Goal: Information Seeking & Learning: Learn about a topic

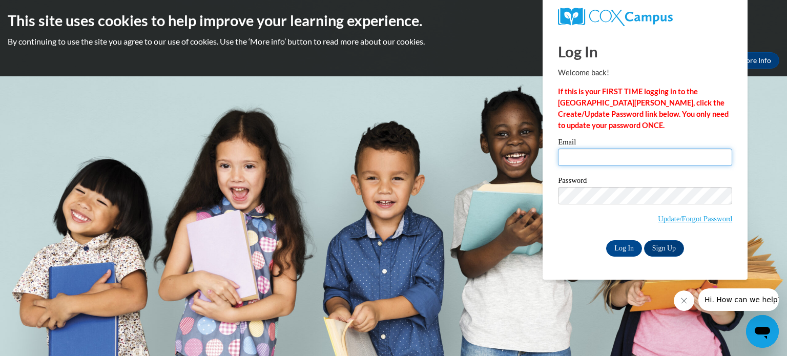
click at [620, 152] on input "Email" at bounding box center [645, 157] width 174 height 17
type input "[EMAIL_ADDRESS][DOMAIN_NAME]"
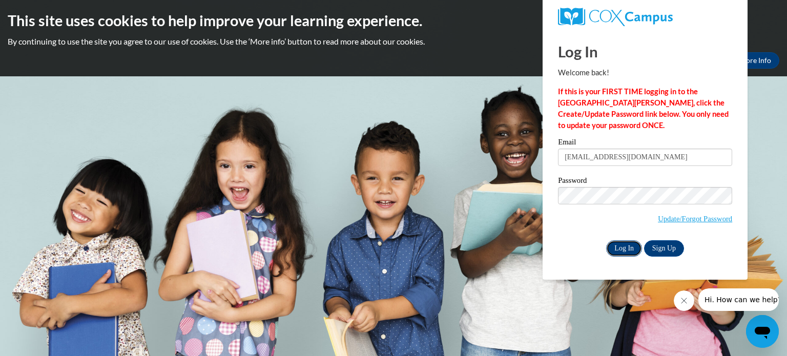
click at [627, 246] on input "Log In" at bounding box center [624, 248] width 36 height 16
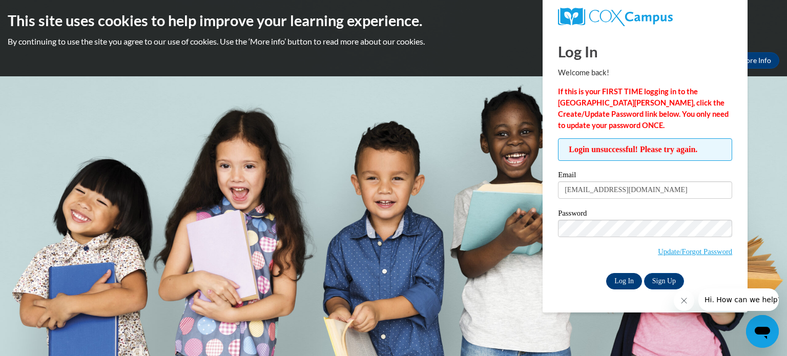
click at [627, 287] on input "Log In" at bounding box center [624, 281] width 36 height 16
click at [606, 273] on input "Log In" at bounding box center [624, 281] width 36 height 16
click at [679, 249] on link "Update/Forgot Password" at bounding box center [695, 251] width 74 height 8
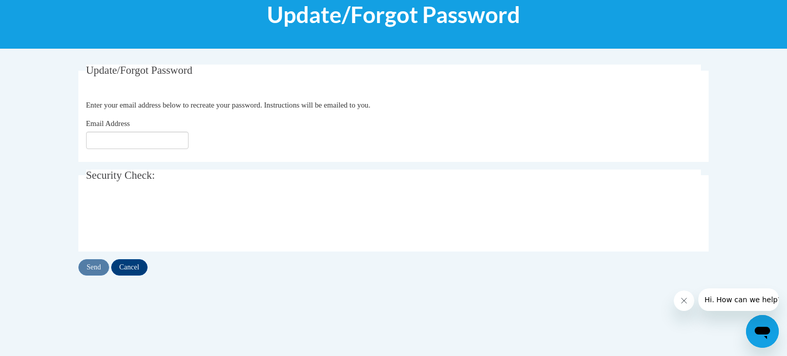
scroll to position [143, 0]
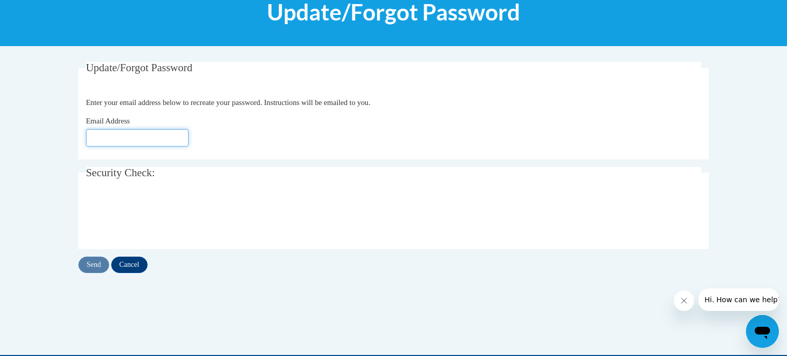
click at [150, 139] on input "Email Address" at bounding box center [137, 137] width 102 height 17
click at [145, 140] on input "mleonard@" at bounding box center [137, 137] width 102 height 17
type input "[EMAIL_ADDRESS][DOMAIN_NAME]"
click at [236, 128] on div "Email Address mleonard@waupun.k12.wi.us" at bounding box center [393, 130] width 615 height 31
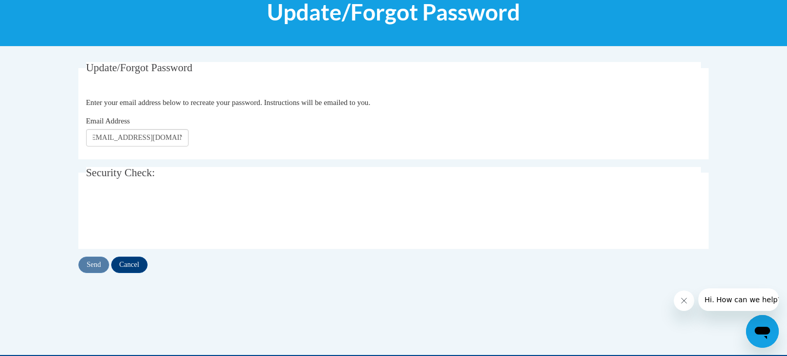
scroll to position [0, 0]
click at [92, 266] on input "Send" at bounding box center [93, 265] width 31 height 16
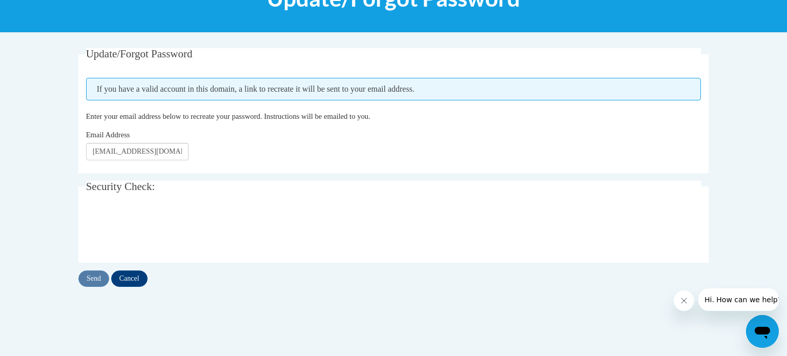
scroll to position [161, 0]
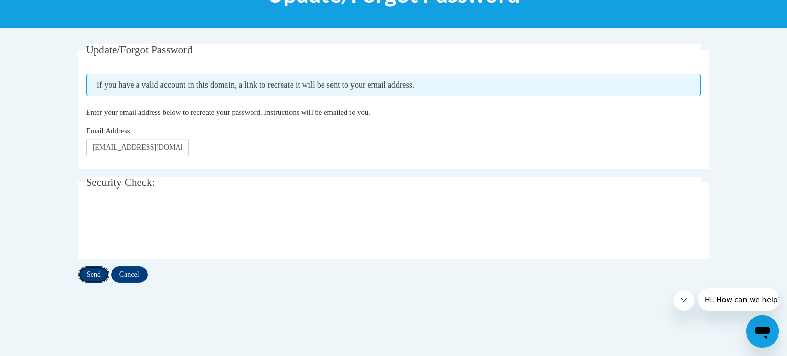
click at [94, 276] on input "Send" at bounding box center [93, 274] width 31 height 16
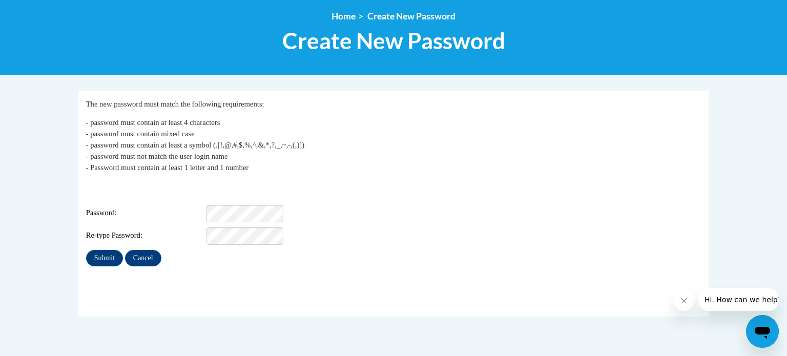
scroll to position [107, 0]
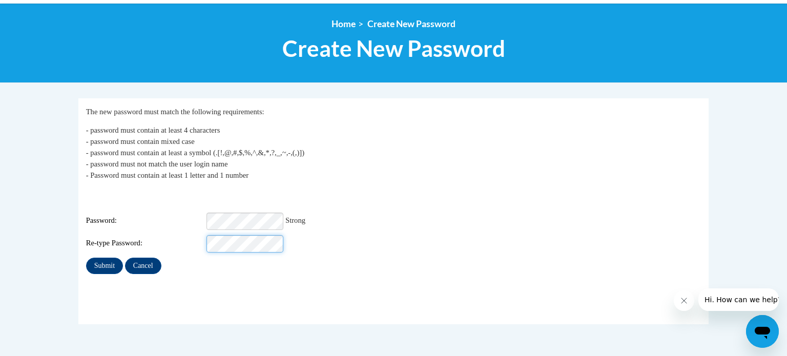
click at [86, 258] on input "Submit" at bounding box center [104, 266] width 37 height 16
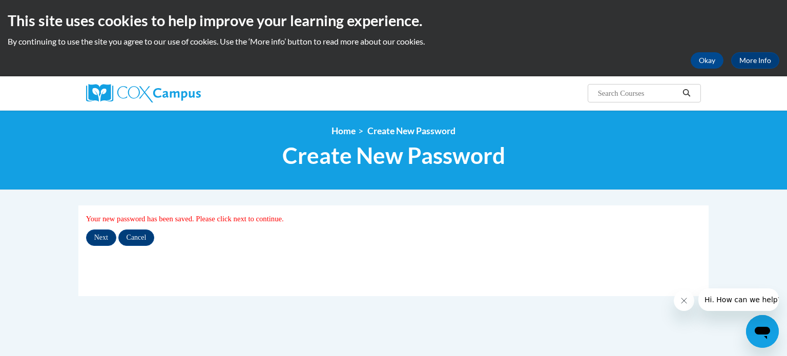
click at [181, 95] on img at bounding box center [143, 93] width 115 height 18
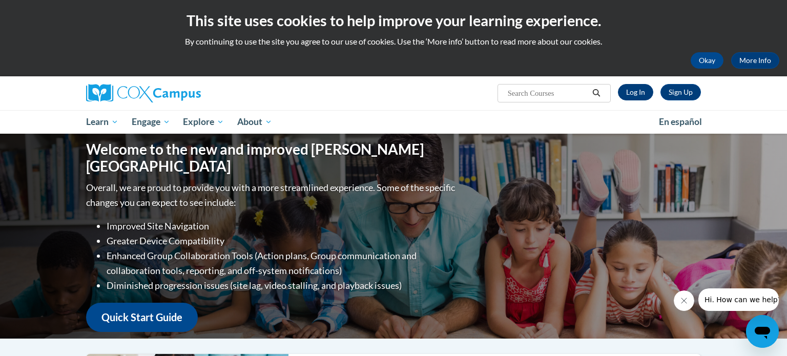
click at [640, 89] on link "Log In" at bounding box center [635, 92] width 35 height 16
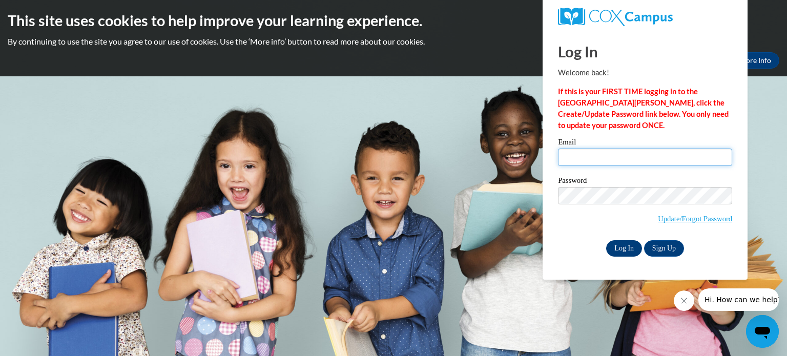
type input "mleonard@waupun.k12.wi.us"
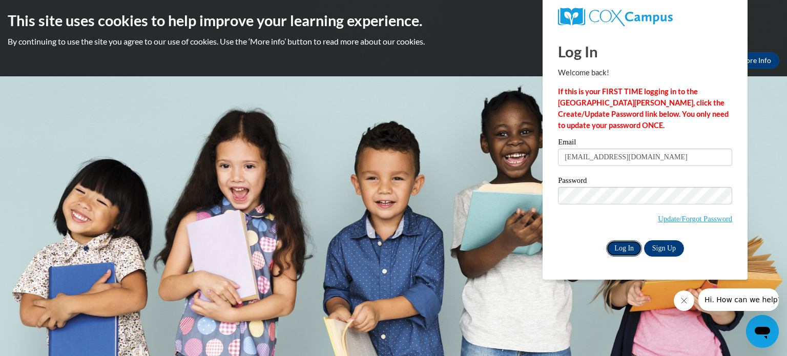
click at [626, 248] on input "Log In" at bounding box center [624, 248] width 36 height 16
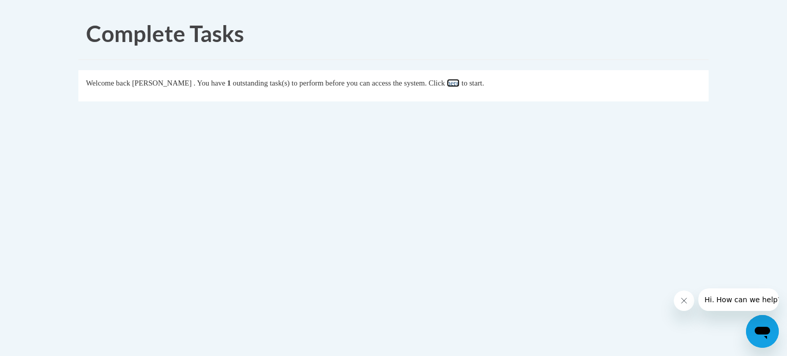
click at [460, 85] on link "here" at bounding box center [453, 83] width 13 height 8
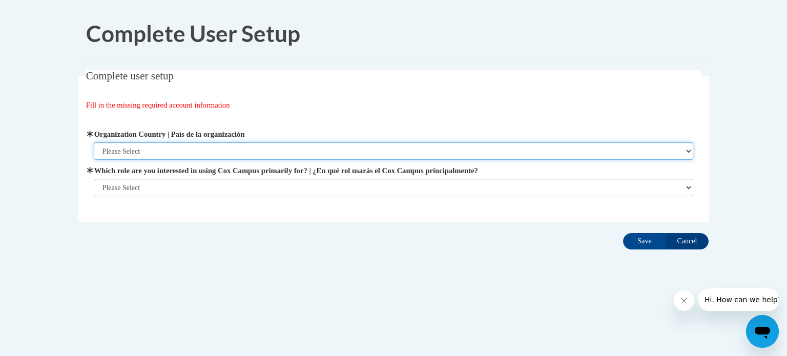
click at [371, 153] on select "Please Select [GEOGRAPHIC_DATA] | [GEOGRAPHIC_DATA] Outside of [GEOGRAPHIC_DATA…" at bounding box center [394, 150] width 600 height 17
select select "ad49bcad-a171-4b2e-b99c-48b446064914"
click at [94, 142] on select "Please Select [GEOGRAPHIC_DATA] | [GEOGRAPHIC_DATA] Outside of [GEOGRAPHIC_DATA…" at bounding box center [394, 150] width 600 height 17
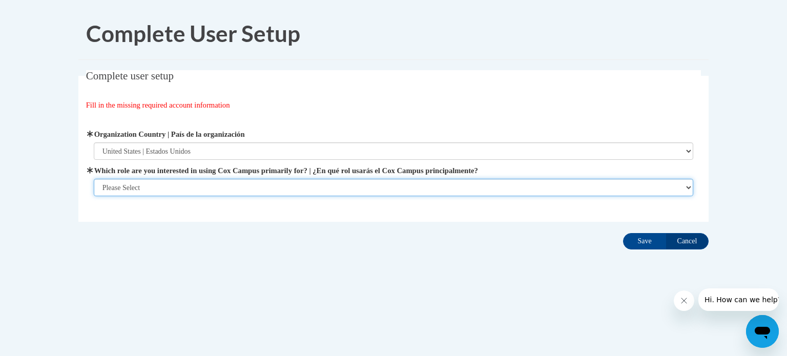
click at [196, 189] on select "Please Select College/University | Colegio/Universidad Community/Nonprofit Part…" at bounding box center [394, 187] width 600 height 17
select select "fbf2d438-af2f-41f8-98f1-81c410e29de3"
click at [94, 196] on select "Please Select College/University | Colegio/Universidad Community/Nonprofit Part…" at bounding box center [394, 187] width 600 height 17
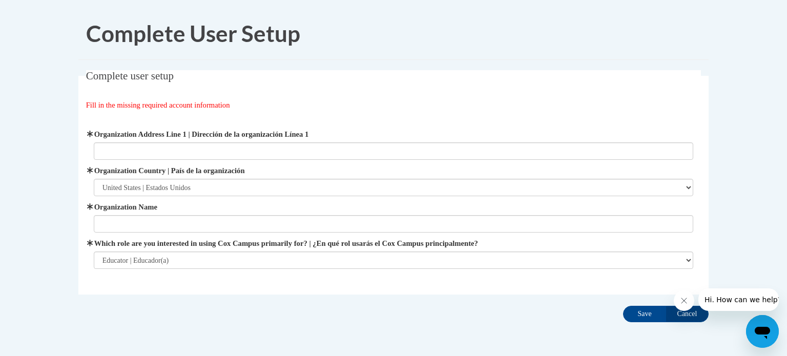
click at [216, 224] on input "Organization Name" at bounding box center [394, 223] width 600 height 17
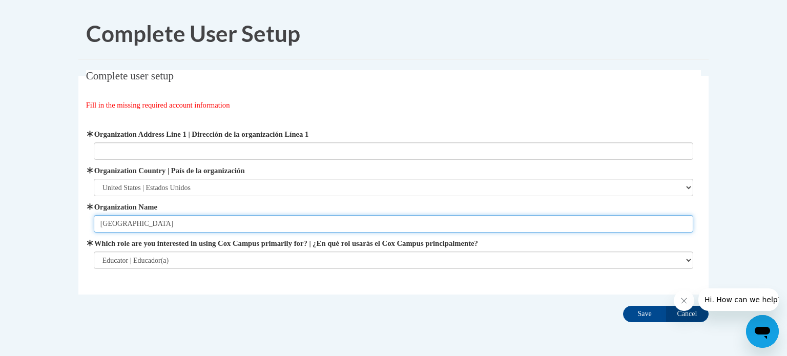
scroll to position [39, 0]
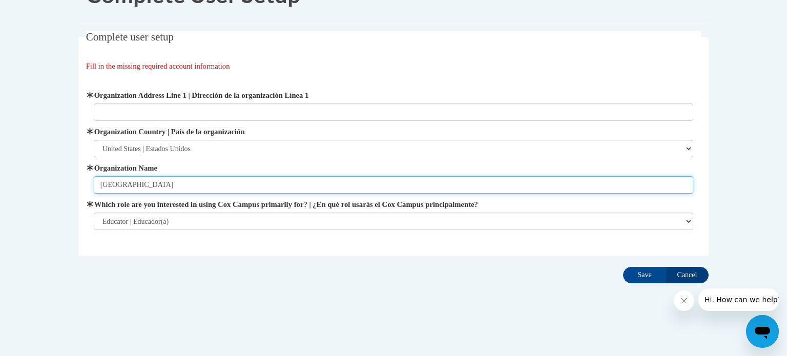
type input "[GEOGRAPHIC_DATA]"
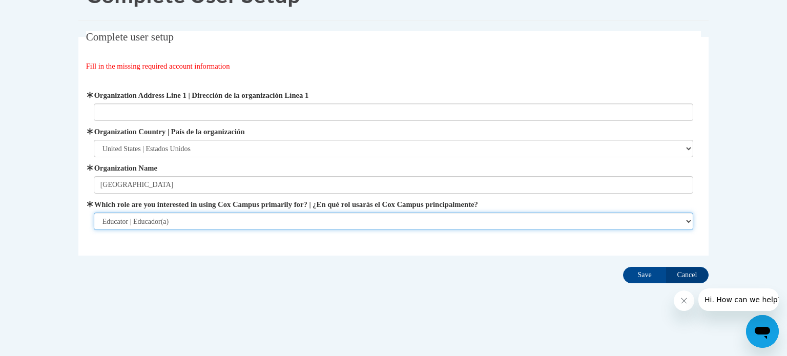
click at [191, 224] on select "Please Select College/University | Colegio/Universidad Community/Nonprofit Part…" at bounding box center [394, 221] width 600 height 17
click at [94, 213] on select "Please Select College/University | Colegio/Universidad Community/Nonprofit Part…" at bounding box center [394, 221] width 600 height 17
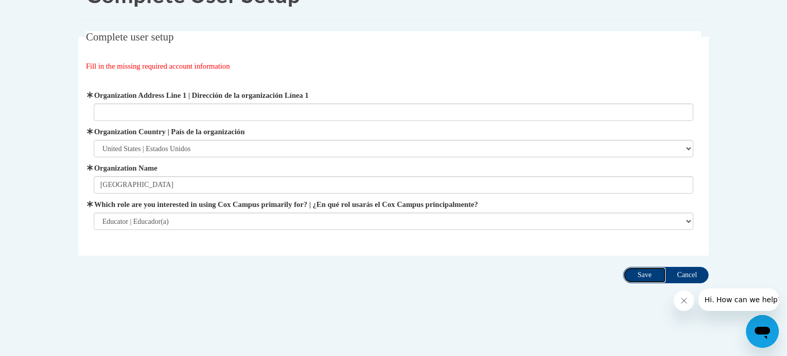
click at [644, 278] on input "Save" at bounding box center [644, 275] width 43 height 16
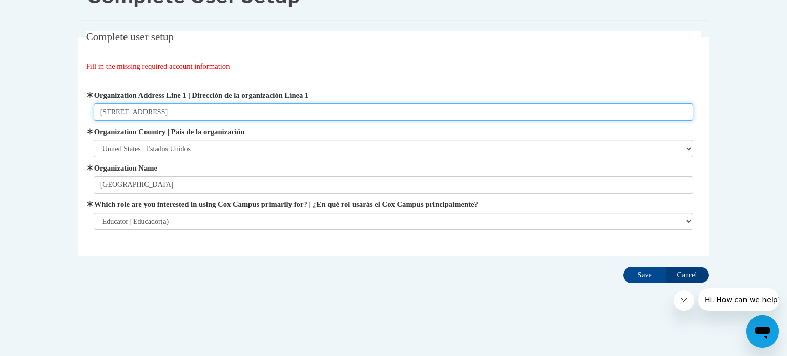
type input "[STREET_ADDRESS]"
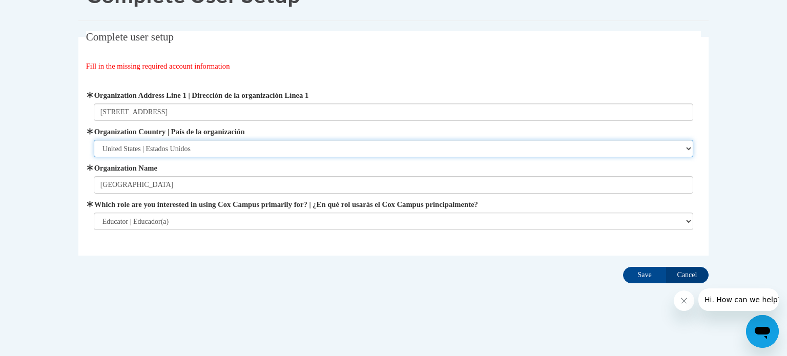
click at [189, 144] on select "Please Select [GEOGRAPHIC_DATA] | [GEOGRAPHIC_DATA] Outside of [GEOGRAPHIC_DATA…" at bounding box center [394, 148] width 600 height 17
click at [94, 140] on select "Please Select [GEOGRAPHIC_DATA] | [GEOGRAPHIC_DATA] Outside of [GEOGRAPHIC_DATA…" at bounding box center [394, 148] width 600 height 17
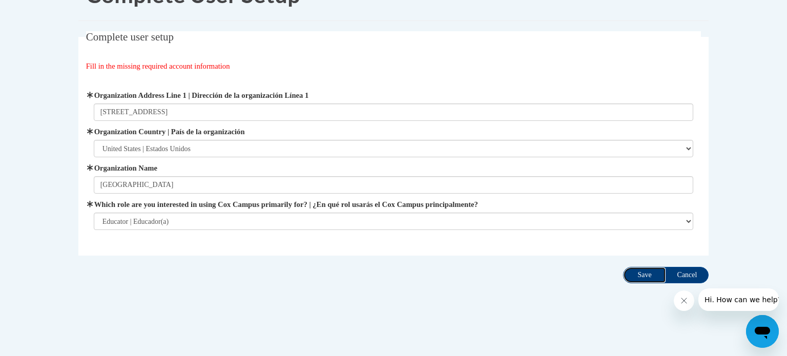
click at [640, 271] on input "Save" at bounding box center [644, 275] width 43 height 16
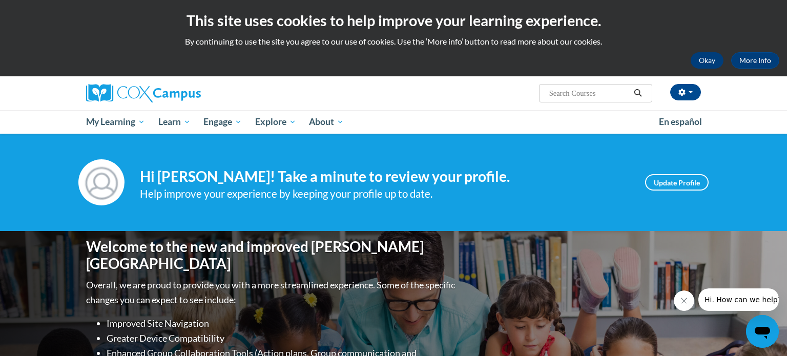
click at [708, 65] on button "Okay" at bounding box center [707, 60] width 33 height 16
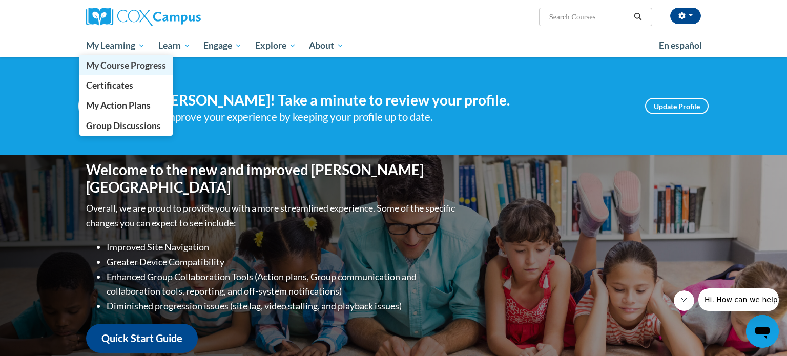
click at [123, 65] on span "My Course Progress" at bounding box center [126, 65] width 80 height 11
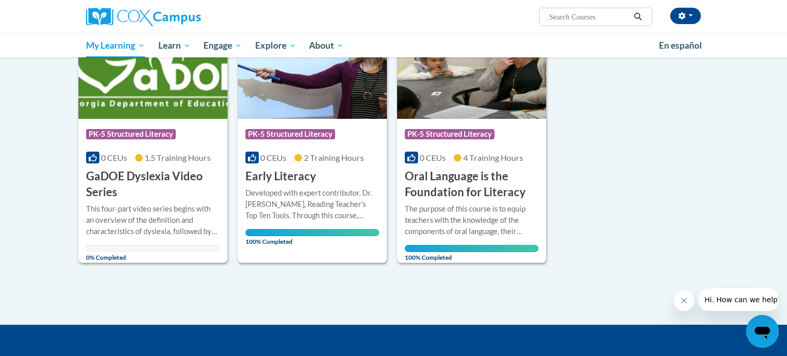
scroll to position [384, 0]
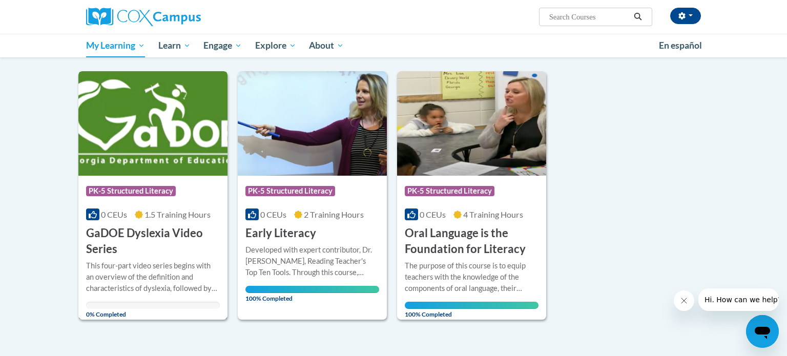
click at [163, 164] on img at bounding box center [152, 123] width 149 height 105
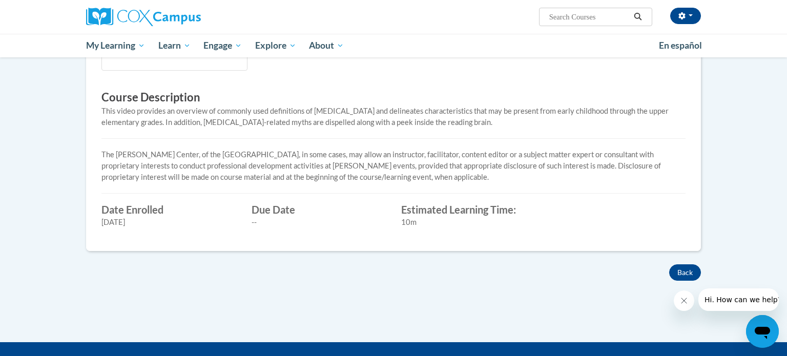
scroll to position [280, 0]
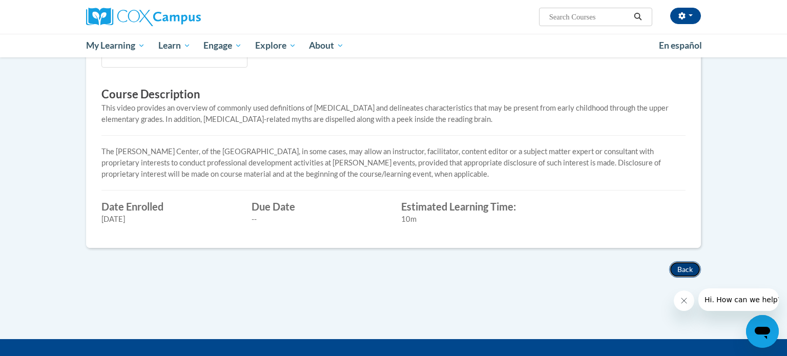
click at [683, 265] on button "Back" at bounding box center [685, 269] width 32 height 16
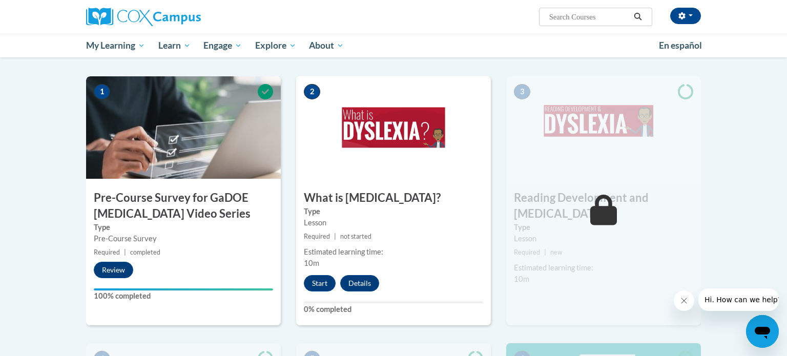
scroll to position [209, 0]
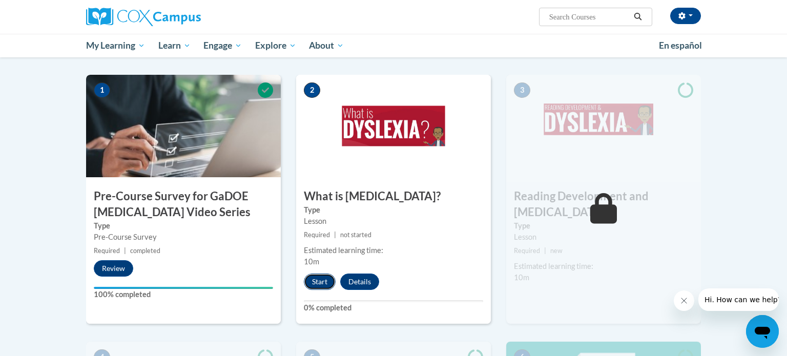
click at [317, 284] on button "Start" at bounding box center [320, 282] width 32 height 16
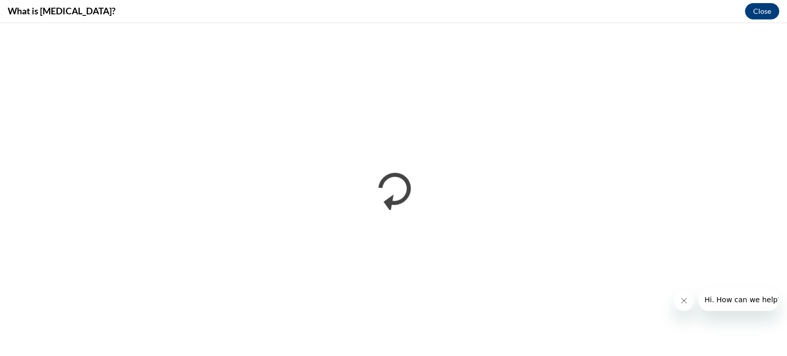
scroll to position [0, 0]
click at [685, 300] on icon "Close message from company" at bounding box center [684, 301] width 8 height 8
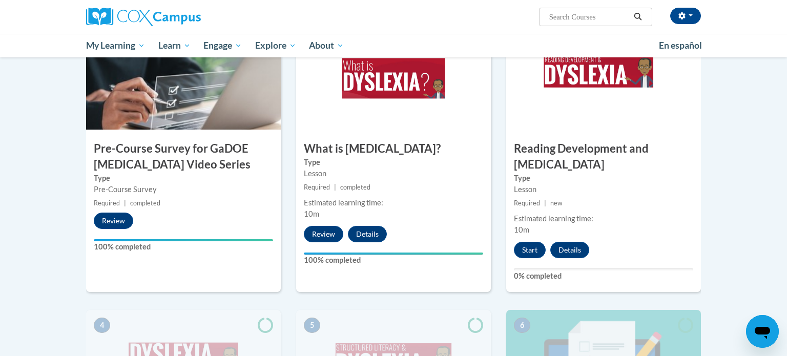
scroll to position [255, 0]
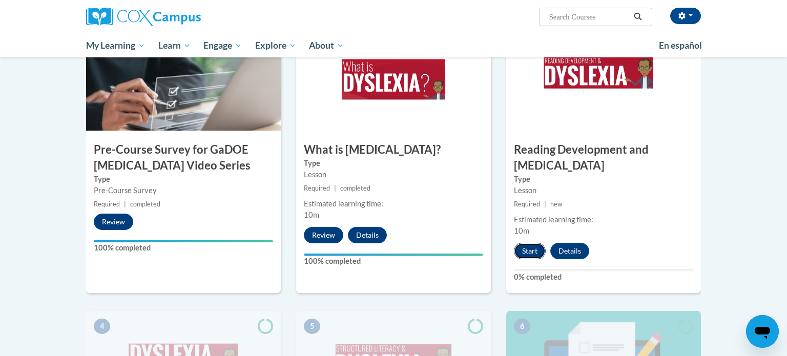
click at [525, 243] on button "Start" at bounding box center [530, 251] width 32 height 16
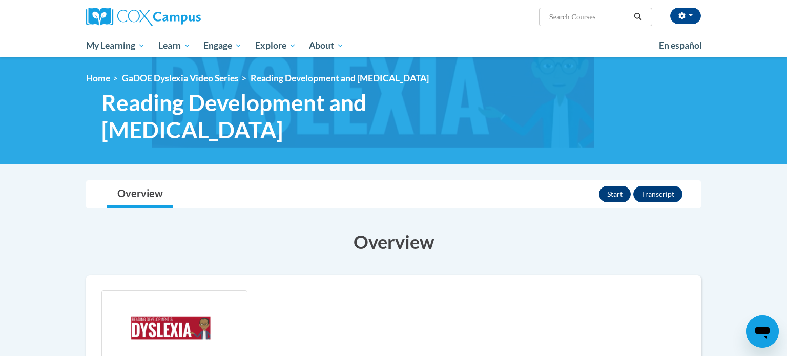
click at [616, 194] on button "Start" at bounding box center [615, 194] width 32 height 16
click at [615, 195] on button "Review" at bounding box center [610, 194] width 39 height 16
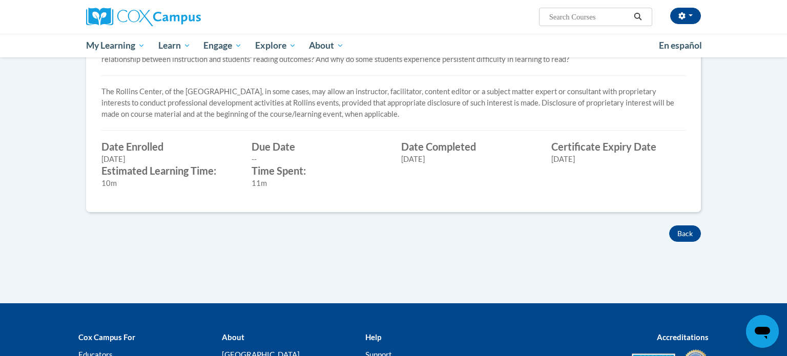
scroll to position [371, 0]
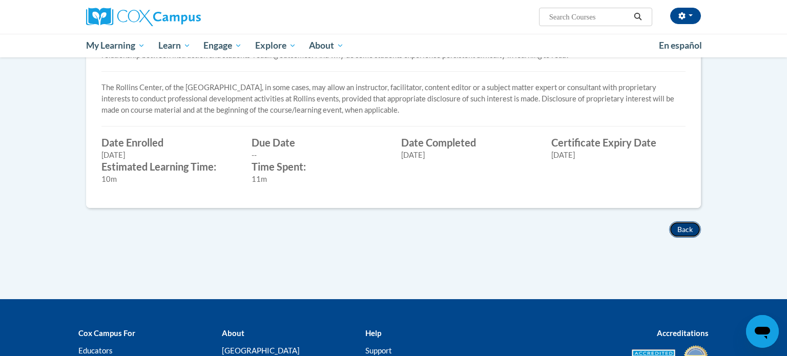
click at [690, 231] on button "Back" at bounding box center [685, 229] width 32 height 16
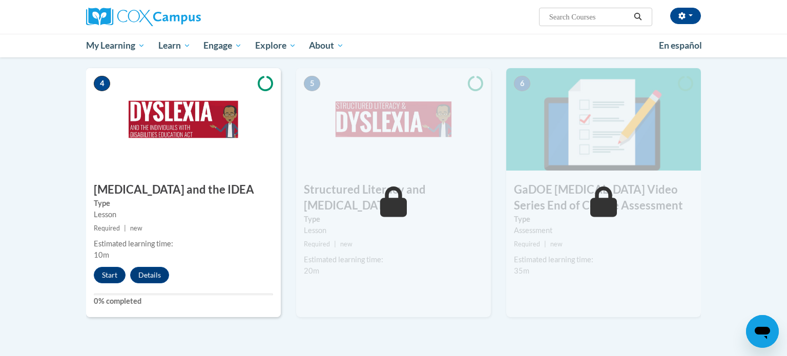
scroll to position [499, 0]
click at [106, 266] on button "Start" at bounding box center [110, 274] width 32 height 16
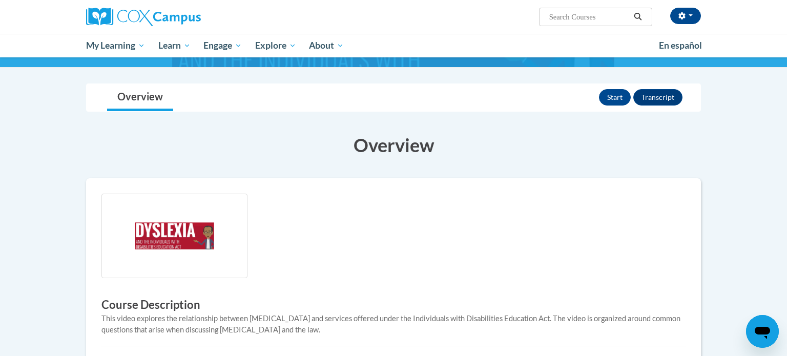
scroll to position [52, 0]
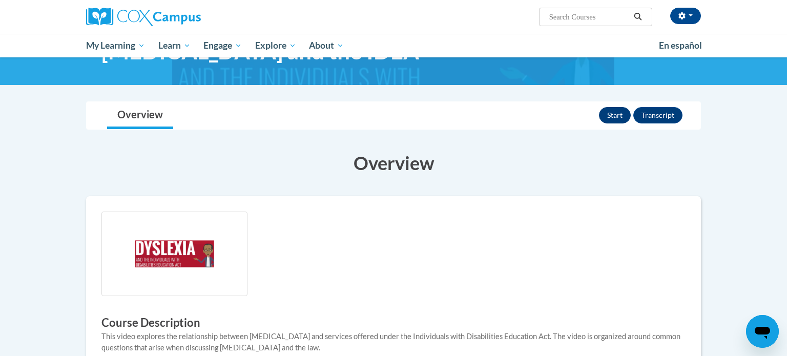
click at [611, 114] on button "Start" at bounding box center [615, 115] width 32 height 16
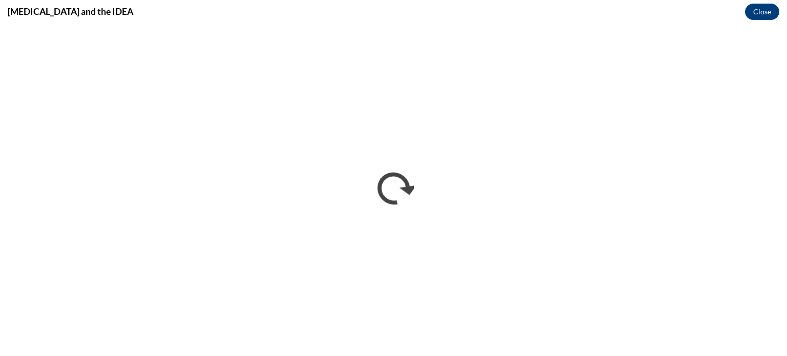
scroll to position [0, 0]
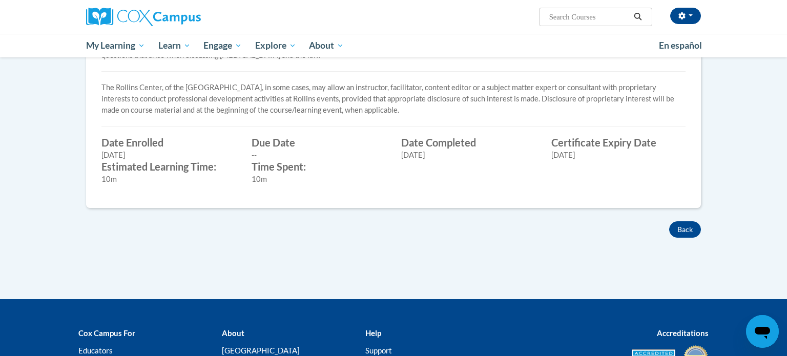
scroll to position [345, 0]
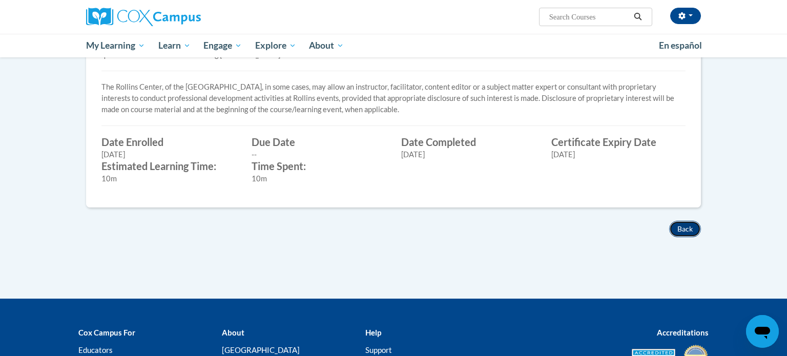
click at [682, 225] on button "Back" at bounding box center [685, 229] width 32 height 16
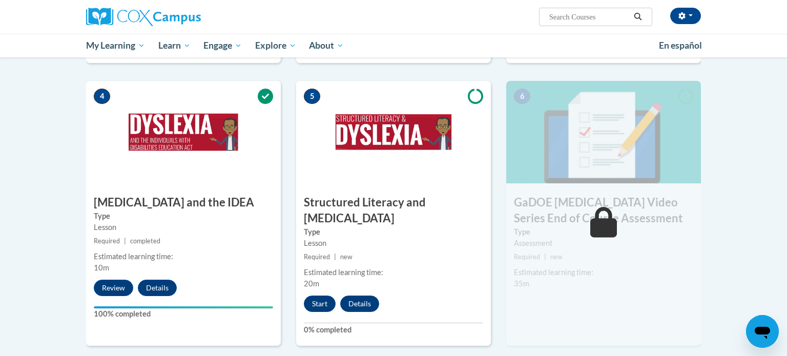
scroll to position [487, 0]
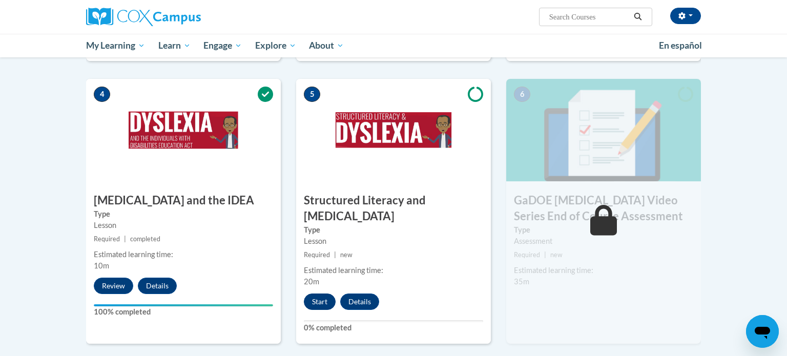
click at [316, 294] on button "Start" at bounding box center [320, 302] width 32 height 16
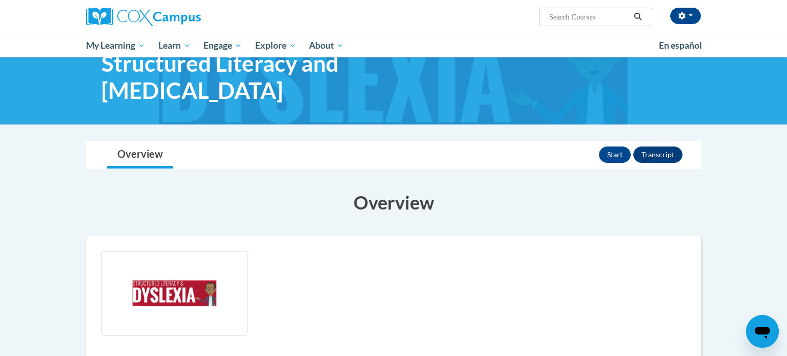
scroll to position [41, 0]
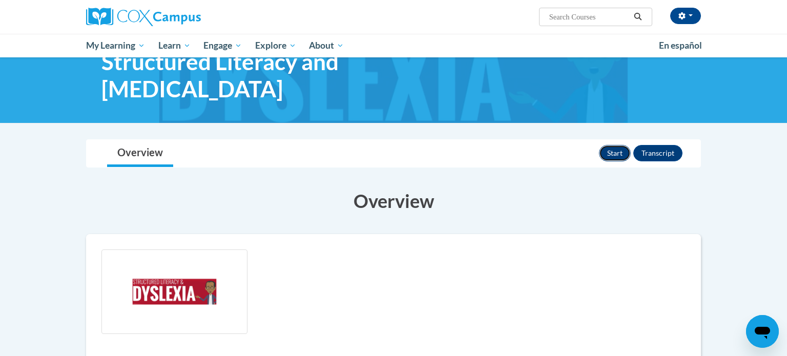
click at [614, 145] on button "Start" at bounding box center [615, 153] width 32 height 16
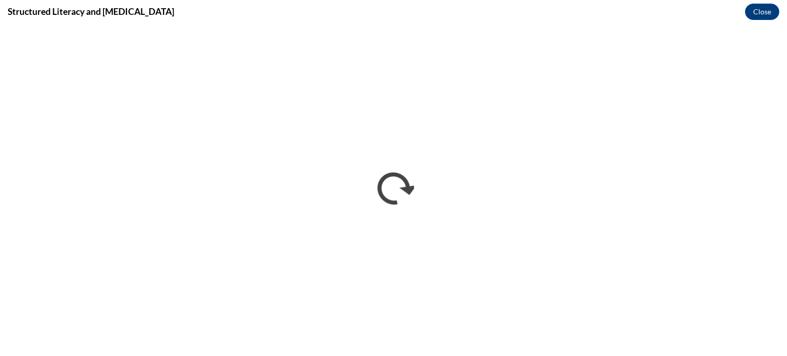
scroll to position [0, 0]
click at [765, 15] on button "Close" at bounding box center [762, 12] width 34 height 16
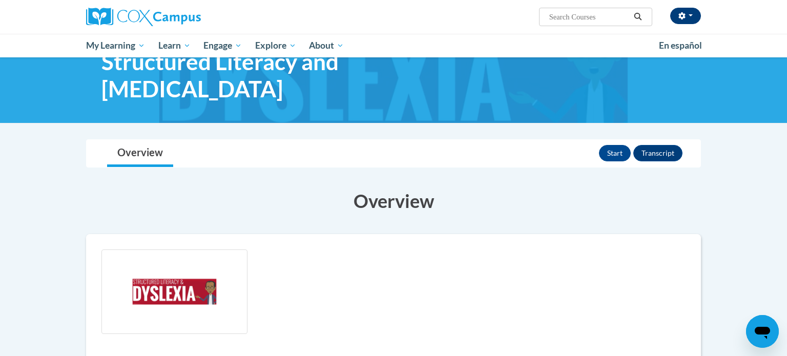
click at [686, 12] on button "button" at bounding box center [685, 16] width 31 height 16
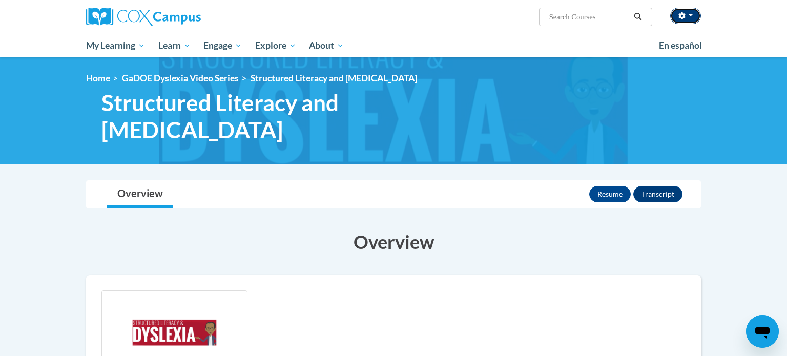
click at [682, 18] on icon "button" at bounding box center [681, 15] width 7 height 7
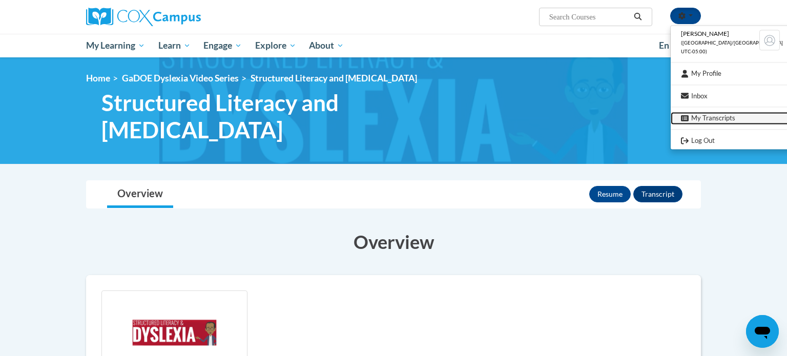
click at [703, 117] on link "My Transcripts" at bounding box center [732, 118] width 122 height 13
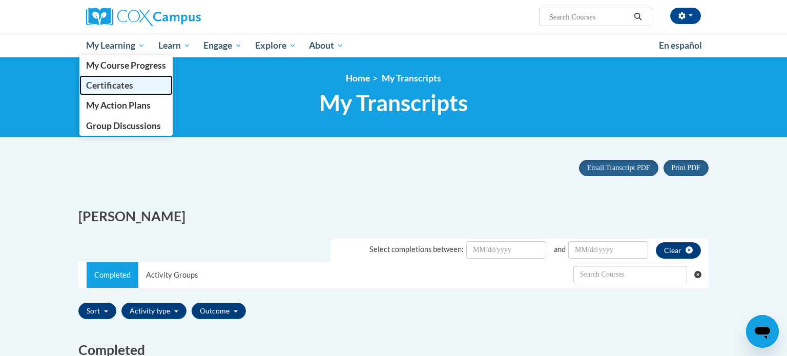
click at [118, 88] on span "Certificates" at bounding box center [109, 85] width 47 height 11
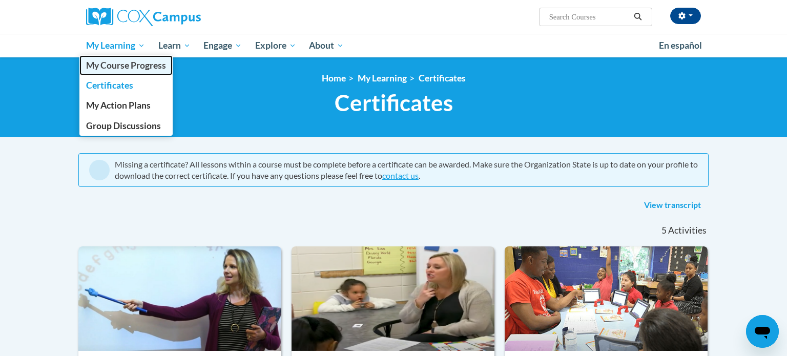
click at [120, 72] on link "My Course Progress" at bounding box center [125, 65] width 93 height 20
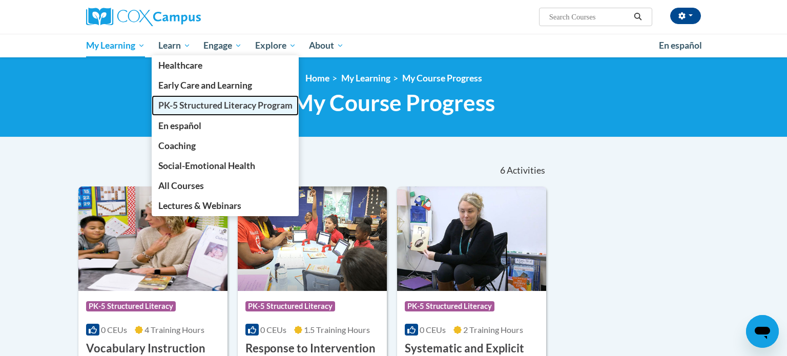
click at [177, 106] on span "PK-5 Structured Literacy Program" at bounding box center [225, 105] width 134 height 11
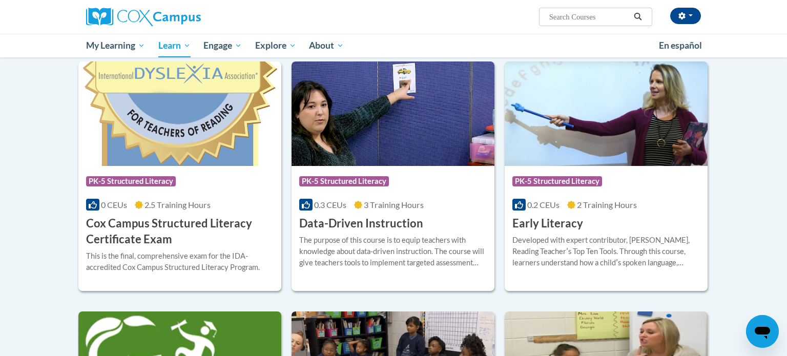
scroll to position [330, 0]
click at [684, 14] on icon "button" at bounding box center [681, 15] width 7 height 7
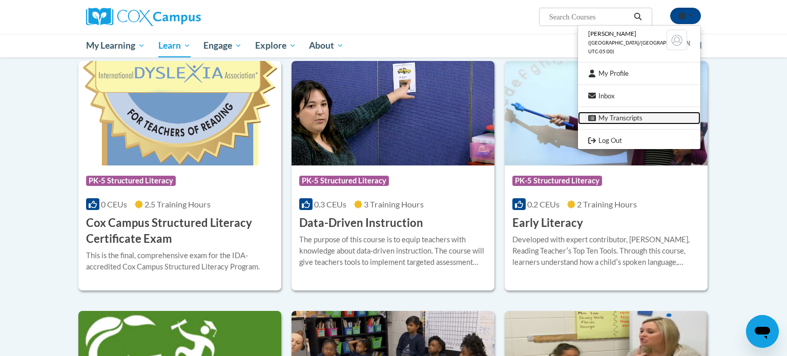
click at [627, 119] on link "My Transcripts" at bounding box center [639, 118] width 122 height 13
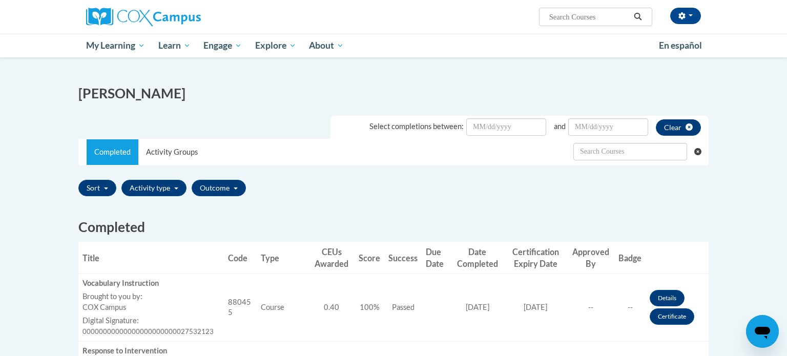
scroll to position [123, 0]
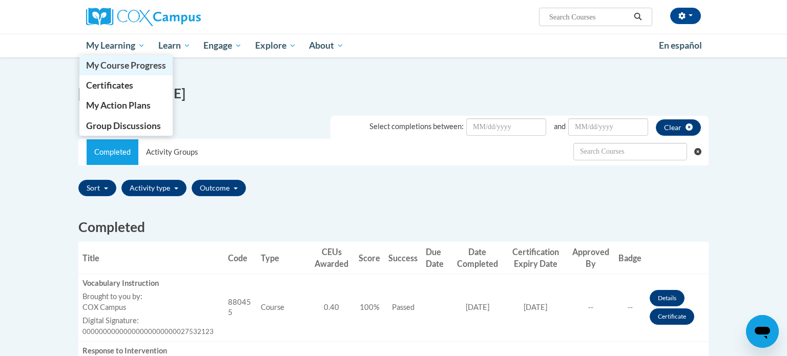
click at [109, 66] on span "My Course Progress" at bounding box center [126, 65] width 80 height 11
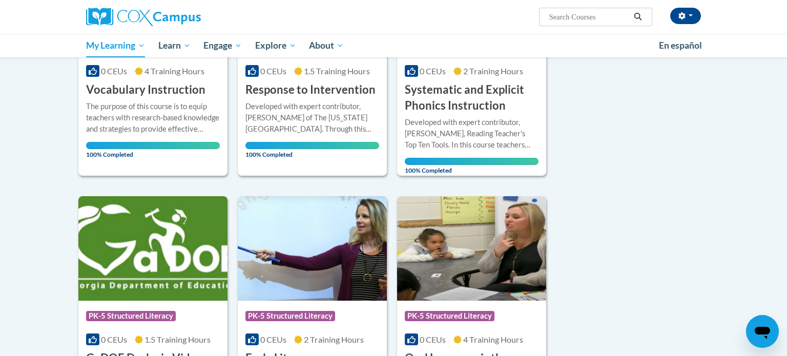
scroll to position [263, 0]
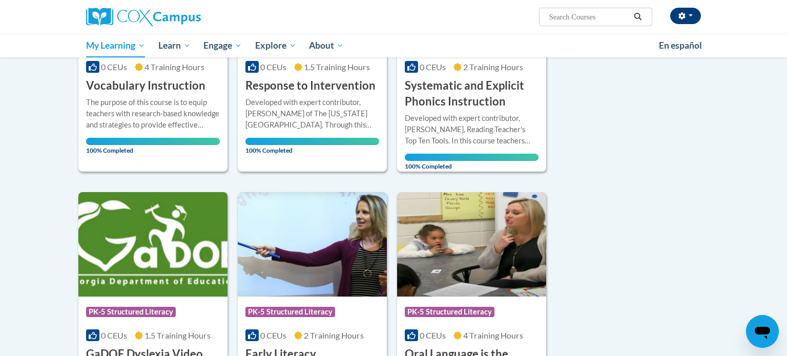
click at [690, 22] on button "button" at bounding box center [685, 16] width 31 height 16
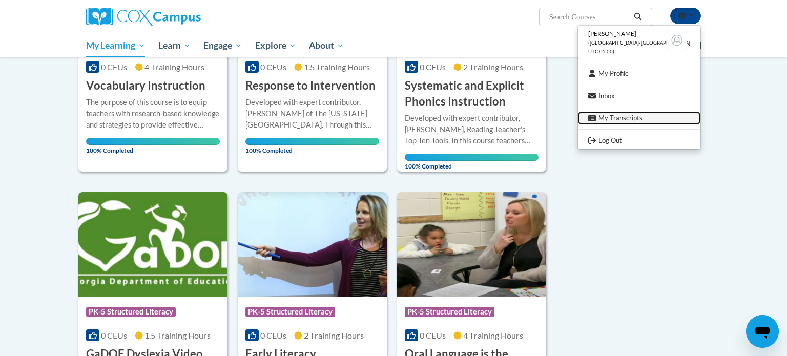
click at [617, 117] on link "My Transcripts" at bounding box center [639, 118] width 122 height 13
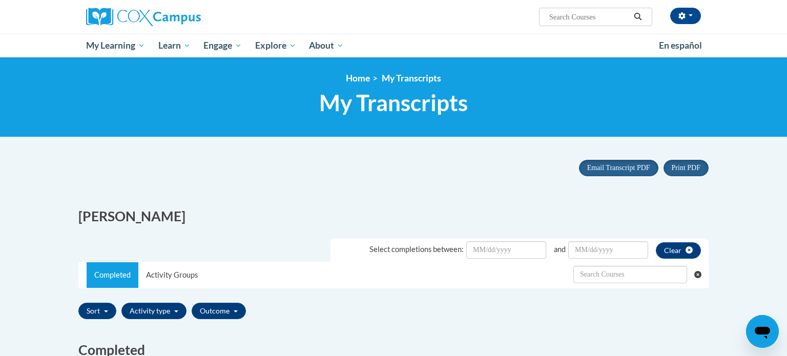
click at [85, 161] on div "Print PDF Email Transcript PDF x x" at bounding box center [394, 175] width 646 height 45
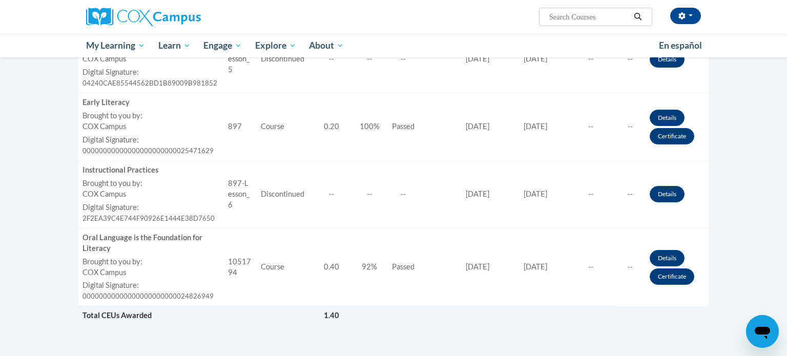
scroll to position [586, 0]
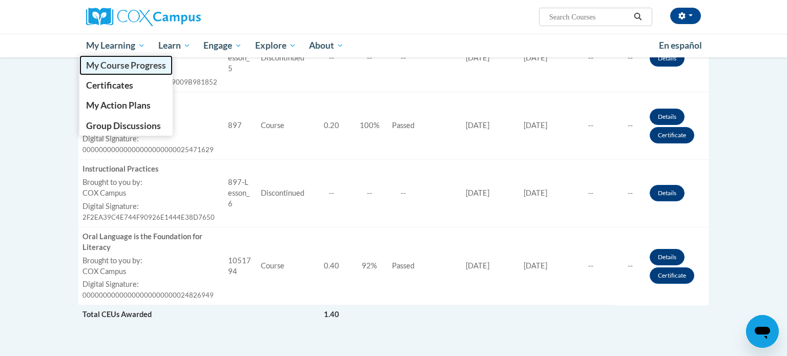
click at [120, 71] on span "My Course Progress" at bounding box center [126, 65] width 80 height 11
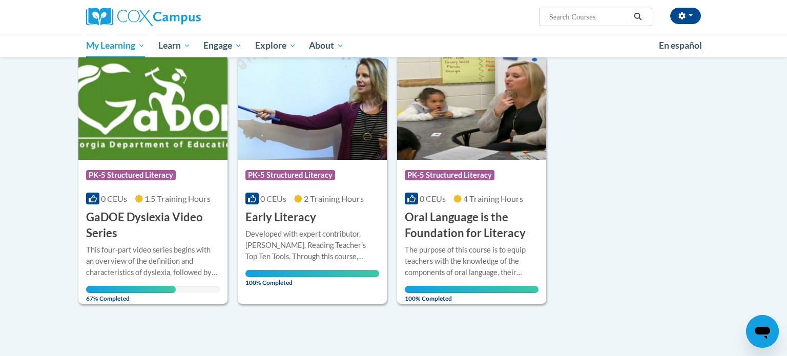
scroll to position [423, 0]
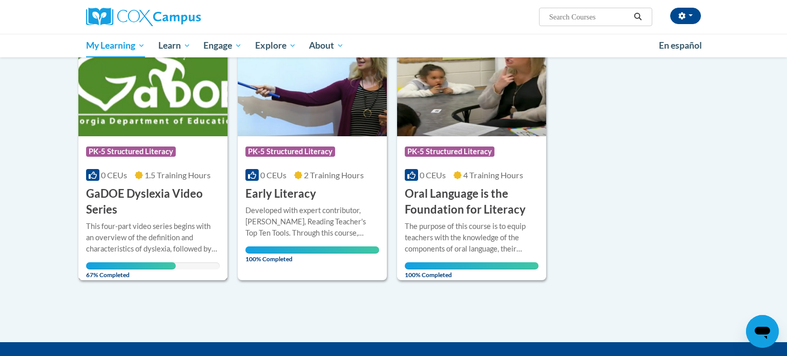
click at [133, 197] on h3 "GaDOE Dyslexia Video Series" at bounding box center [153, 202] width 134 height 32
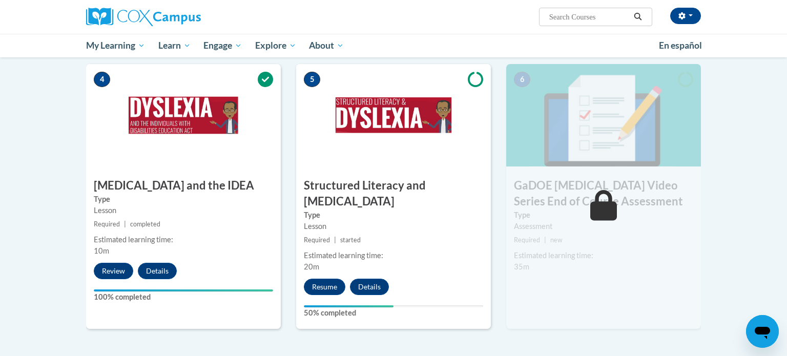
scroll to position [502, 0]
click at [319, 279] on button "Resume" at bounding box center [325, 287] width 42 height 16
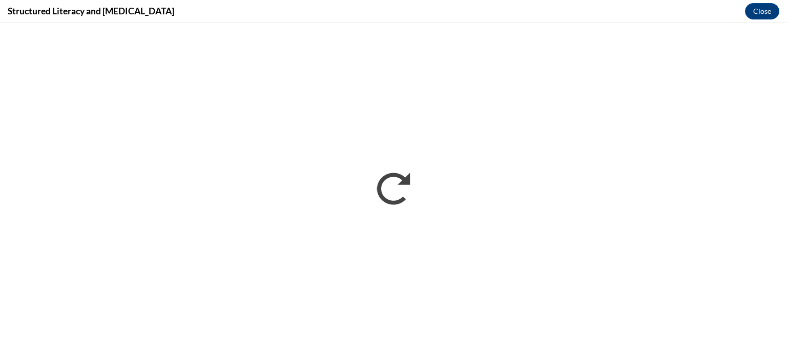
scroll to position [0, 0]
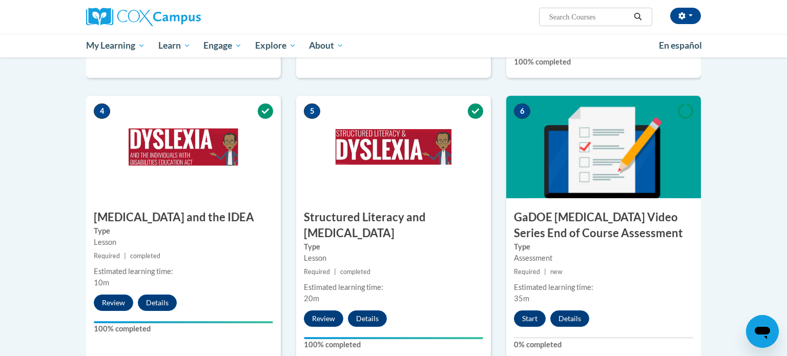
scroll to position [471, 0]
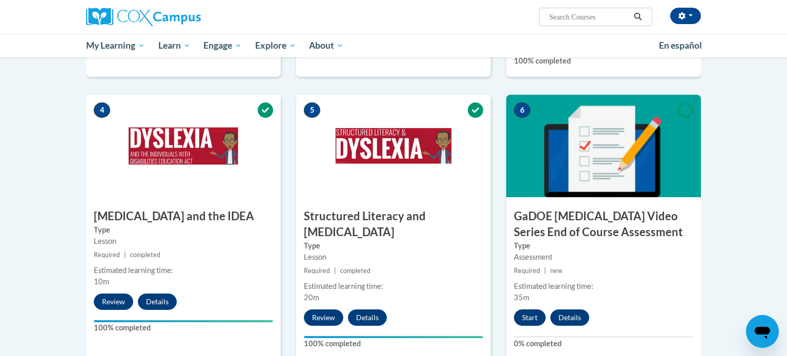
click at [525, 309] on button "Start" at bounding box center [530, 317] width 32 height 16
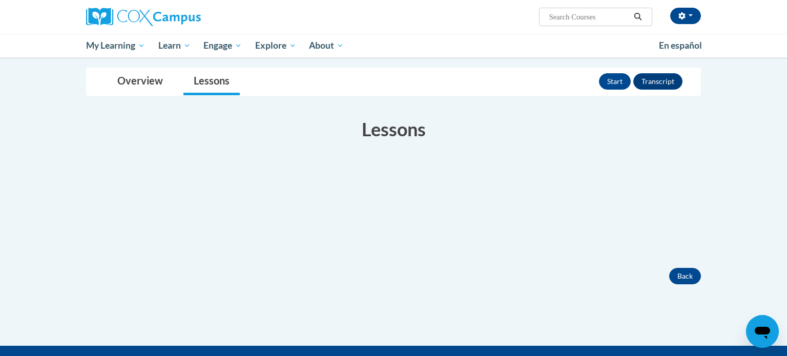
scroll to position [111, 0]
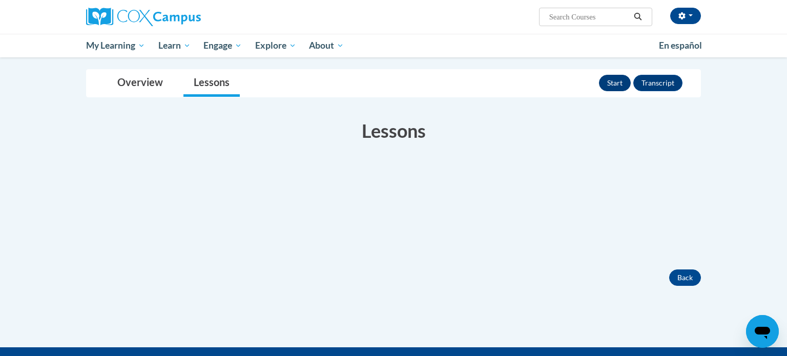
click at [616, 87] on button "Start" at bounding box center [615, 83] width 32 height 16
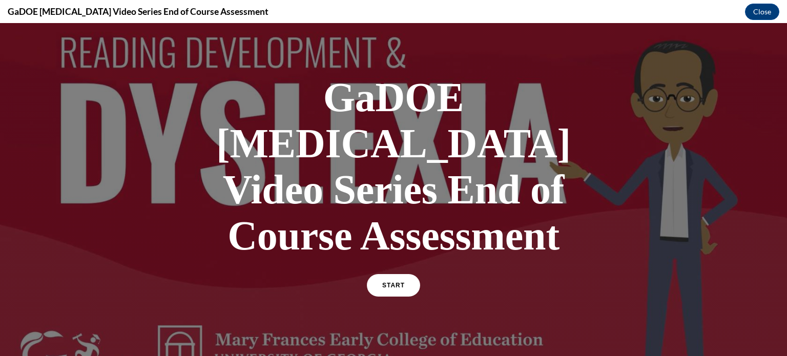
scroll to position [36, 0]
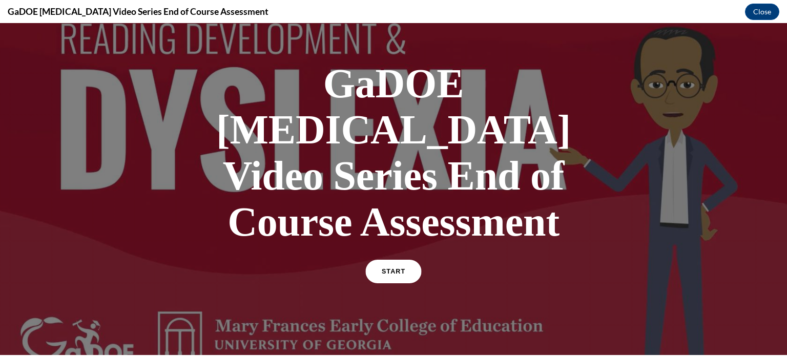
click at [388, 260] on link "START" at bounding box center [393, 272] width 56 height 24
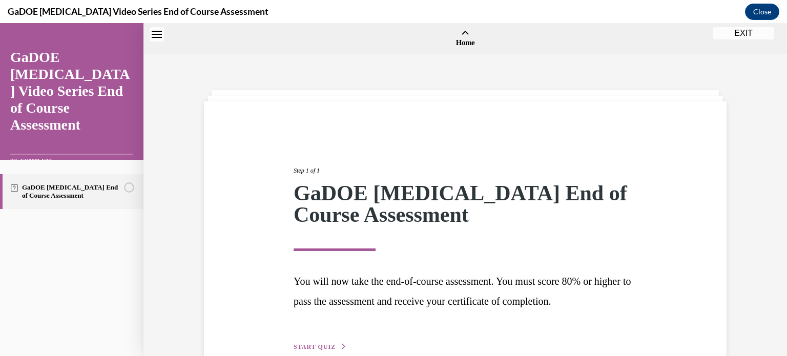
scroll to position [32, 0]
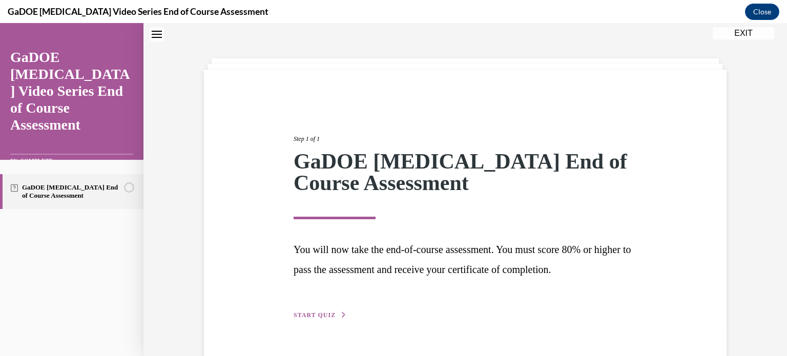
click at [388, 230] on div "Step 1 of 1 GaDOE Dyslexia End of Course Assessment You will now take the end-o…" at bounding box center [465, 216] width 359 height 210
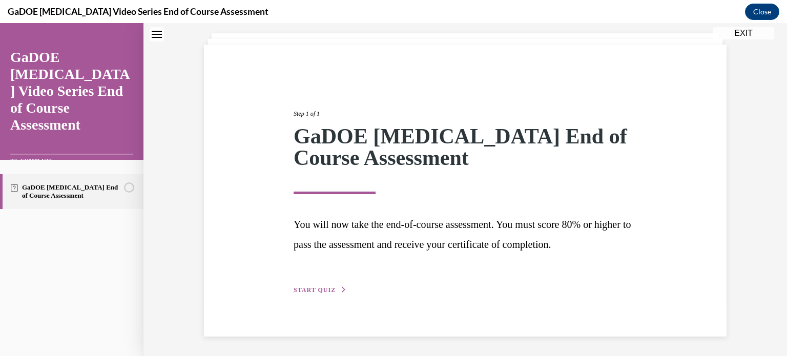
click at [316, 289] on span "START QUIZ" at bounding box center [315, 289] width 42 height 7
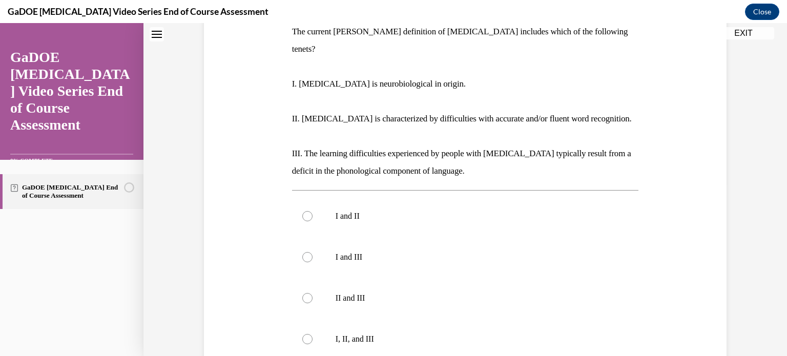
scroll to position [175, 0]
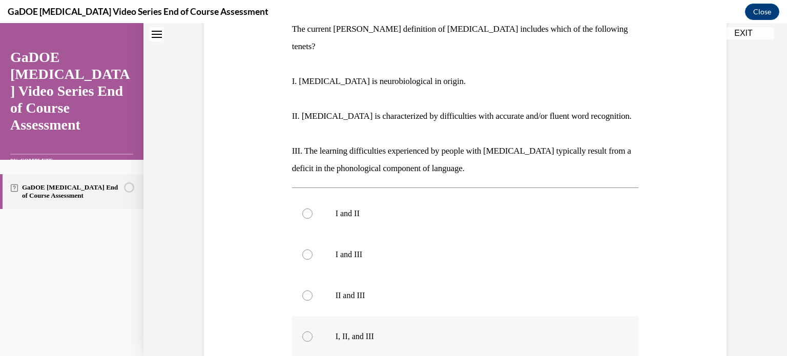
click at [313, 316] on label "I, II, and III" at bounding box center [465, 336] width 347 height 41
click at [313, 331] on input "I, II, and III" at bounding box center [307, 336] width 10 height 10
radio input "true"
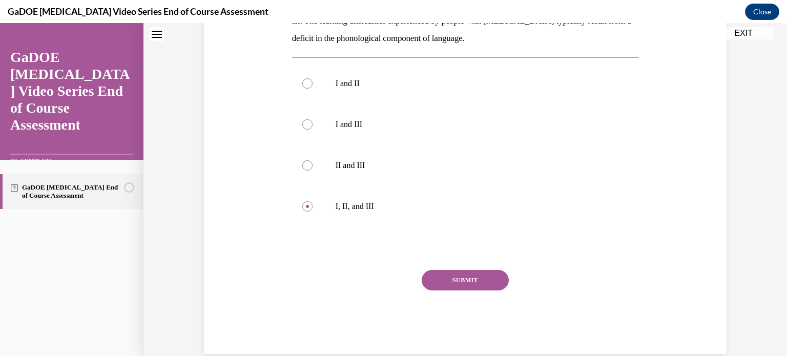
click at [459, 270] on button "SUBMIT" at bounding box center [465, 280] width 87 height 20
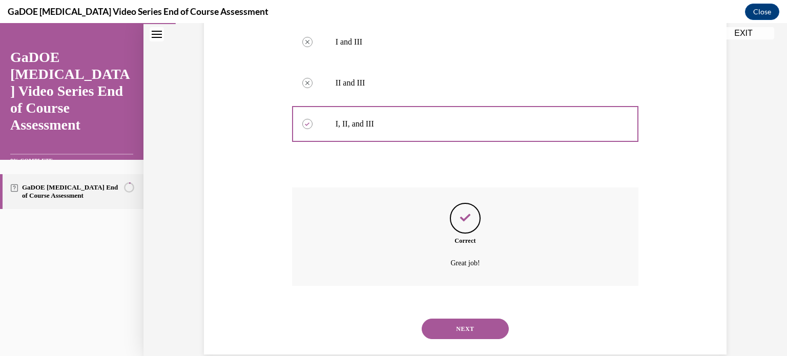
scroll to position [388, 0]
click at [457, 318] on button "NEXT" at bounding box center [465, 328] width 87 height 20
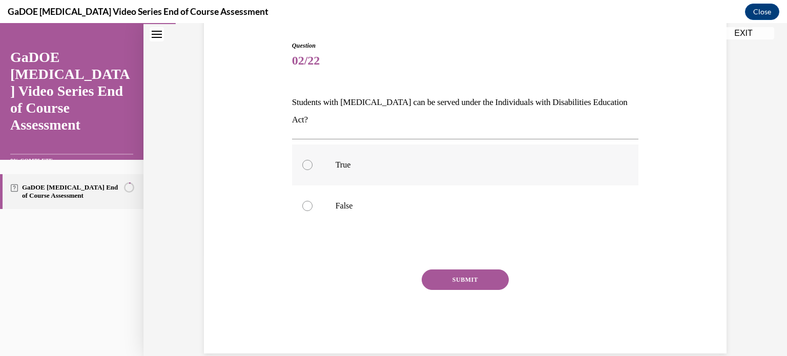
click at [308, 160] on div at bounding box center [307, 165] width 10 height 10
click at [308, 160] on input "True" at bounding box center [307, 165] width 10 height 10
radio input "true"
click at [446, 270] on button "SUBMIT" at bounding box center [465, 280] width 87 height 20
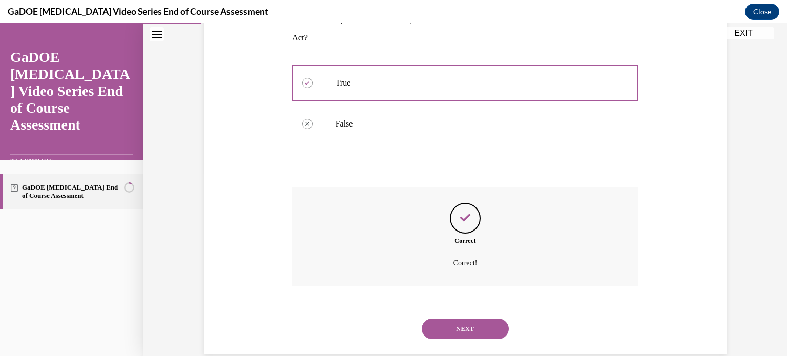
scroll to position [184, 0]
click at [455, 318] on button "NEXT" at bounding box center [465, 328] width 87 height 20
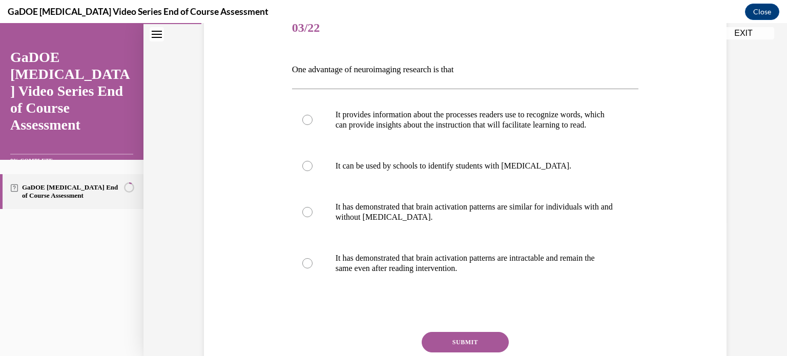
scroll to position [136, 0]
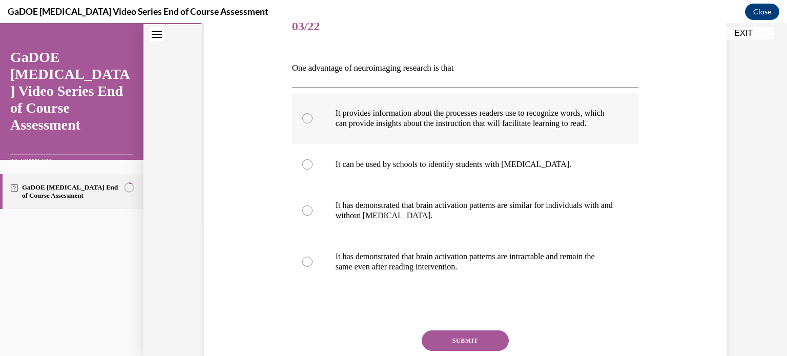
click at [312, 125] on label "It provides information about the processes readers use to recognize words, whi…" at bounding box center [465, 118] width 347 height 51
click at [312, 123] on input "It provides information about the processes readers use to recognize words, whi…" at bounding box center [307, 118] width 10 height 10
radio input "true"
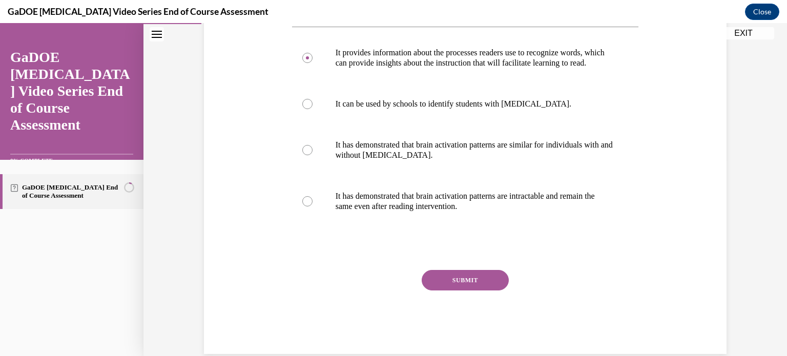
scroll to position [200, 0]
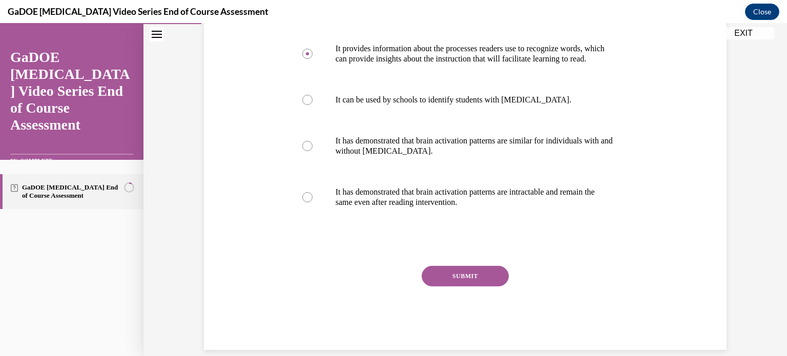
click at [448, 281] on button "SUBMIT" at bounding box center [465, 276] width 87 height 20
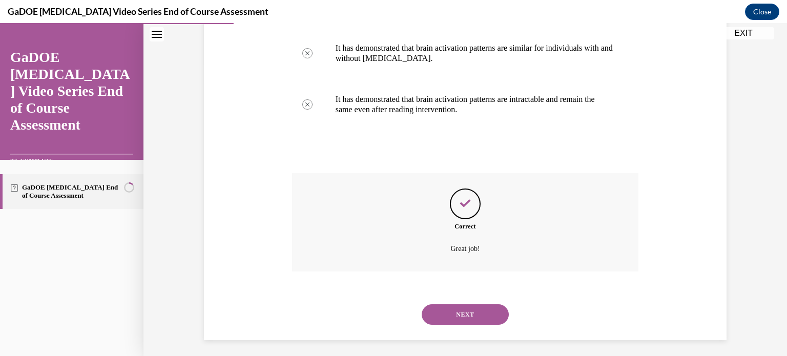
scroll to position [307, 0]
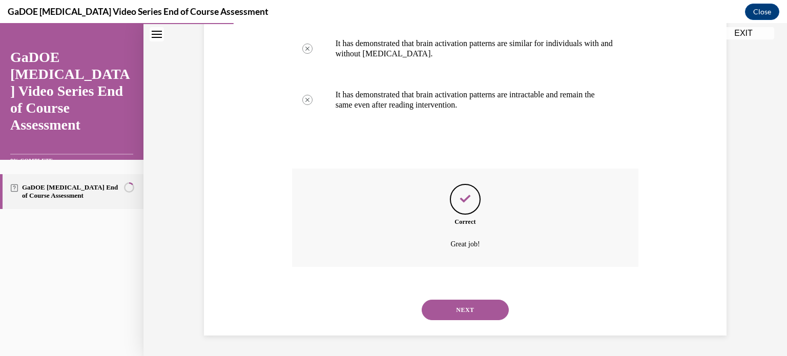
click at [472, 316] on button "NEXT" at bounding box center [465, 310] width 87 height 20
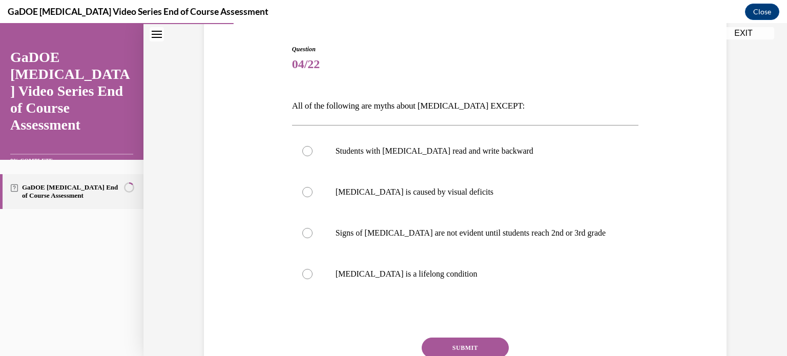
scroll to position [100, 0]
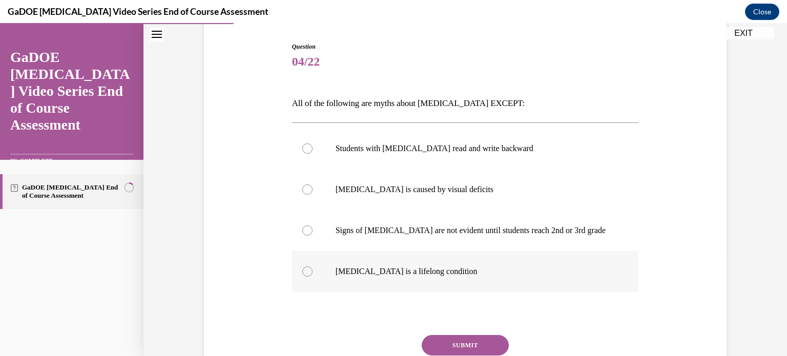
click at [303, 273] on div at bounding box center [307, 271] width 10 height 10
click at [303, 273] on input "Dyslexia is a lifelong condition" at bounding box center [307, 271] width 10 height 10
radio input "true"
click at [466, 341] on button "SUBMIT" at bounding box center [465, 345] width 87 height 20
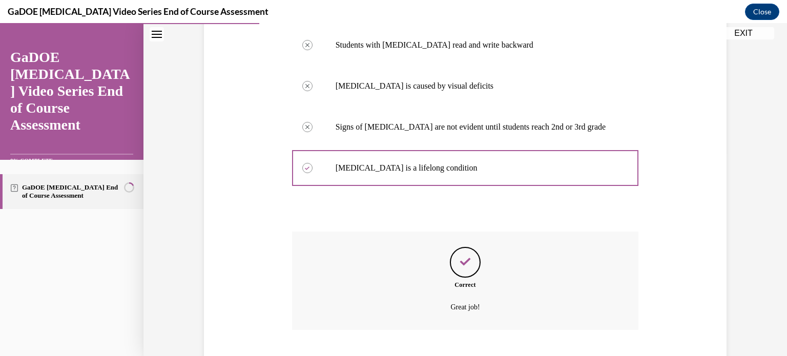
scroll to position [266, 0]
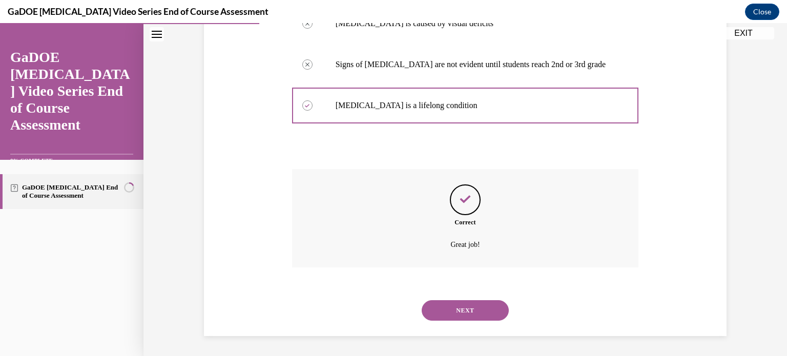
click at [457, 313] on button "NEXT" at bounding box center [465, 310] width 87 height 20
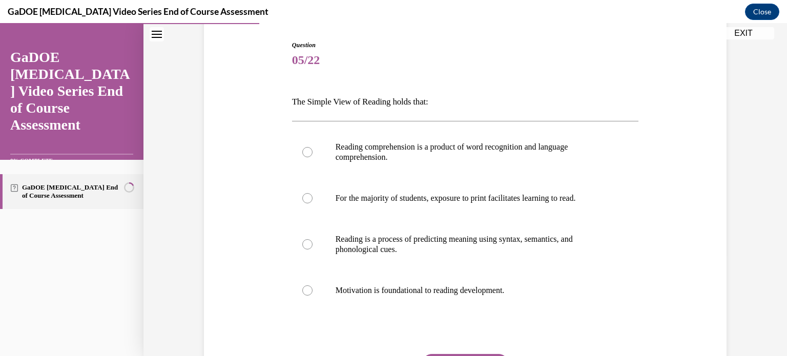
scroll to position [104, 0]
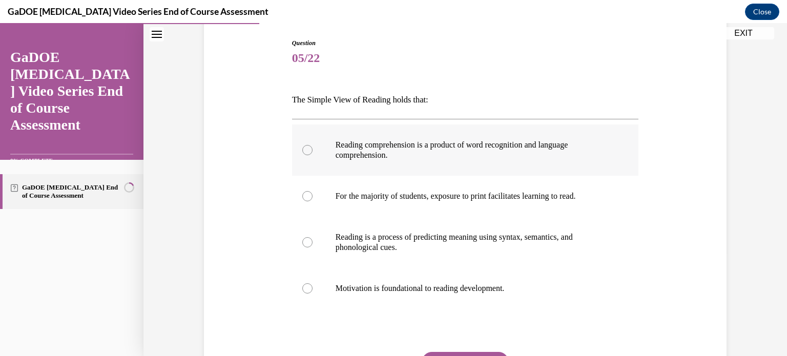
click at [307, 151] on div at bounding box center [307, 150] width 10 height 10
click at [307, 151] on input "Reading comprehension is a product of word recognition and language comprehensi…" at bounding box center [307, 150] width 10 height 10
radio input "true"
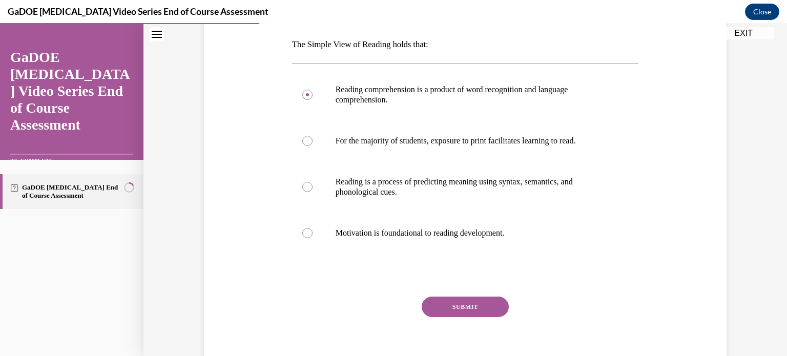
scroll to position [158, 0]
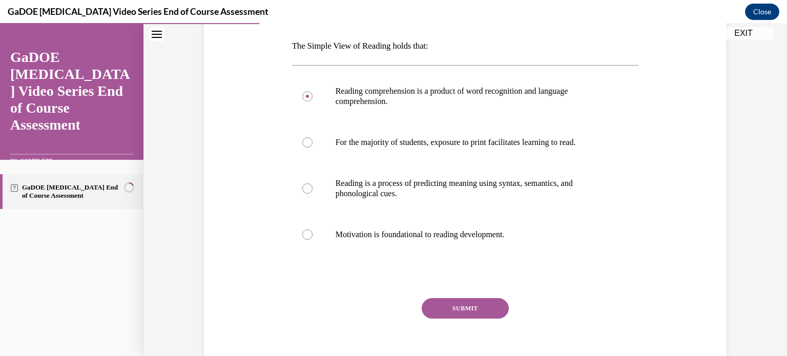
click at [504, 305] on button "SUBMIT" at bounding box center [465, 308] width 87 height 20
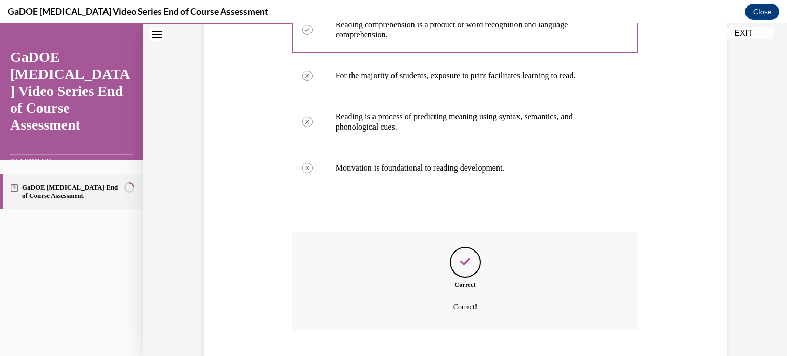
scroll to position [287, 0]
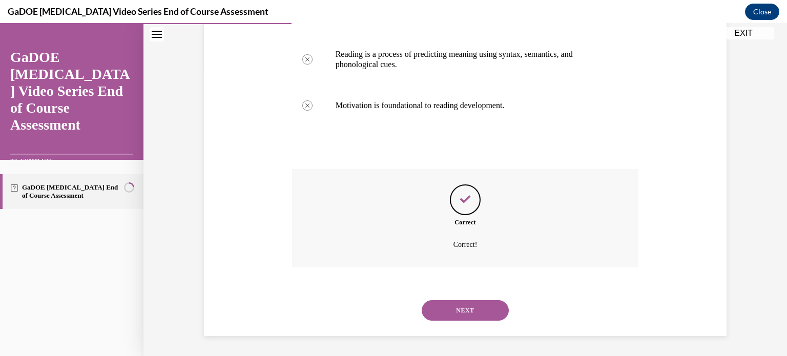
click at [494, 318] on button "NEXT" at bounding box center [465, 310] width 87 height 20
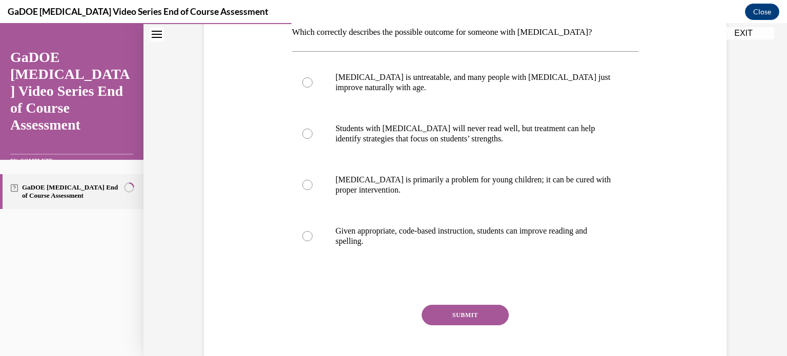
scroll to position [173, 0]
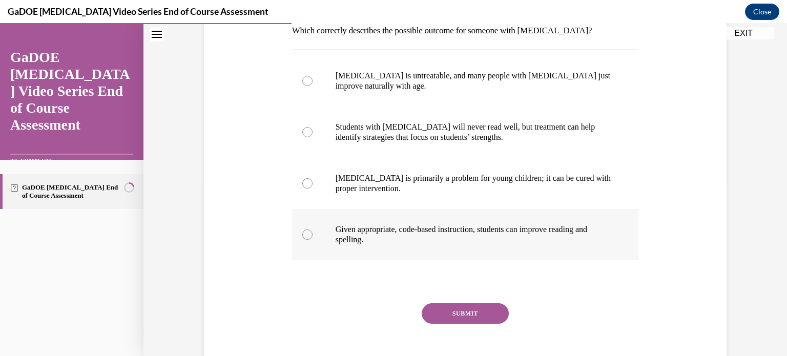
click at [307, 235] on div at bounding box center [307, 235] width 10 height 10
click at [307, 235] on input "Given appropriate, code-based instruction, students can improve reading and spe…" at bounding box center [307, 235] width 10 height 10
radio input "true"
click at [452, 306] on button "SUBMIT" at bounding box center [465, 313] width 87 height 20
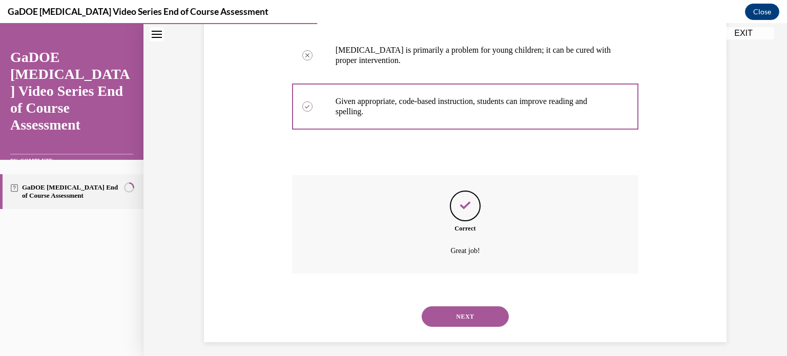
scroll to position [307, 0]
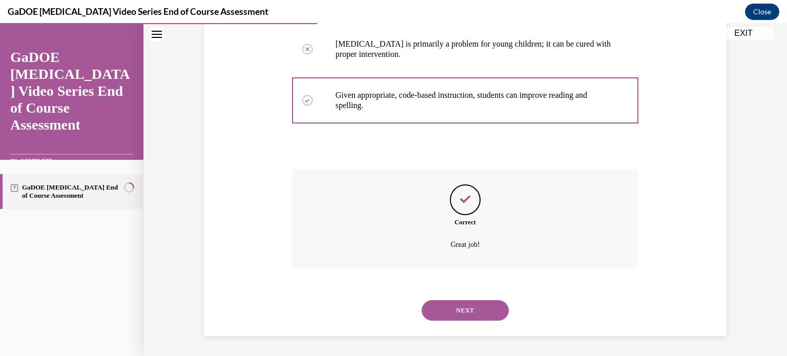
click at [482, 301] on button "NEXT" at bounding box center [465, 310] width 87 height 20
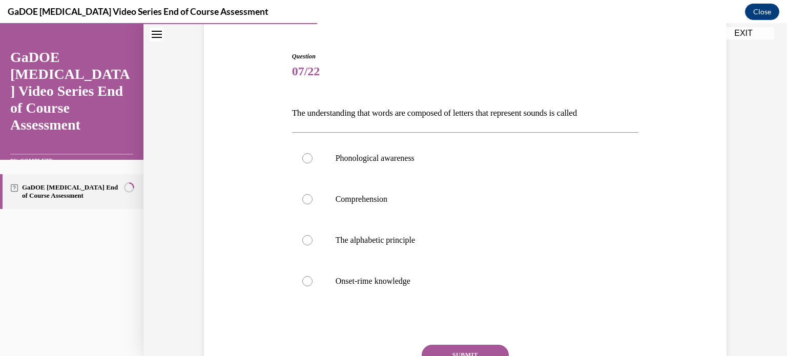
scroll to position [94, 0]
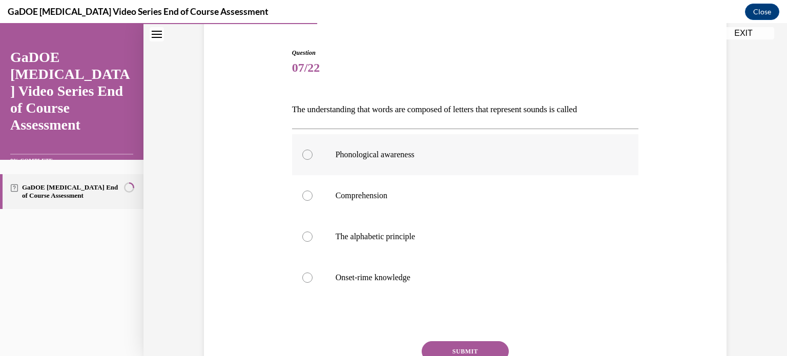
click at [306, 154] on div at bounding box center [307, 155] width 10 height 10
click at [306, 154] on input "Phonological awareness" at bounding box center [307, 155] width 10 height 10
radio input "true"
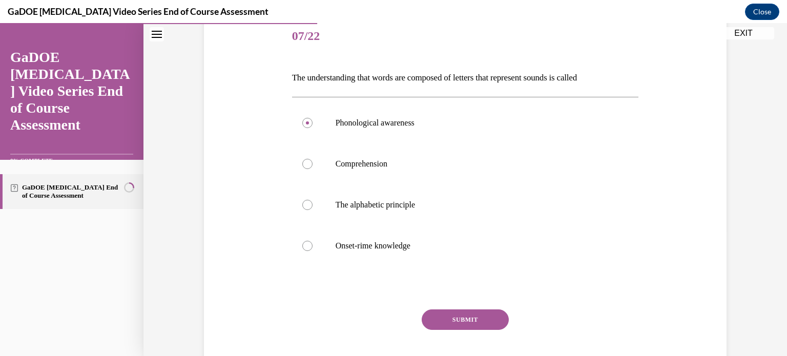
scroll to position [130, 0]
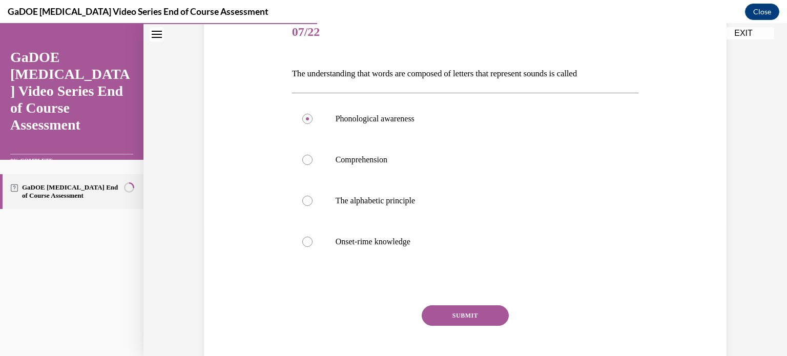
click at [486, 318] on button "SUBMIT" at bounding box center [465, 315] width 87 height 20
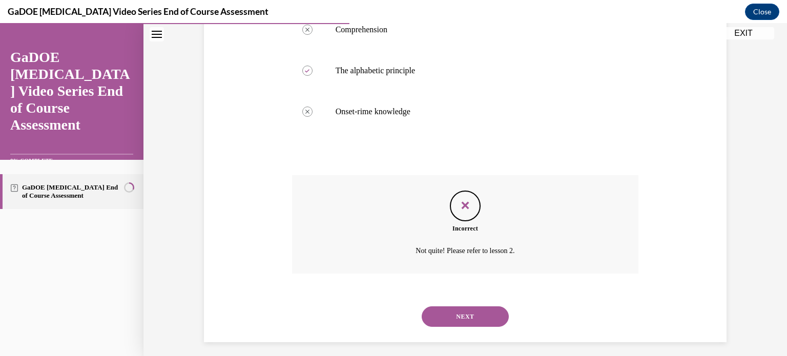
scroll to position [266, 0]
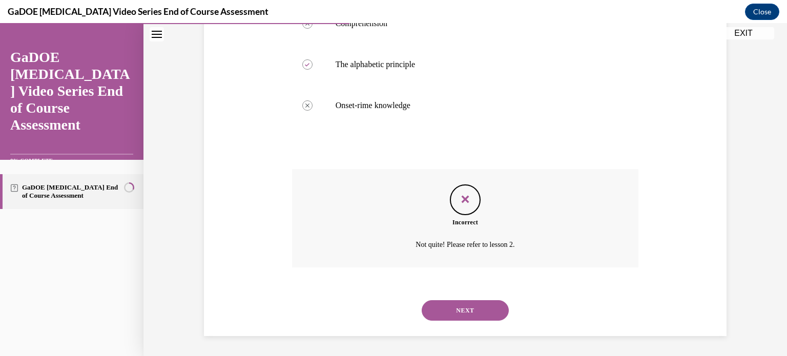
click at [467, 314] on button "NEXT" at bounding box center [465, 310] width 87 height 20
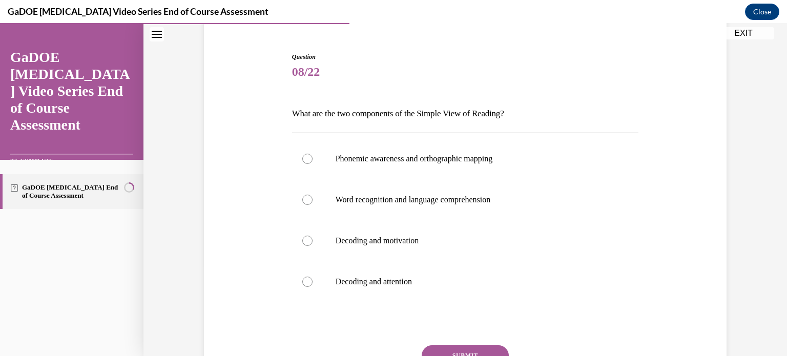
scroll to position [95, 0]
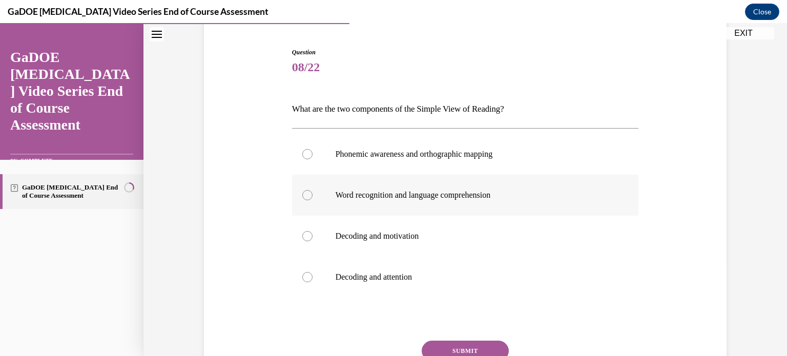
click at [314, 206] on label "Word recognition and language comprehension" at bounding box center [465, 195] width 347 height 41
click at [313, 200] on input "Word recognition and language comprehension" at bounding box center [307, 195] width 10 height 10
radio input "true"
click at [472, 345] on button "SUBMIT" at bounding box center [465, 351] width 87 height 20
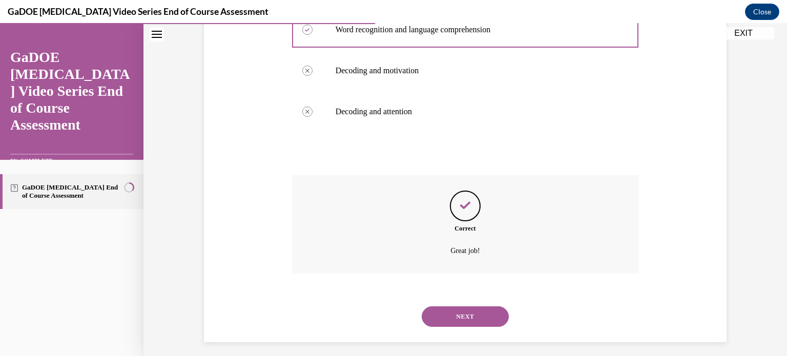
scroll to position [266, 0]
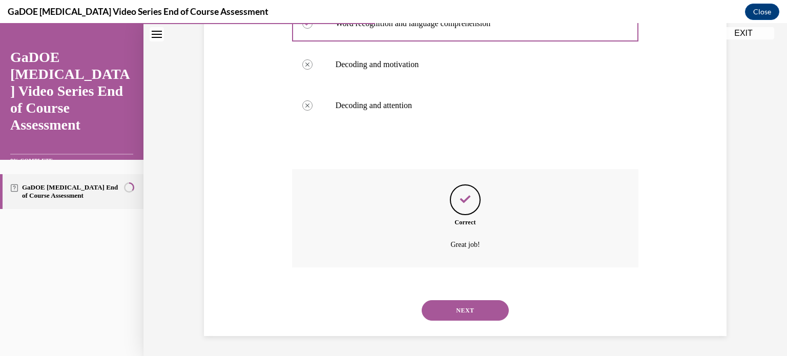
click at [456, 315] on button "NEXT" at bounding box center [465, 310] width 87 height 20
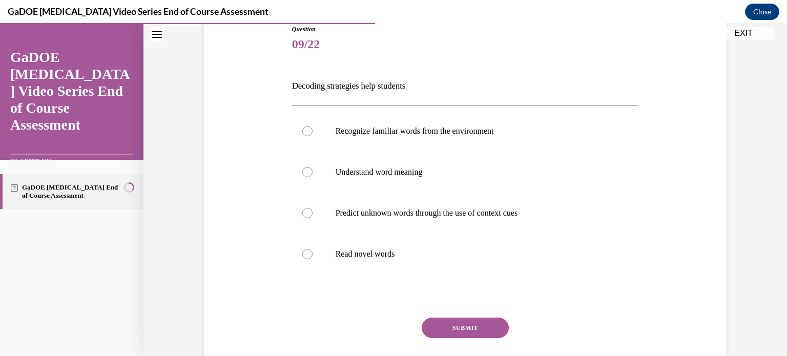
scroll to position [118, 0]
click at [355, 217] on p "Predict unknown words through the use of context cues" at bounding box center [475, 213] width 278 height 10
click at [313, 217] on input "Predict unknown words through the use of context cues" at bounding box center [307, 213] width 10 height 10
radio input "true"
click at [457, 324] on button "SUBMIT" at bounding box center [465, 327] width 87 height 20
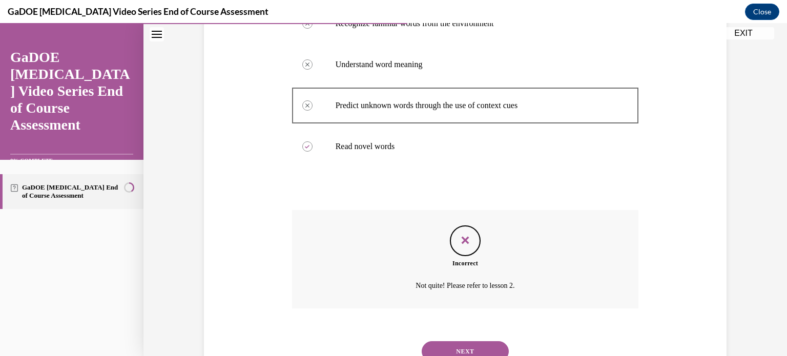
scroll to position [266, 0]
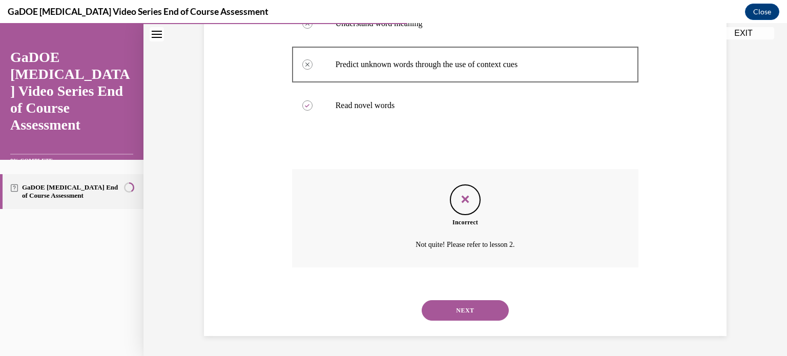
click at [455, 308] on button "NEXT" at bounding box center [465, 310] width 87 height 20
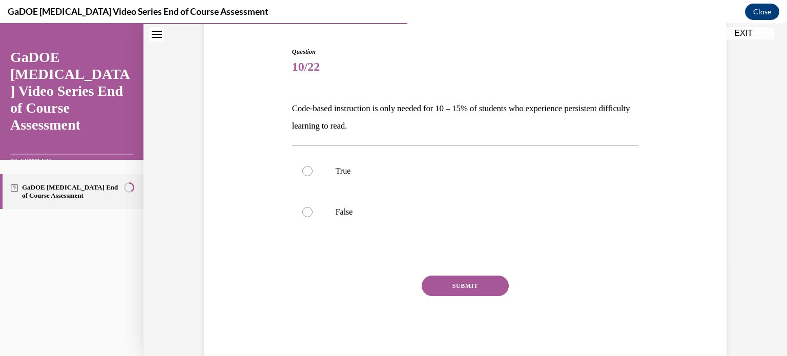
scroll to position [89, 0]
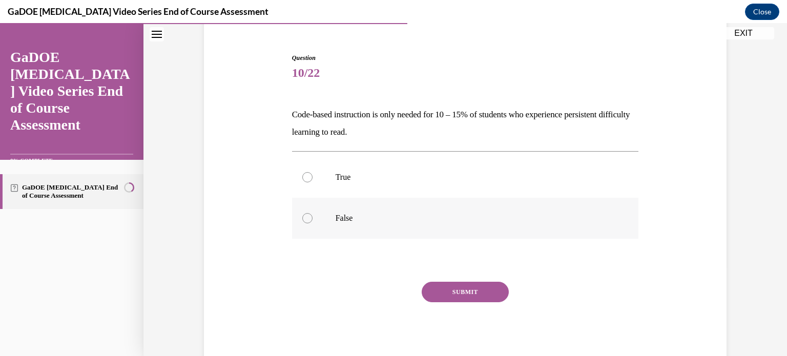
click at [302, 217] on div at bounding box center [307, 218] width 10 height 10
click at [302, 217] on input "False" at bounding box center [307, 218] width 10 height 10
radio input "true"
click at [450, 291] on button "SUBMIT" at bounding box center [465, 292] width 87 height 20
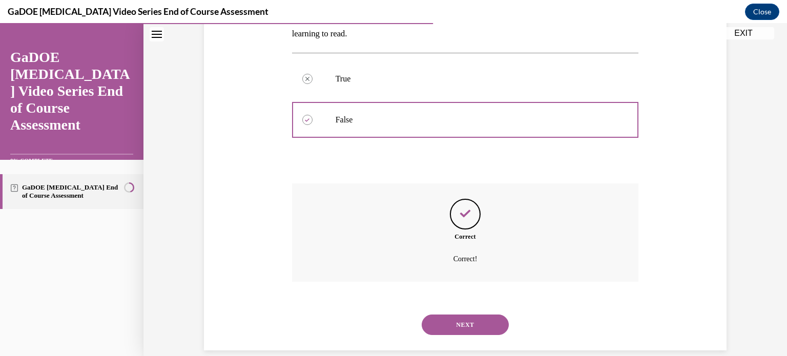
scroll to position [202, 0]
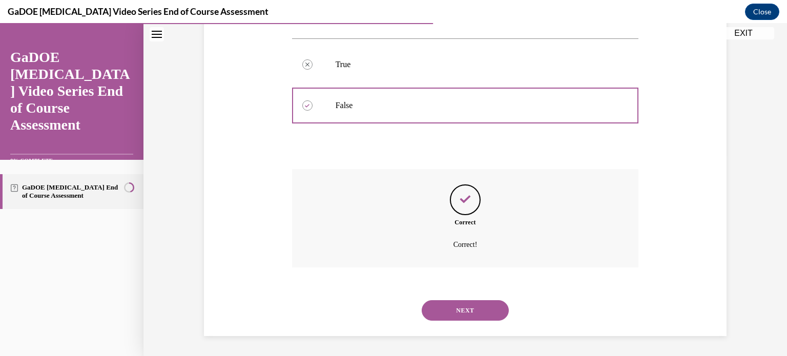
click at [437, 307] on button "NEXT" at bounding box center [465, 310] width 87 height 20
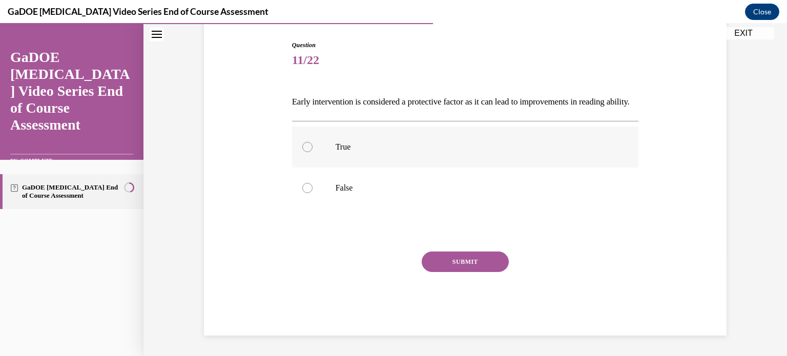
click at [307, 152] on div at bounding box center [307, 147] width 10 height 10
click at [307, 152] on input "True" at bounding box center [307, 147] width 10 height 10
radio input "true"
click at [452, 272] on button "SUBMIT" at bounding box center [465, 262] width 87 height 20
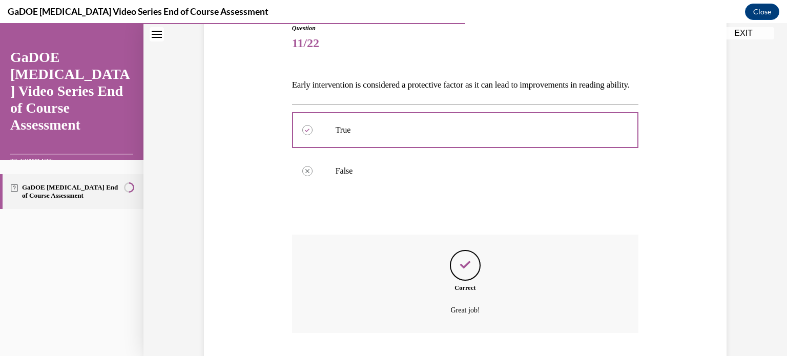
scroll to position [202, 0]
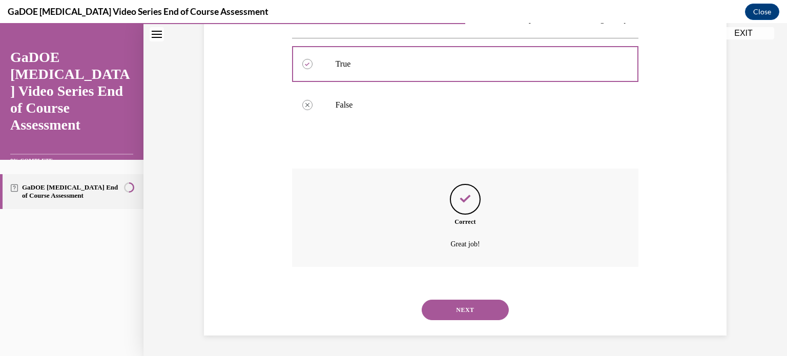
click at [476, 310] on button "NEXT" at bounding box center [465, 310] width 87 height 20
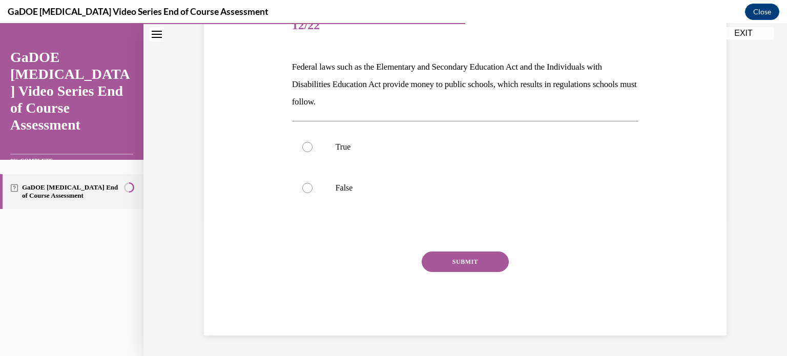
scroll to position [114, 0]
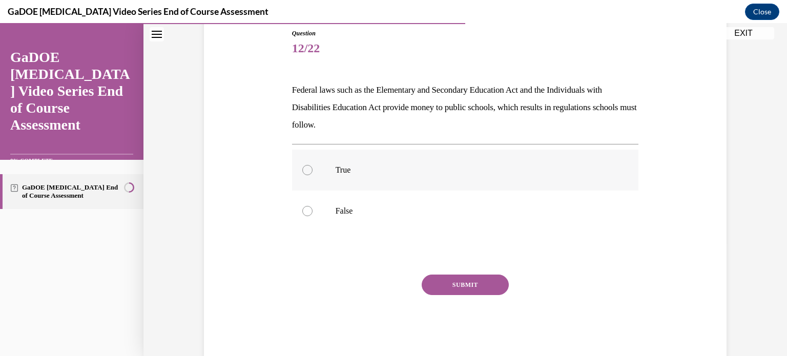
click at [310, 167] on div at bounding box center [307, 170] width 10 height 10
click at [310, 167] on input "True" at bounding box center [307, 170] width 10 height 10
radio input "true"
click at [452, 280] on button "SUBMIT" at bounding box center [465, 285] width 87 height 20
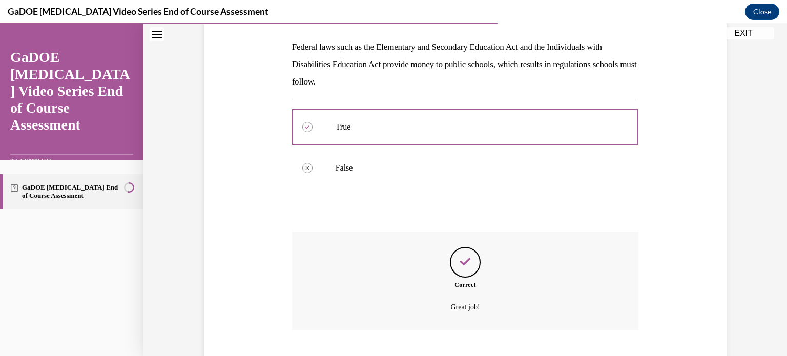
scroll to position [219, 0]
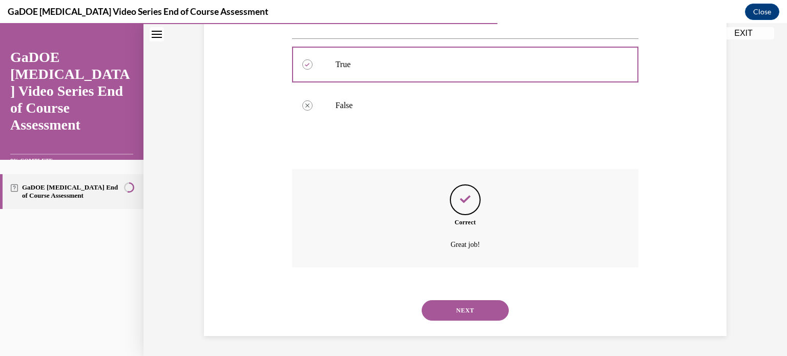
click at [446, 307] on button "NEXT" at bounding box center [465, 310] width 87 height 20
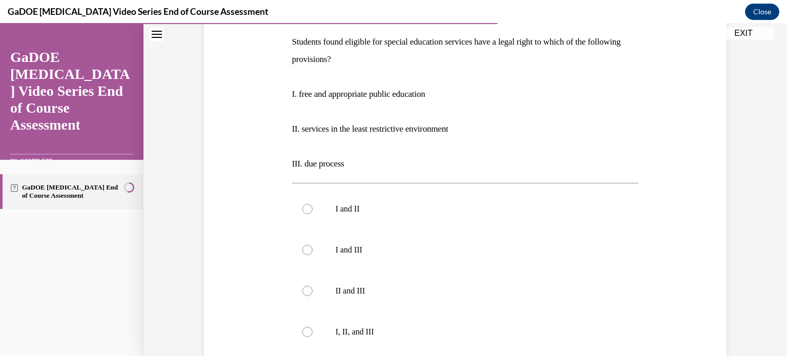
scroll to position [164, 0]
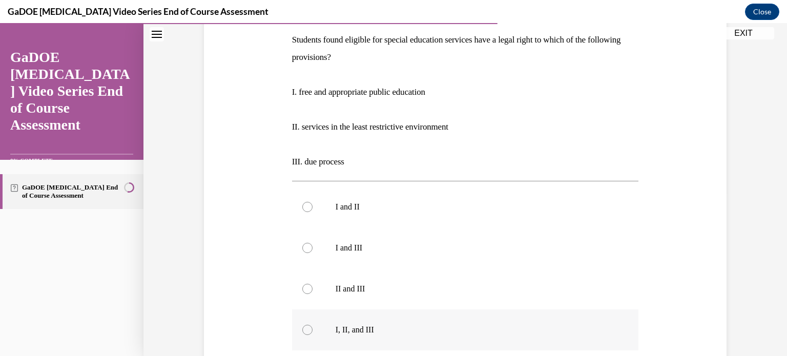
click at [310, 327] on div at bounding box center [307, 330] width 10 height 10
click at [310, 327] on input "I, II, and III" at bounding box center [307, 330] width 10 height 10
radio input "true"
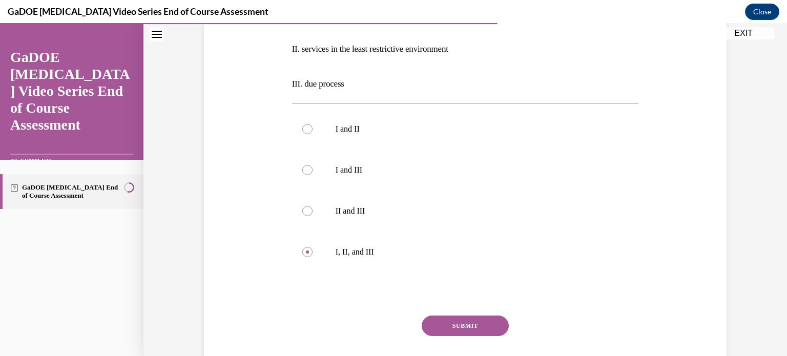
scroll to position [240, 0]
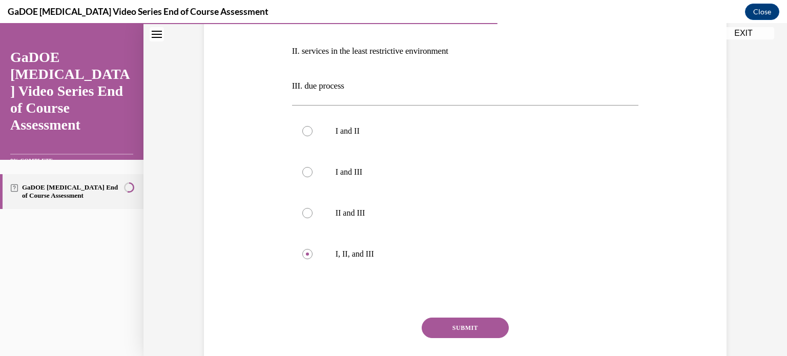
click at [468, 328] on button "SUBMIT" at bounding box center [465, 328] width 87 height 20
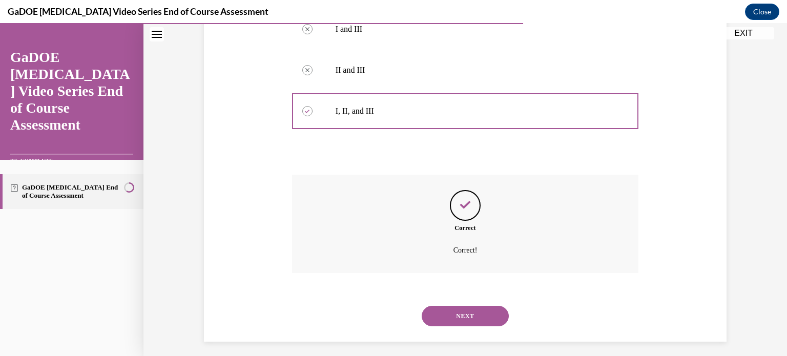
scroll to position [388, 0]
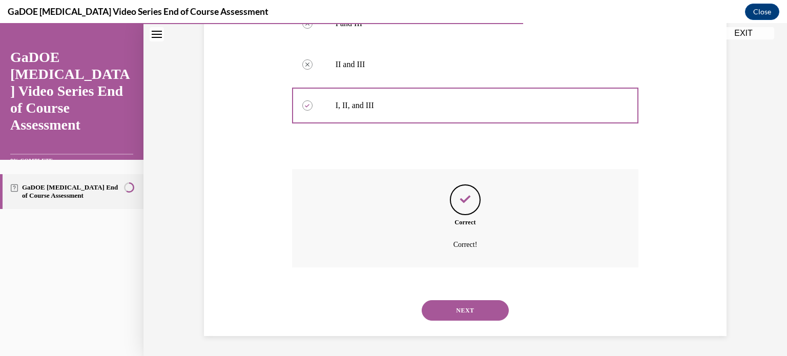
click at [445, 308] on button "NEXT" at bounding box center [465, 310] width 87 height 20
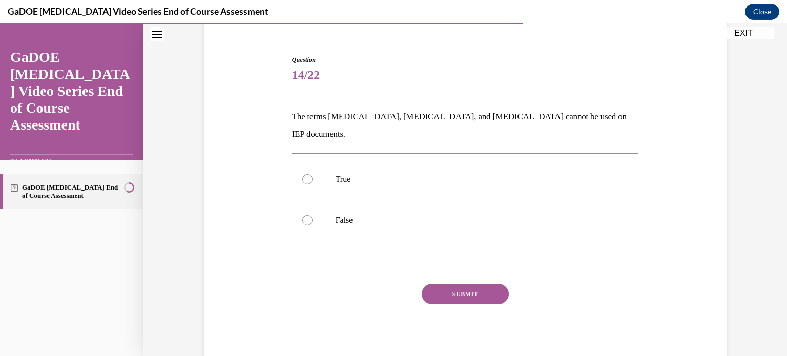
scroll to position [82, 0]
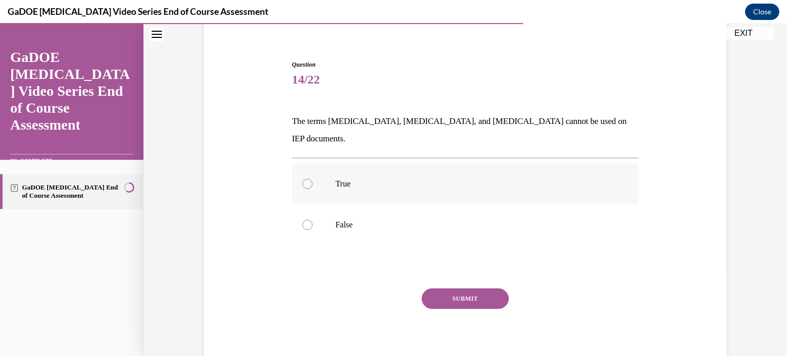
click at [307, 179] on div at bounding box center [307, 184] width 10 height 10
click at [307, 179] on input "True" at bounding box center [307, 184] width 10 height 10
radio input "true"
click at [442, 288] on button "SUBMIT" at bounding box center [465, 298] width 87 height 20
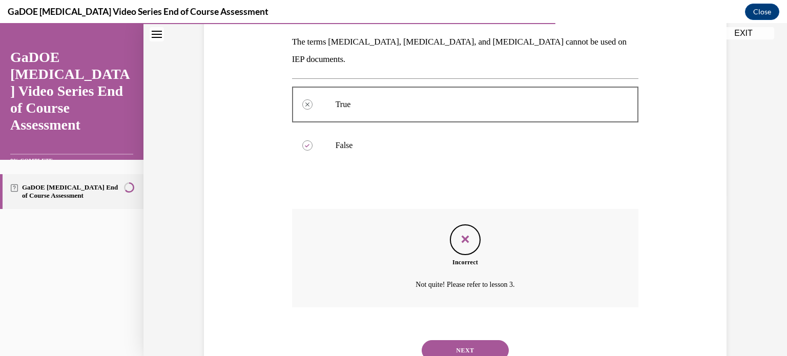
scroll to position [167, 0]
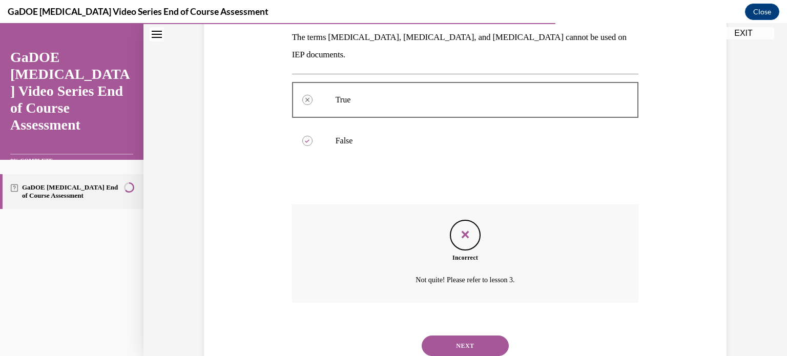
click at [455, 336] on button "NEXT" at bounding box center [465, 346] width 87 height 20
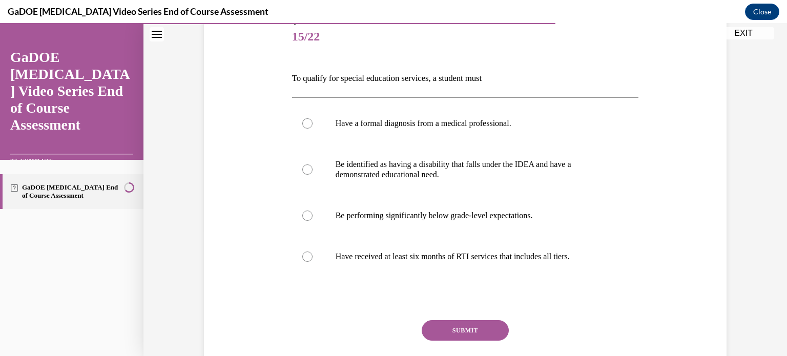
scroll to position [127, 0]
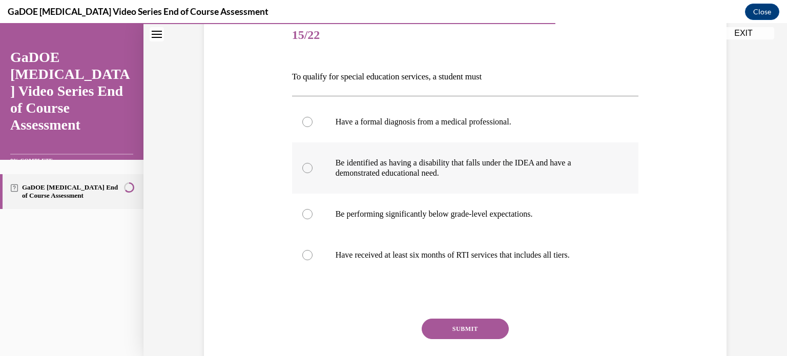
click at [304, 171] on div at bounding box center [307, 168] width 10 height 10
click at [304, 171] on input "Be identified as having a disability that falls under the IDEA and have a demon…" at bounding box center [307, 168] width 10 height 10
radio input "true"
click at [449, 323] on button "SUBMIT" at bounding box center [465, 329] width 87 height 20
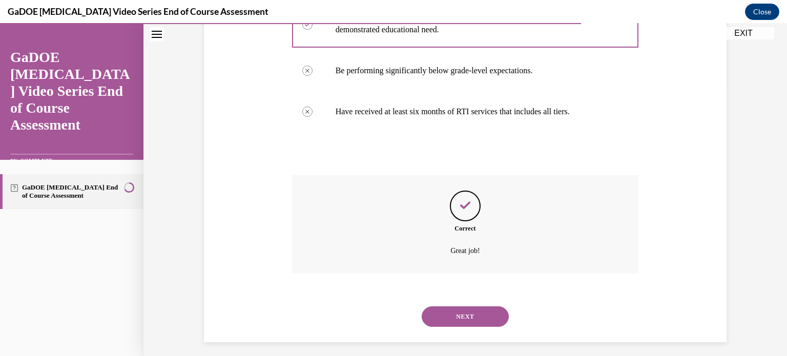
scroll to position [277, 0]
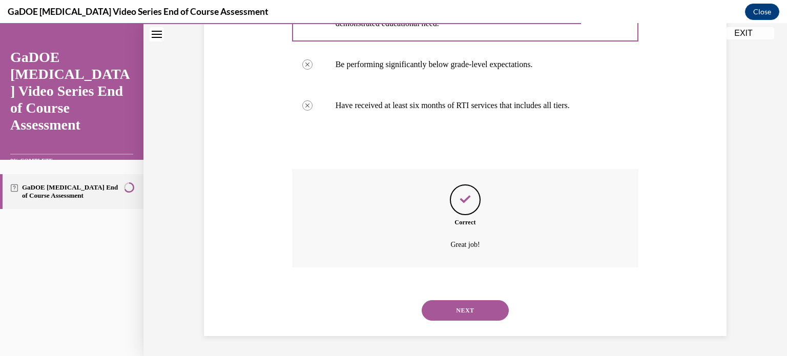
click at [469, 306] on button "NEXT" at bounding box center [465, 310] width 87 height 20
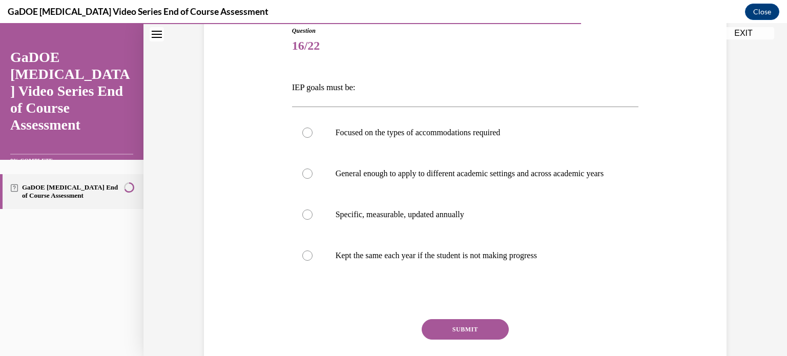
scroll to position [117, 0]
click at [318, 219] on label "Specific, measurable, updated annually" at bounding box center [465, 214] width 347 height 41
click at [313, 219] on input "Specific, measurable, updated annually" at bounding box center [307, 214] width 10 height 10
radio input "true"
click at [485, 333] on button "SUBMIT" at bounding box center [465, 329] width 87 height 20
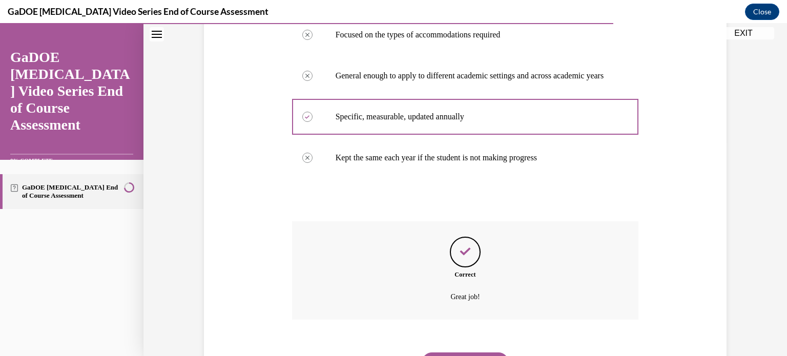
scroll to position [277, 0]
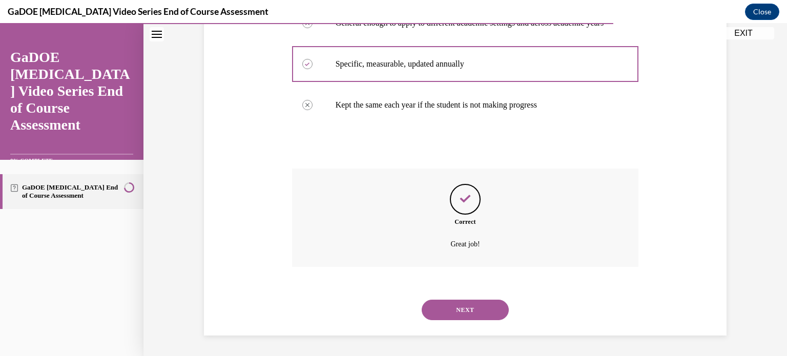
click at [469, 309] on button "NEXT" at bounding box center [465, 310] width 87 height 20
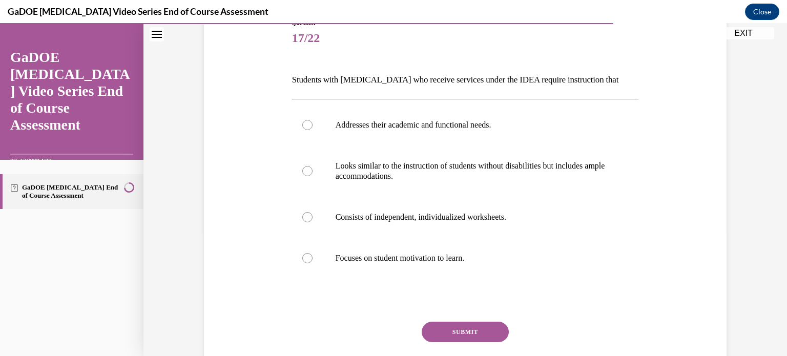
scroll to position [125, 0]
click at [303, 121] on div at bounding box center [307, 124] width 10 height 10
click at [303, 121] on input "Addresses their academic and functional needs." at bounding box center [307, 124] width 10 height 10
radio input "true"
click at [481, 327] on button "SUBMIT" at bounding box center [465, 331] width 87 height 20
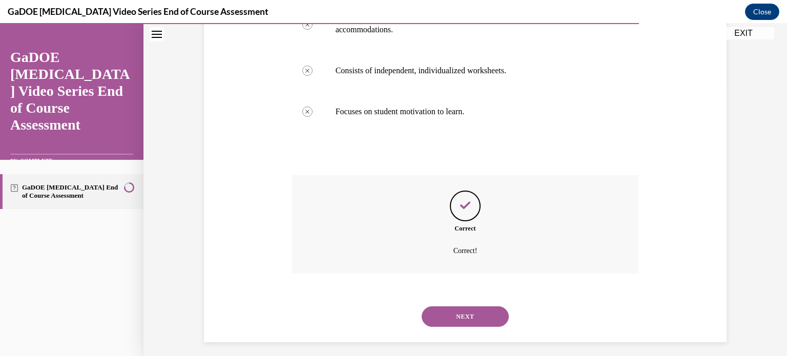
scroll to position [277, 0]
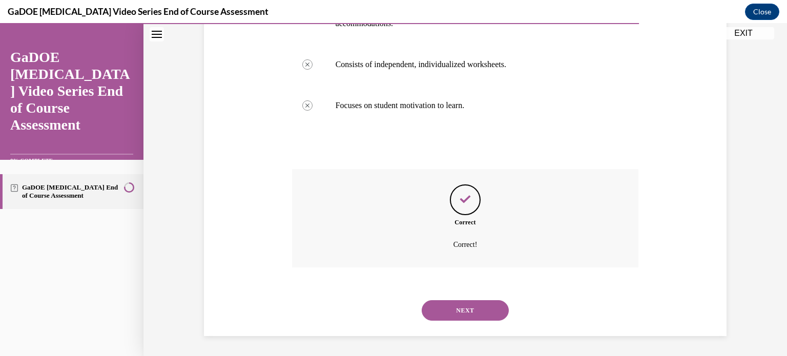
click at [449, 316] on button "NEXT" at bounding box center [465, 310] width 87 height 20
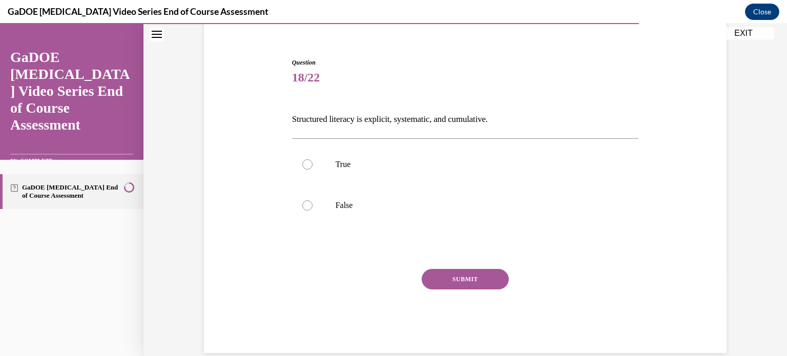
scroll to position [84, 0]
click at [306, 163] on div at bounding box center [307, 165] width 10 height 10
click at [306, 163] on input "True" at bounding box center [307, 165] width 10 height 10
radio input "true"
click at [462, 270] on button "SUBMIT" at bounding box center [465, 280] width 87 height 20
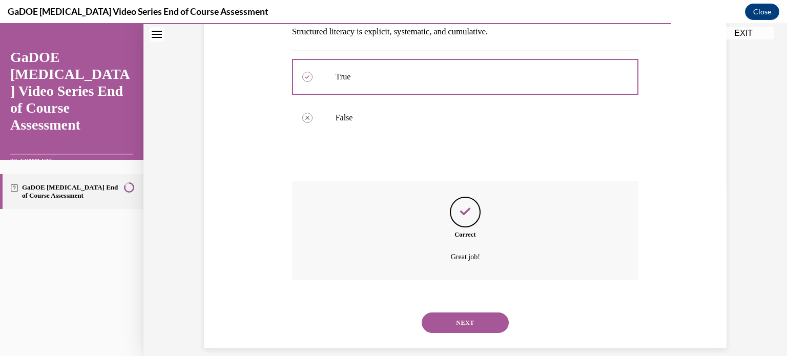
scroll to position [184, 0]
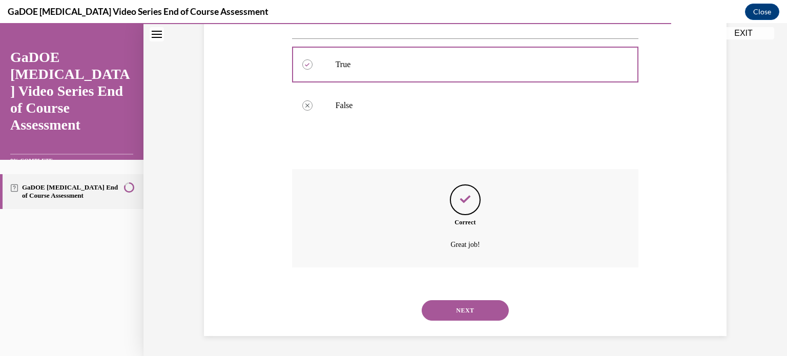
click at [441, 309] on button "NEXT" at bounding box center [465, 310] width 87 height 20
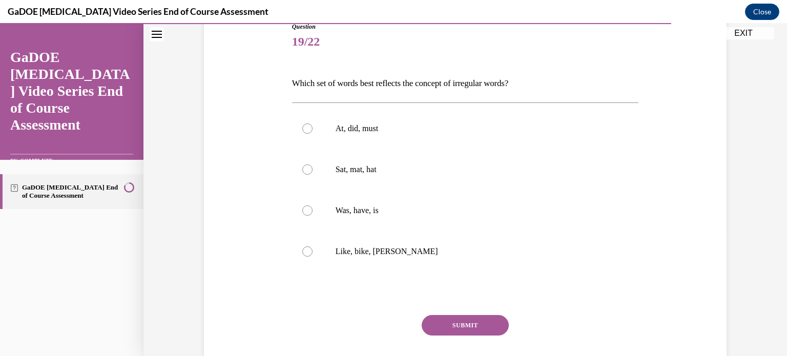
scroll to position [119, 0]
click at [304, 209] on div at bounding box center [307, 211] width 10 height 10
click at [304, 209] on input "Was, have, is" at bounding box center [307, 211] width 10 height 10
radio input "true"
click at [443, 323] on button "SUBMIT" at bounding box center [465, 326] width 87 height 20
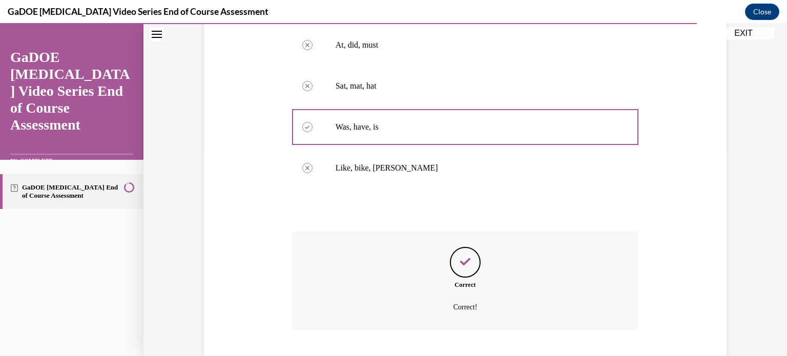
scroll to position [266, 0]
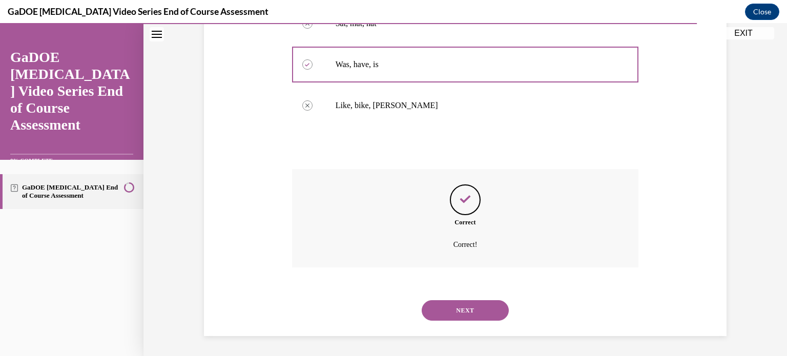
click at [437, 311] on button "NEXT" at bounding box center [465, 310] width 87 height 20
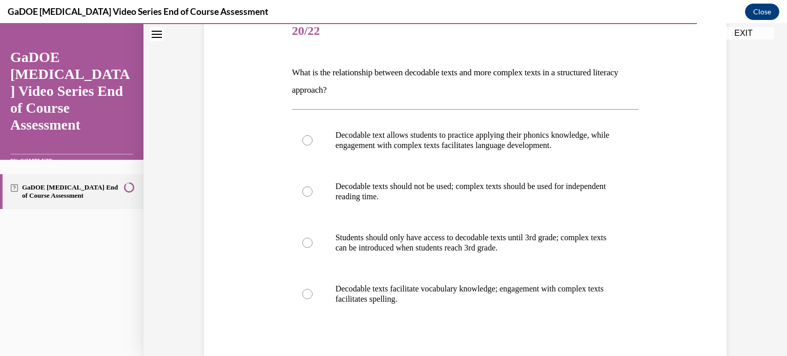
scroll to position [131, 0]
click at [309, 138] on div at bounding box center [307, 140] width 10 height 10
click at [309, 138] on input "Decodable text allows students to practice applying their phonics knowledge, wh…" at bounding box center [307, 140] width 10 height 10
radio input "true"
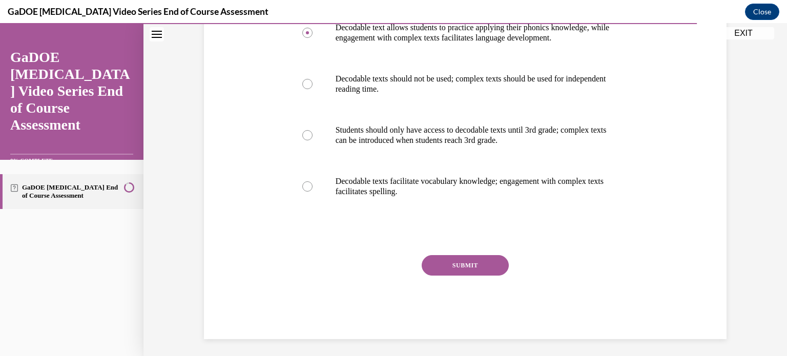
scroll to position [242, 0]
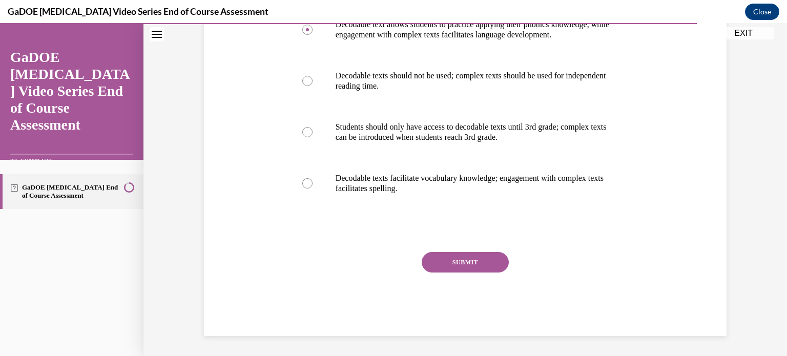
click at [478, 264] on button "SUBMIT" at bounding box center [465, 262] width 87 height 20
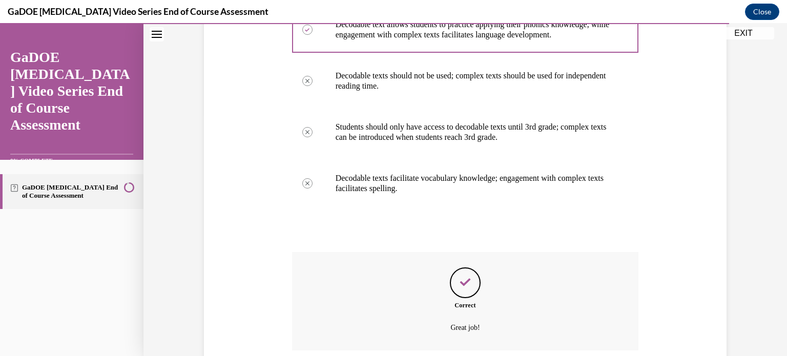
scroll to position [325, 0]
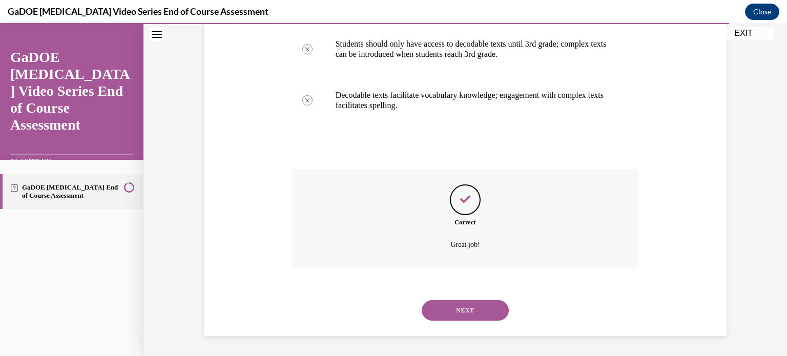
click at [272, 157] on div "Question 20/22 What is the relationship between decodable texts and more comple…" at bounding box center [465, 61] width 528 height 549
click at [494, 318] on button "NEXT" at bounding box center [465, 310] width 87 height 20
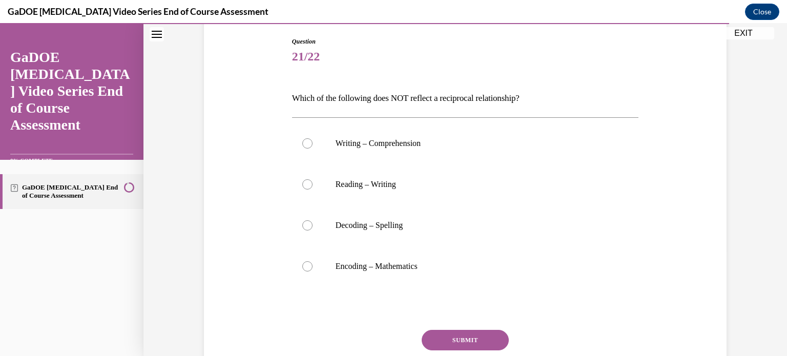
scroll to position [108, 0]
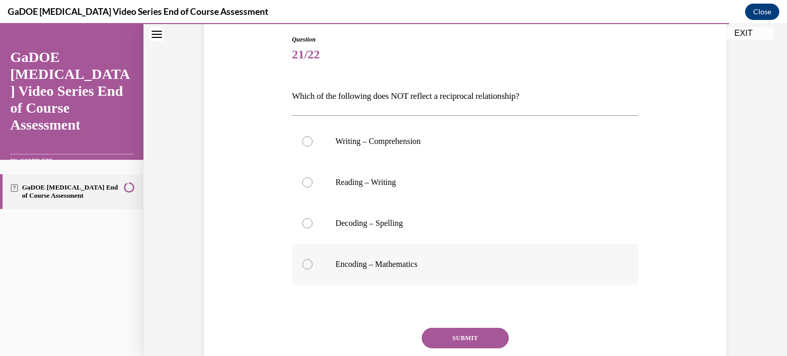
click at [307, 265] on div at bounding box center [307, 264] width 10 height 10
click at [307, 265] on input "Encoding – Mathematics" at bounding box center [307, 264] width 10 height 10
radio input "true"
click at [466, 335] on button "SUBMIT" at bounding box center [465, 338] width 87 height 20
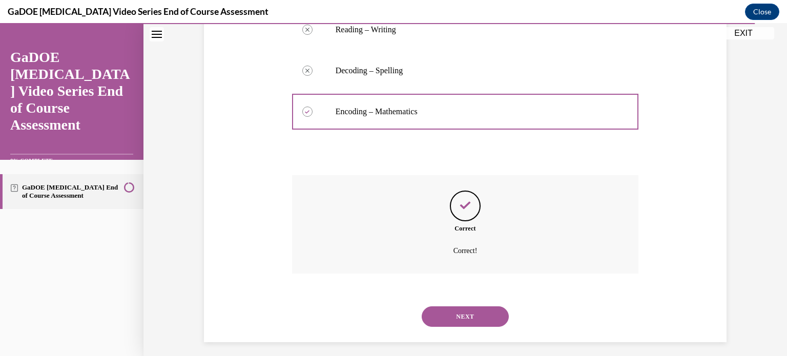
scroll to position [266, 0]
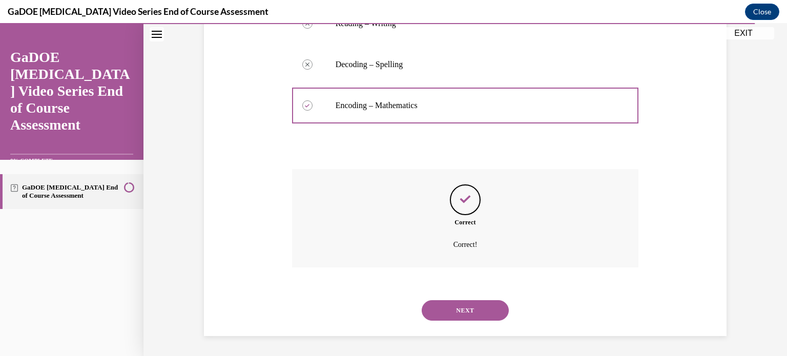
click at [437, 306] on button "NEXT" at bounding box center [465, 310] width 87 height 20
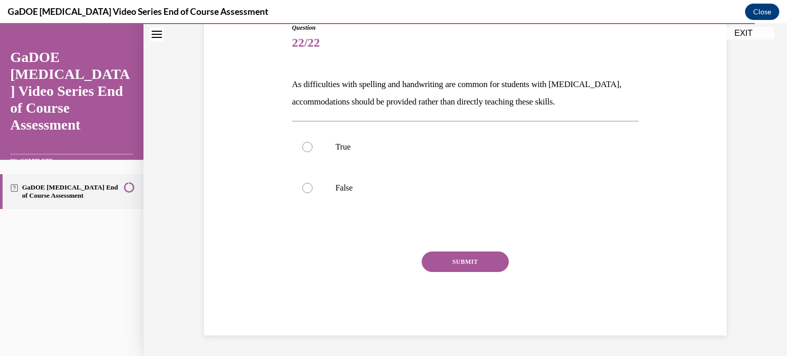
scroll to position [113, 0]
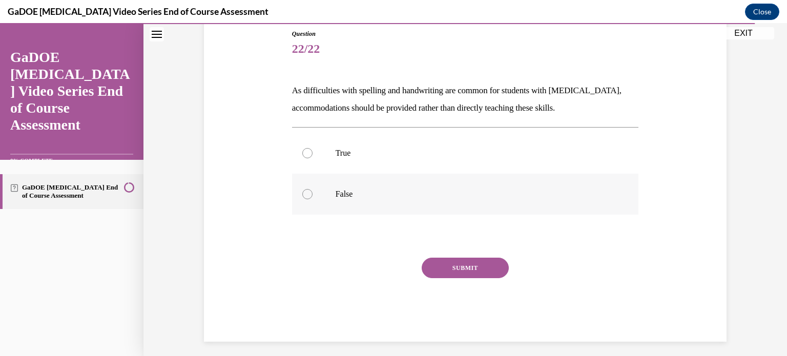
click at [322, 194] on label "False" at bounding box center [465, 194] width 347 height 41
click at [313, 194] on input "False" at bounding box center [307, 194] width 10 height 10
radio input "true"
click at [466, 270] on button "SUBMIT" at bounding box center [465, 268] width 87 height 20
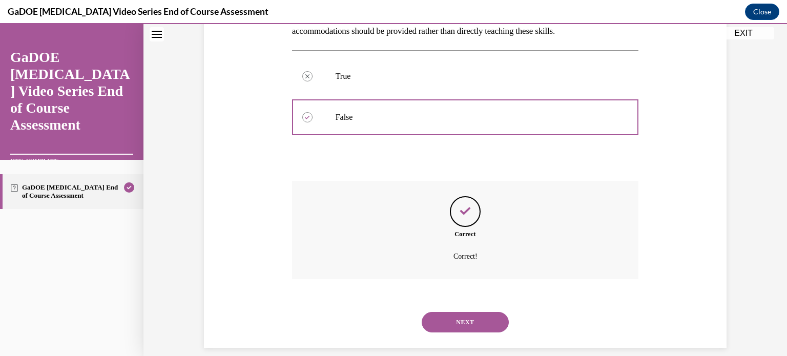
scroll to position [202, 0]
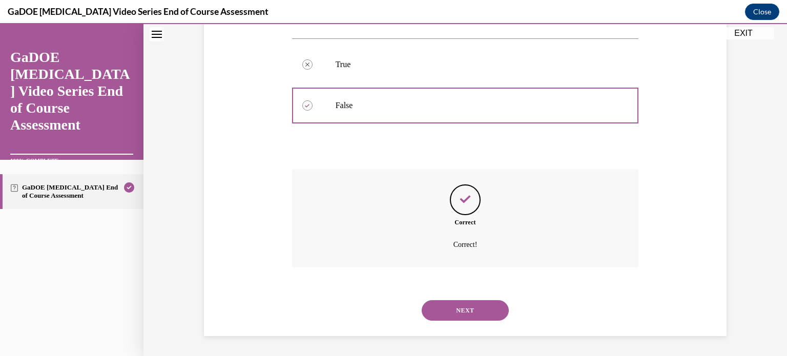
click at [464, 314] on button "NEXT" at bounding box center [465, 310] width 87 height 20
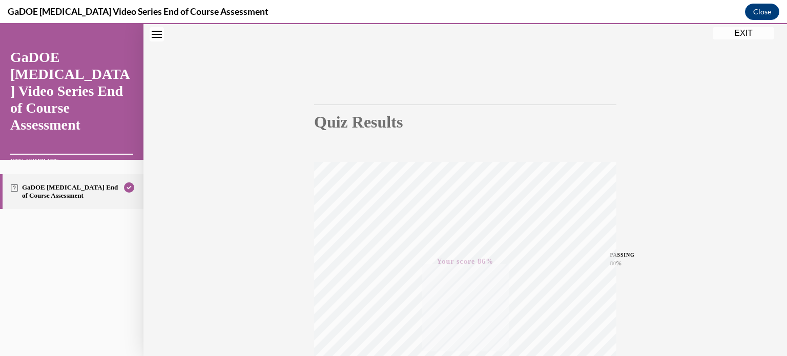
scroll to position [35, 0]
click at [732, 36] on button "EXIT" at bounding box center [743, 33] width 61 height 12
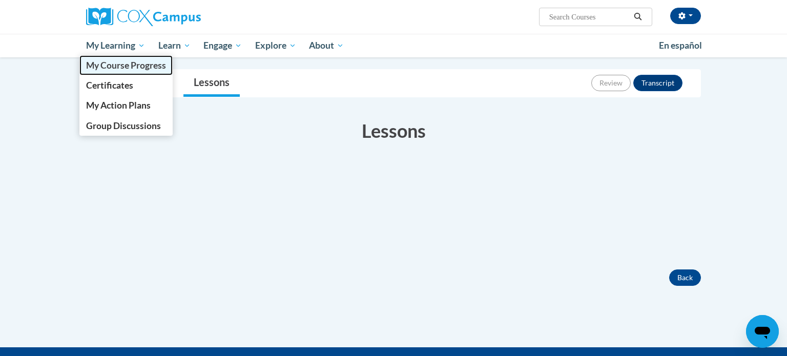
click at [118, 69] on span "My Course Progress" at bounding box center [126, 65] width 80 height 11
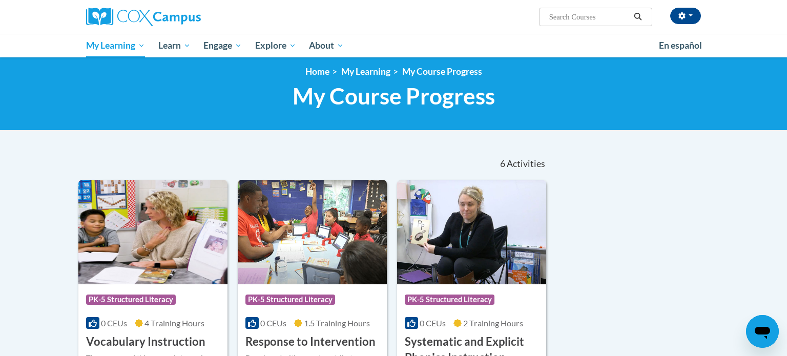
scroll to position [7, 0]
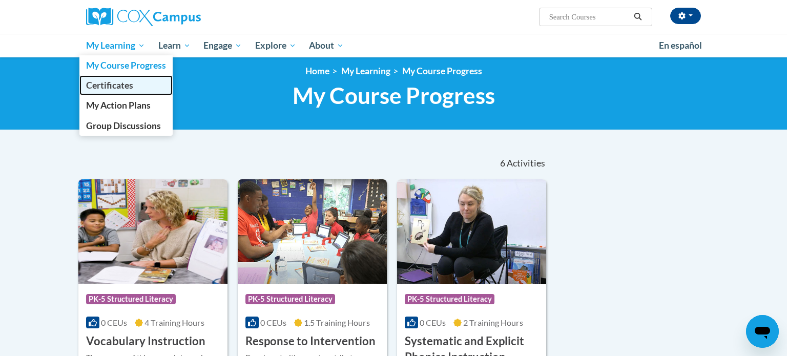
click at [119, 82] on span "Certificates" at bounding box center [109, 85] width 47 height 11
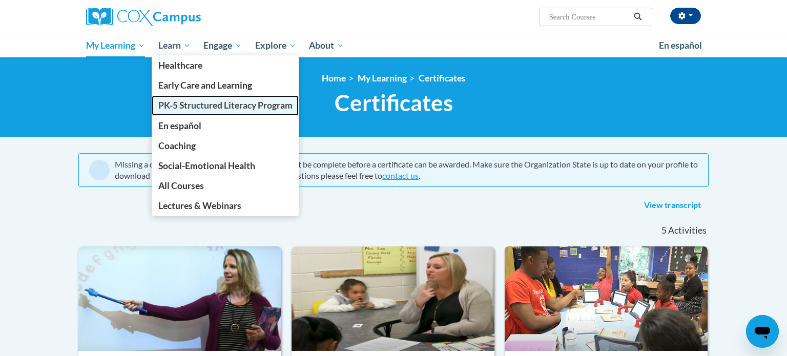
click at [203, 106] on span "PK-5 Structured Literacy Program" at bounding box center [225, 105] width 134 height 11
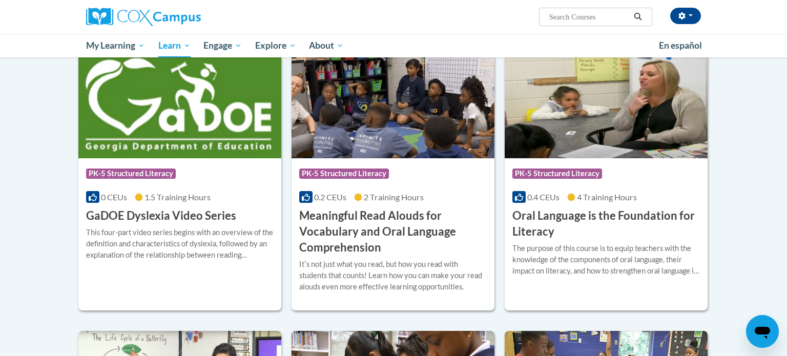
scroll to position [590, 0]
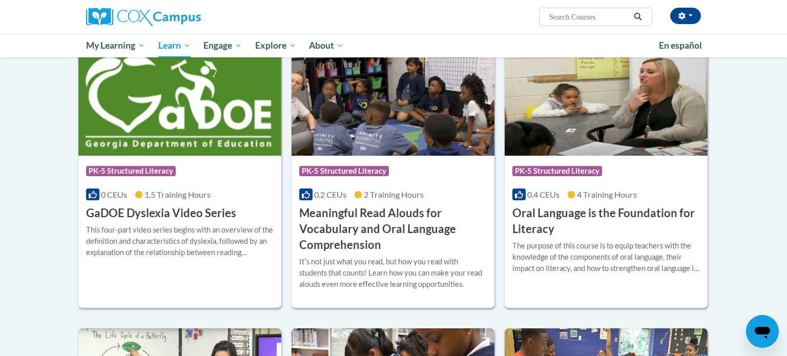
click at [23, 250] on body "[PERSON_NAME] ([GEOGRAPHIC_DATA]/[GEOGRAPHIC_DATA] UTC-05:00) My Profile Inbox …" at bounding box center [393, 228] width 787 height 1636
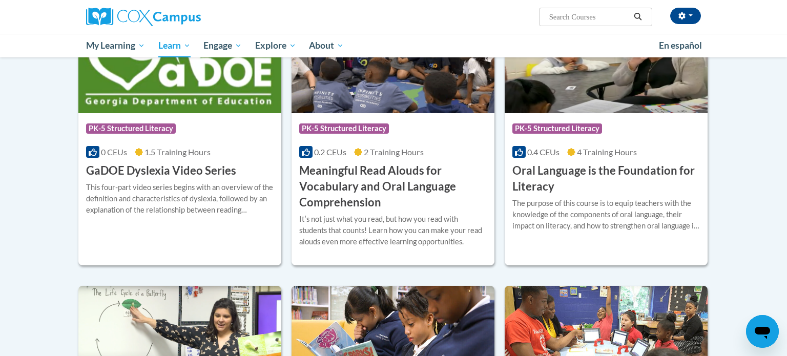
scroll to position [631, 0]
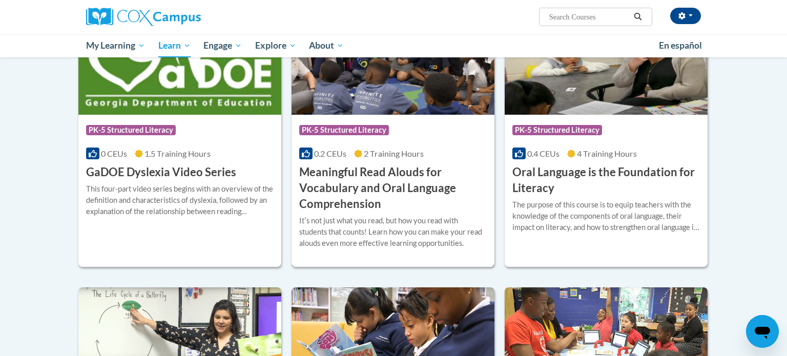
click at [341, 188] on h3 "Meaningful Read Alouds for Vocabulary and Oral Language Comprehension" at bounding box center [393, 187] width 188 height 47
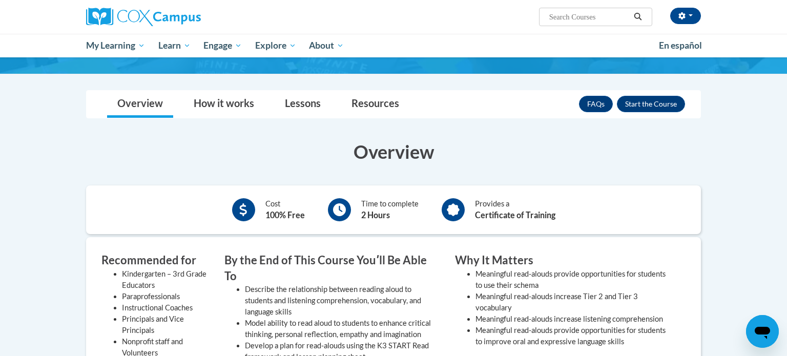
scroll to position [161, 0]
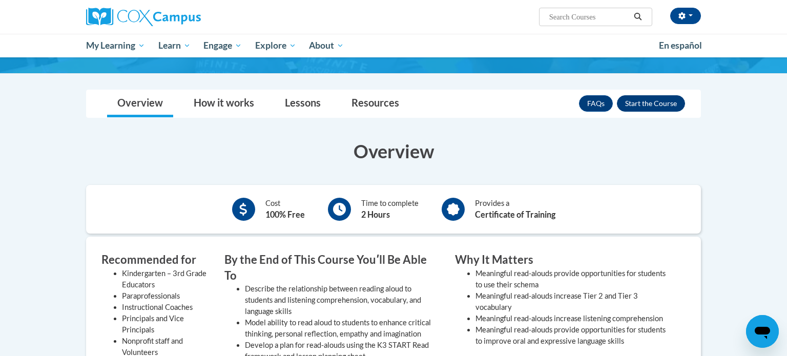
click at [651, 102] on button "Enroll" at bounding box center [651, 103] width 68 height 16
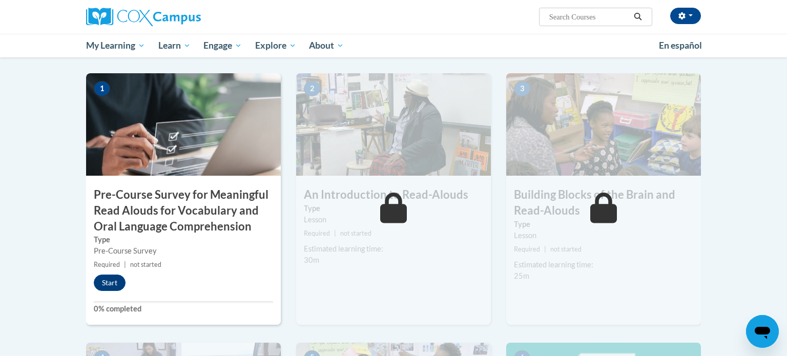
scroll to position [232, 0]
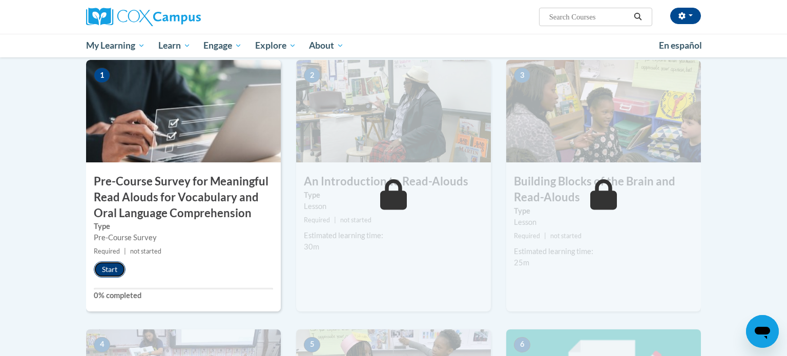
click at [106, 274] on button "Start" at bounding box center [110, 269] width 32 height 16
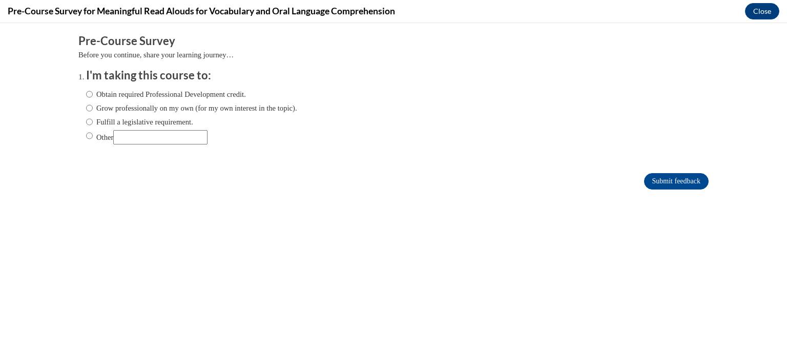
scroll to position [0, 0]
click at [87, 123] on input "Fulfill a legislative requirement." at bounding box center [89, 121] width 7 height 11
radio input "true"
click at [656, 184] on input "Submit feedback" at bounding box center [676, 181] width 65 height 16
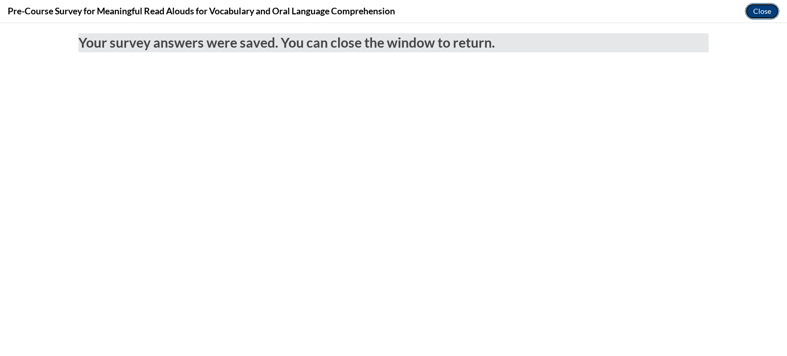
click at [749, 17] on button "Close" at bounding box center [762, 11] width 34 height 16
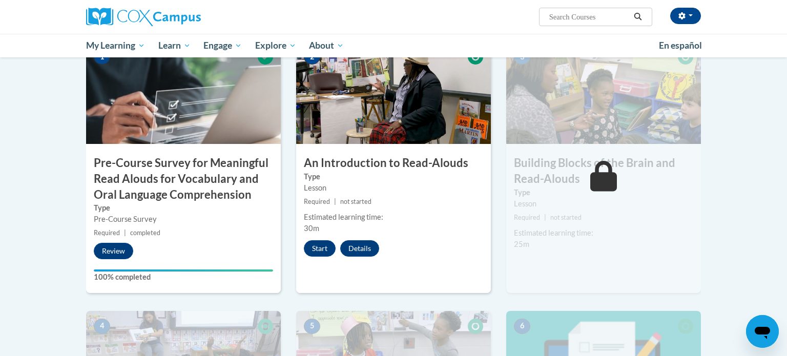
scroll to position [255, 0]
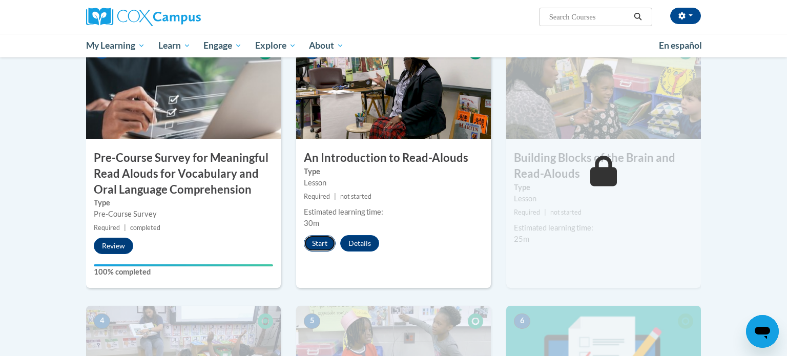
click at [320, 243] on button "Start" at bounding box center [320, 243] width 32 height 16
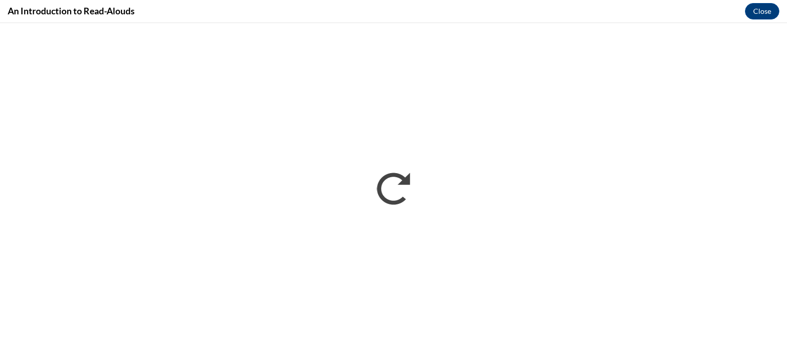
scroll to position [0, 0]
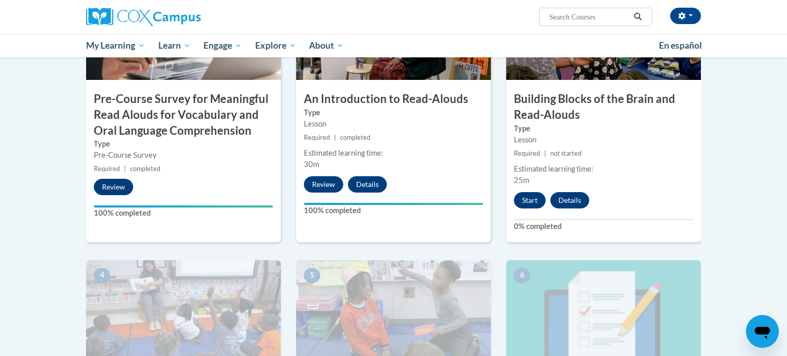
scroll to position [314, 0]
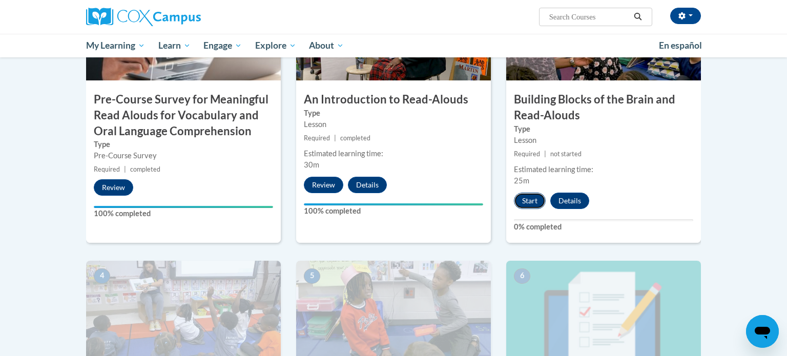
click at [528, 200] on button "Start" at bounding box center [530, 201] width 32 height 16
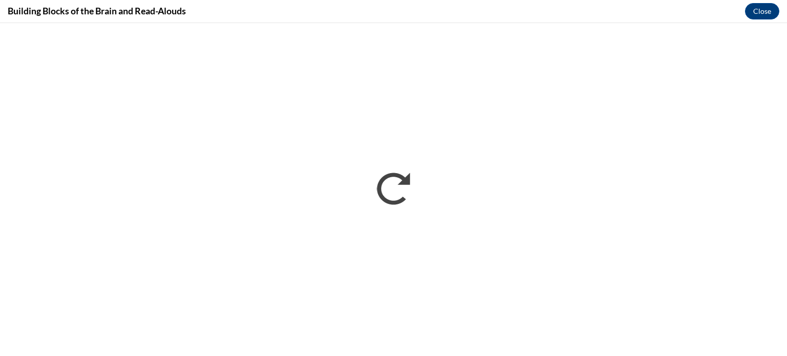
scroll to position [0, 0]
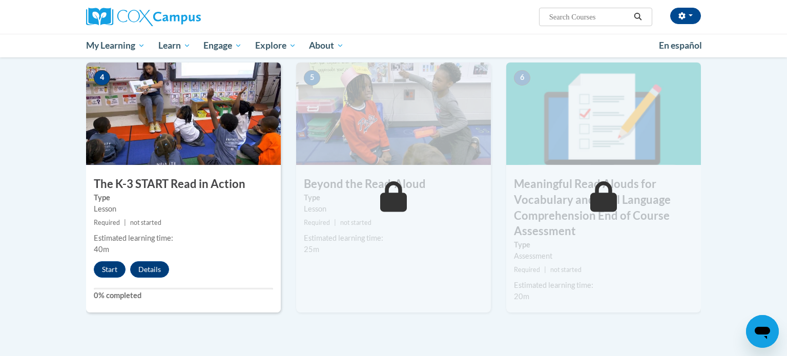
scroll to position [515, 0]
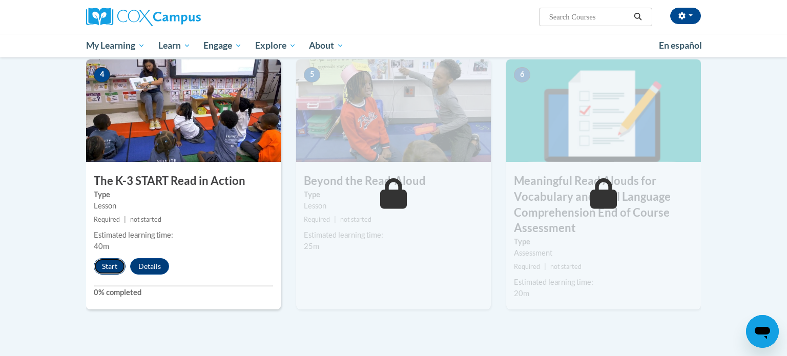
click at [113, 267] on button "Start" at bounding box center [110, 266] width 32 height 16
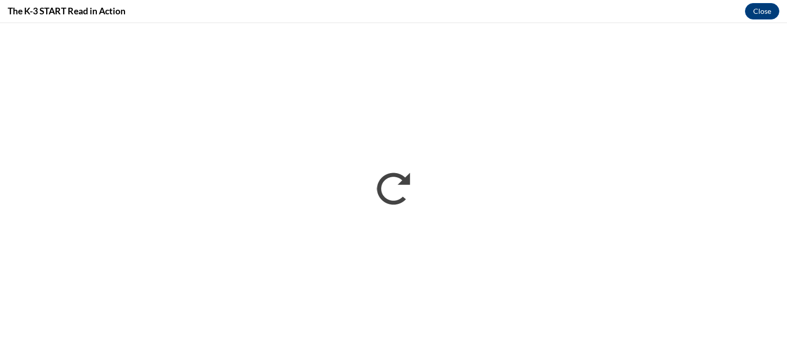
scroll to position [0, 0]
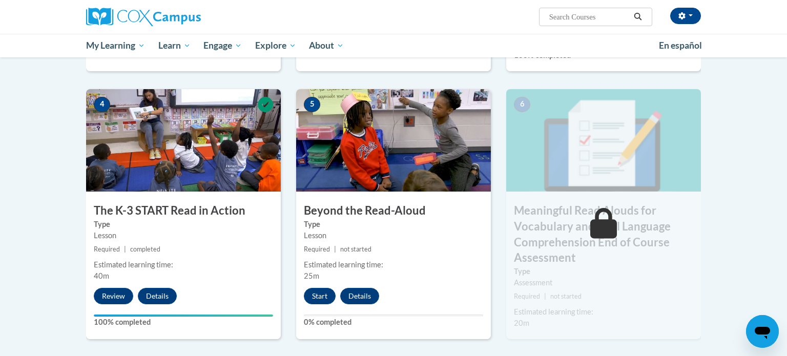
scroll to position [488, 0]
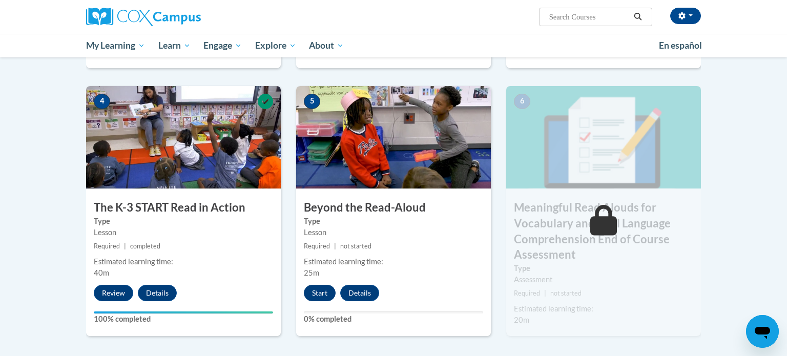
click at [317, 296] on button "Start" at bounding box center [320, 293] width 32 height 16
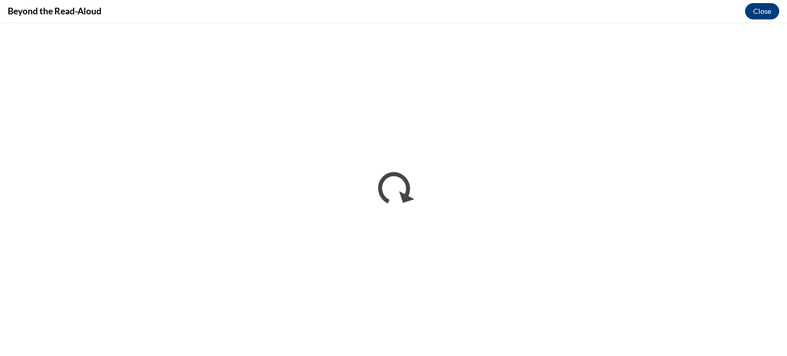
scroll to position [0, 0]
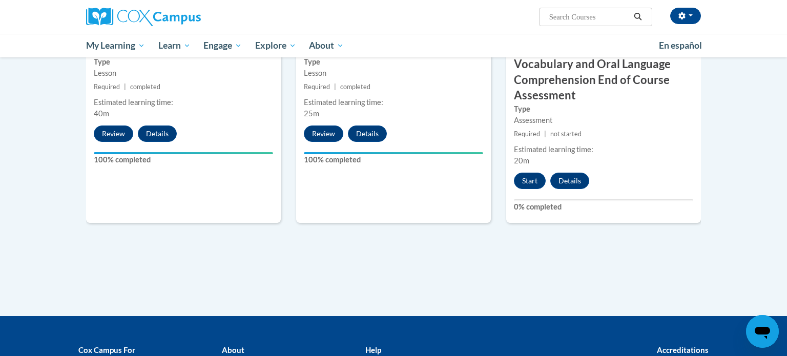
scroll to position [650, 0]
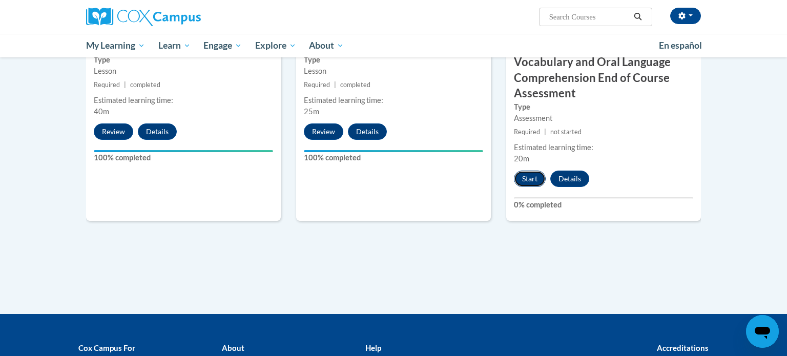
click at [528, 185] on button "Start" at bounding box center [530, 179] width 32 height 16
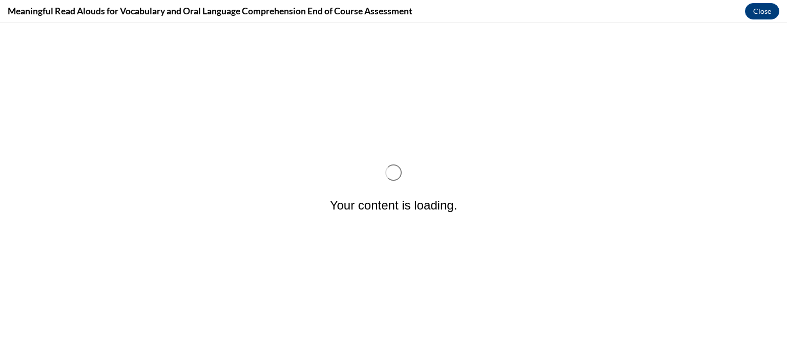
scroll to position [0, 0]
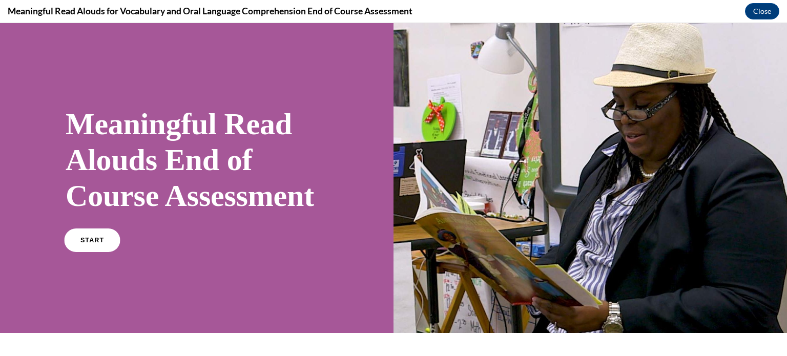
click at [102, 252] on link "START" at bounding box center [92, 241] width 56 height 24
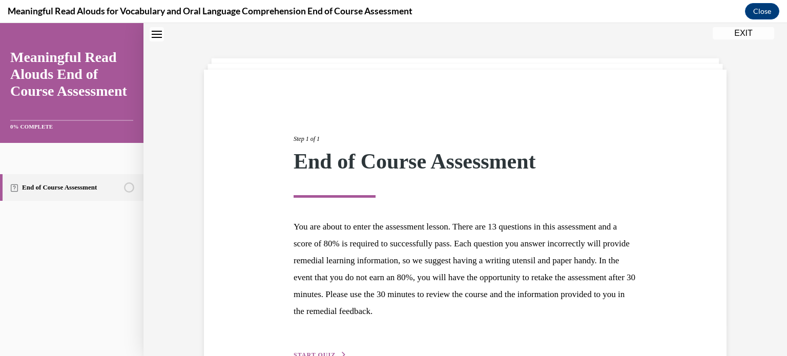
scroll to position [97, 0]
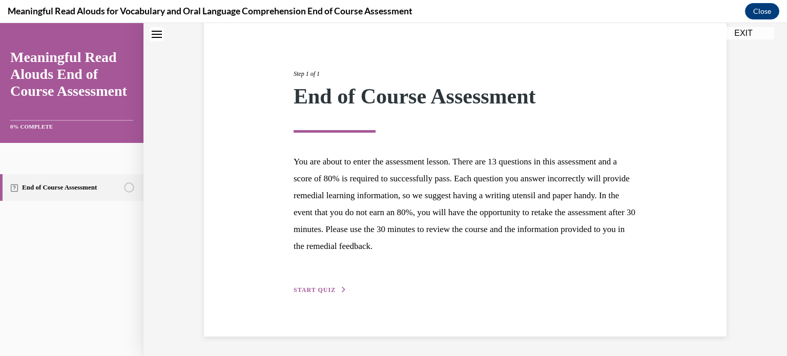
click at [321, 287] on span "START QUIZ" at bounding box center [315, 289] width 42 height 7
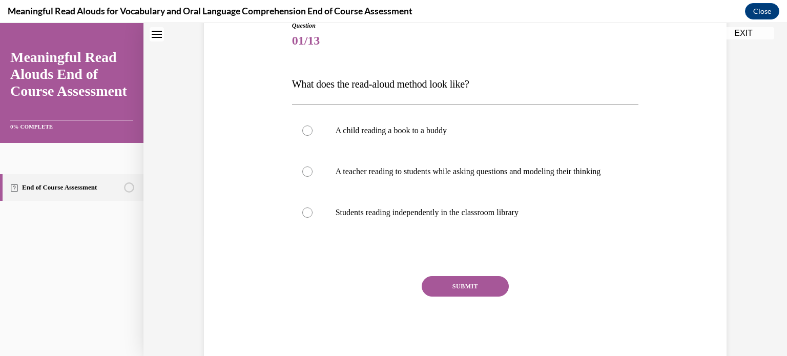
scroll to position [122, 0]
click at [336, 171] on p "A teacher reading to students while asking questions and modeling their thinking" at bounding box center [475, 171] width 278 height 10
click at [313, 171] on input "A teacher reading to students while asking questions and modeling their thinking" at bounding box center [307, 171] width 10 height 10
radio input "true"
click at [434, 296] on button "SUBMIT" at bounding box center [465, 286] width 87 height 20
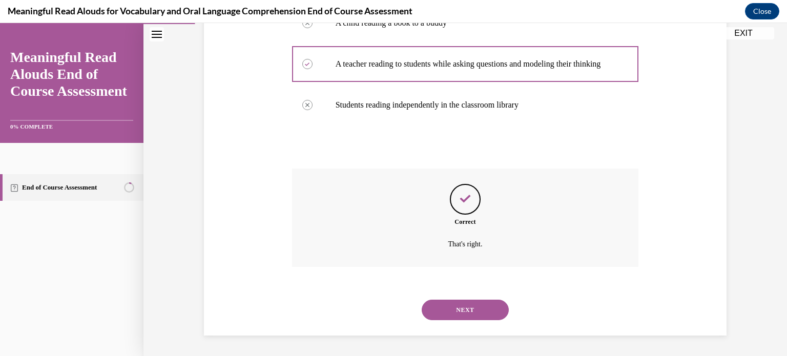
scroll to position [239, 0]
click at [455, 316] on button "NEXT" at bounding box center [465, 310] width 87 height 20
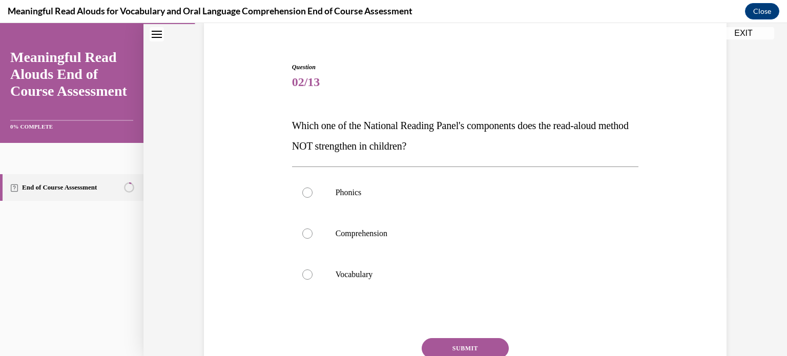
scroll to position [79, 0]
click at [370, 203] on label "Phonics" at bounding box center [465, 193] width 347 height 41
click at [313, 198] on input "Phonics" at bounding box center [307, 193] width 10 height 10
radio input "true"
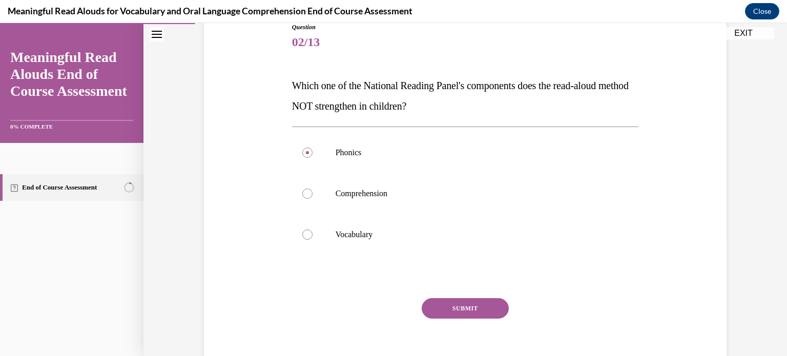
click at [460, 318] on button "SUBMIT" at bounding box center [465, 308] width 87 height 20
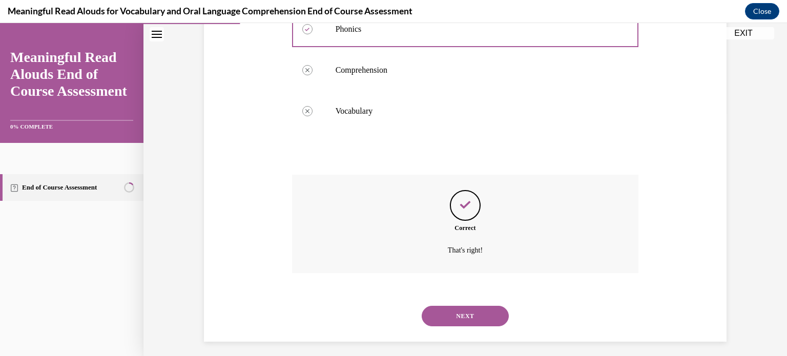
scroll to position [249, 0]
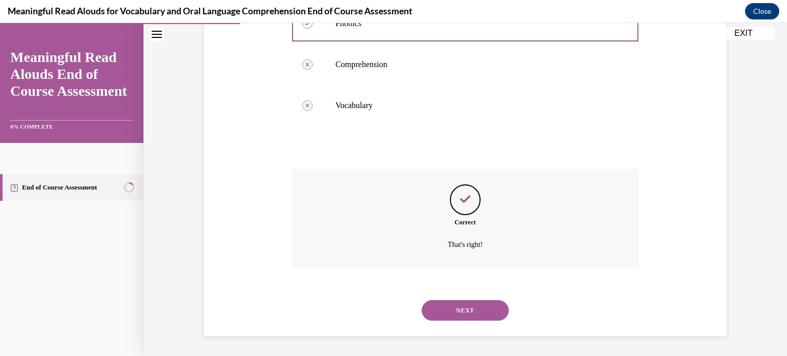
click at [461, 307] on button "NEXT" at bounding box center [465, 310] width 87 height 20
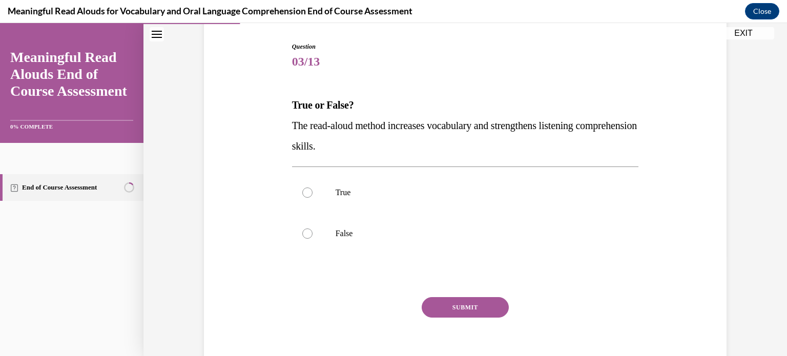
scroll to position [101, 0]
click at [337, 184] on label "True" at bounding box center [465, 192] width 347 height 41
click at [313, 187] on input "True" at bounding box center [307, 192] width 10 height 10
radio input "true"
click at [448, 305] on button "SUBMIT" at bounding box center [465, 307] width 87 height 20
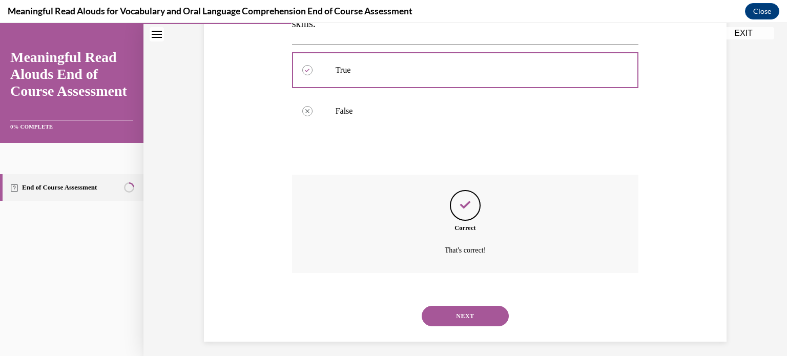
scroll to position [229, 0]
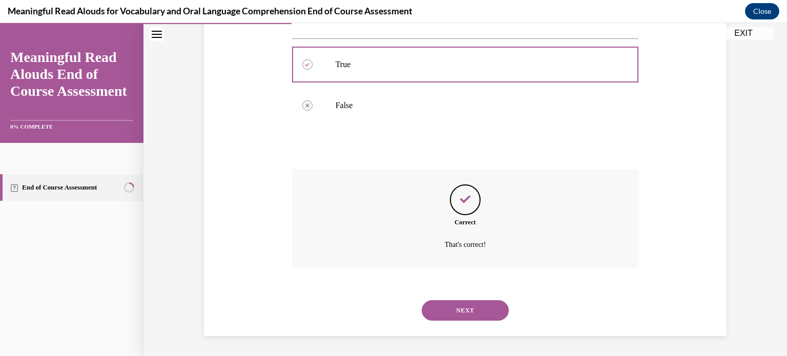
click at [472, 303] on button "NEXT" at bounding box center [465, 310] width 87 height 20
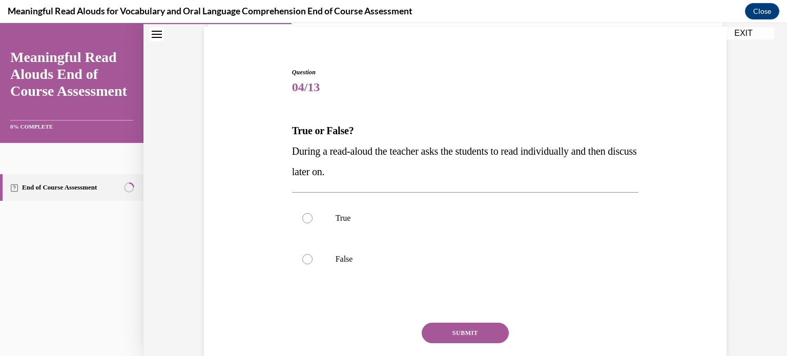
scroll to position [79, 0]
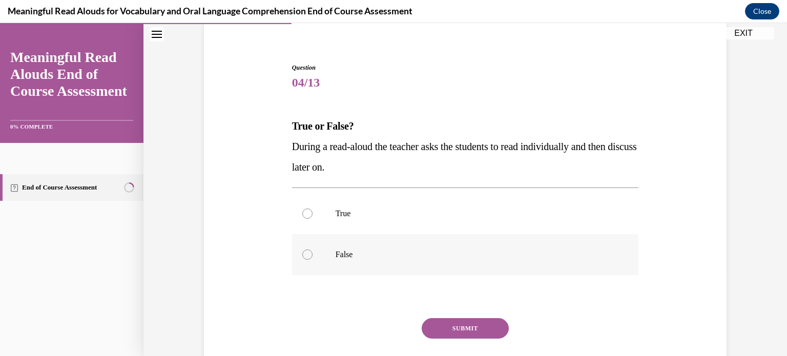
click at [331, 262] on label "False" at bounding box center [465, 254] width 347 height 41
click at [313, 260] on input "False" at bounding box center [307, 255] width 10 height 10
radio input "true"
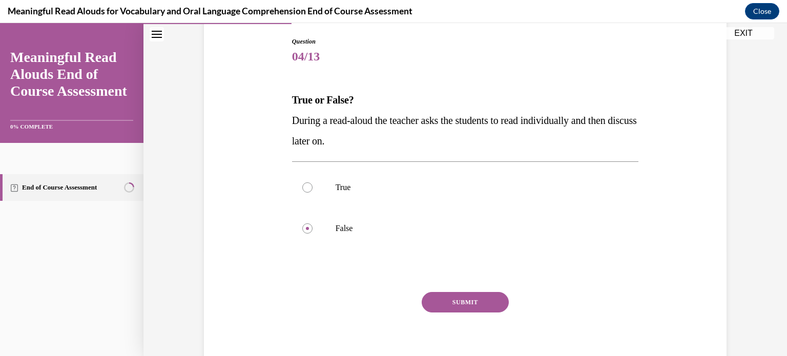
click at [448, 302] on button "SUBMIT" at bounding box center [465, 302] width 87 height 20
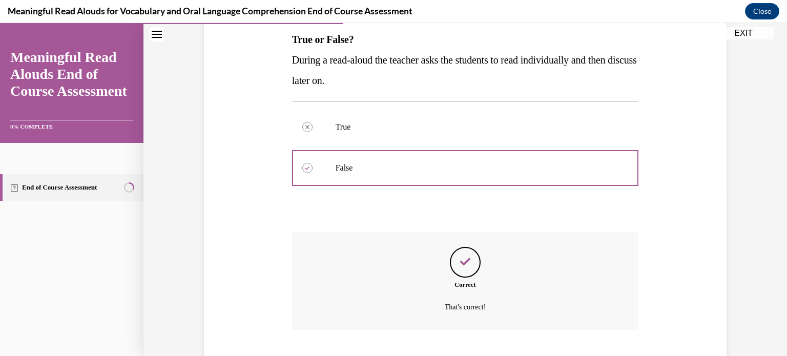
scroll to position [229, 0]
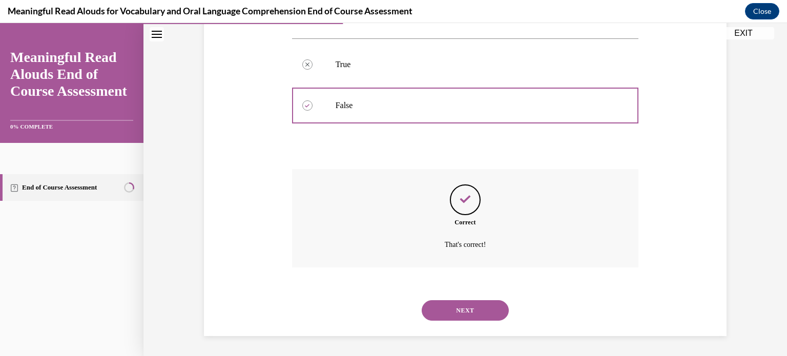
click at [471, 310] on button "NEXT" at bounding box center [465, 310] width 87 height 20
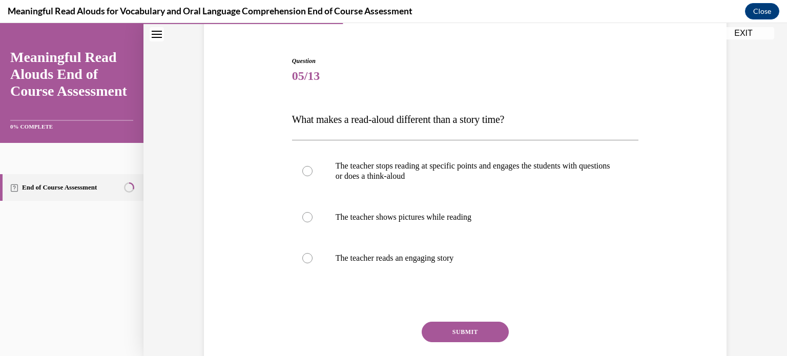
scroll to position [87, 0]
click at [346, 169] on p "The teacher stops reading at specific points and engages the students with ques…" at bounding box center [475, 170] width 278 height 20
click at [313, 169] on input "The teacher stops reading at specific points and engages the students with ques…" at bounding box center [307, 170] width 10 height 10
radio input "true"
click at [463, 338] on button "SUBMIT" at bounding box center [465, 331] width 87 height 20
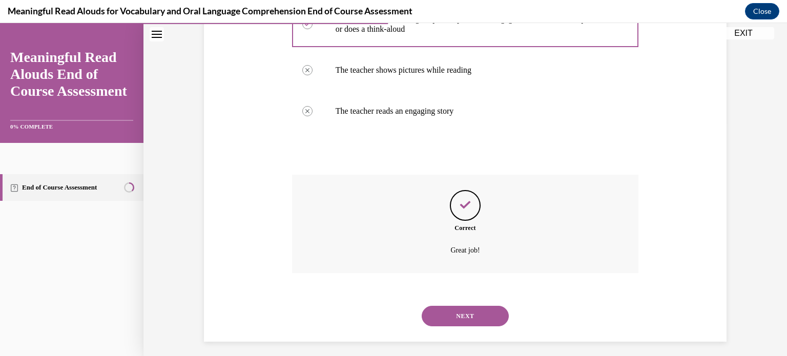
scroll to position [239, 0]
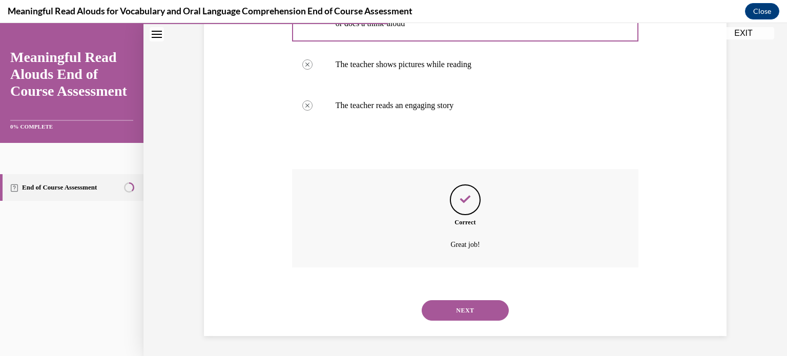
click at [469, 307] on button "NEXT" at bounding box center [465, 310] width 87 height 20
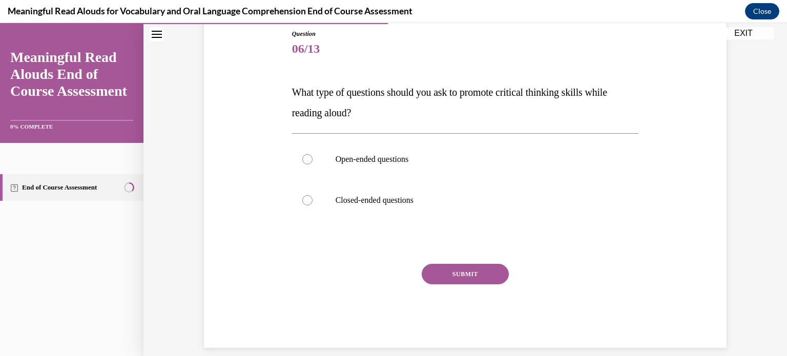
scroll to position [125, 0]
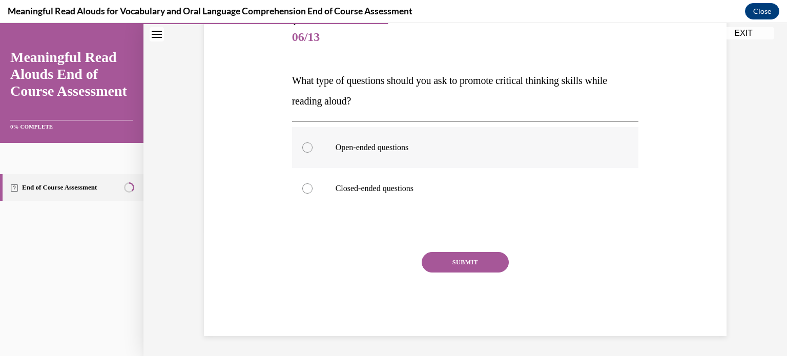
click at [367, 158] on label "Open-ended questions" at bounding box center [465, 147] width 347 height 41
click at [313, 153] on input "Open-ended questions" at bounding box center [307, 147] width 10 height 10
radio input "true"
click at [453, 258] on button "SUBMIT" at bounding box center [465, 262] width 87 height 20
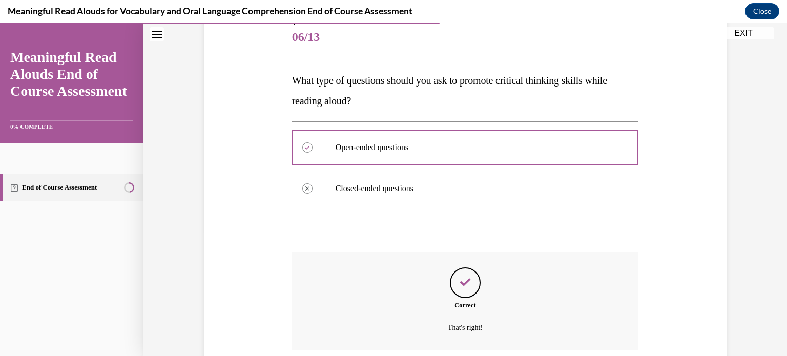
scroll to position [208, 0]
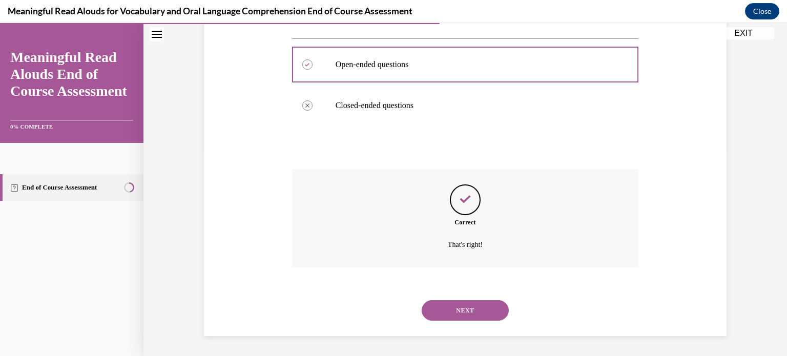
click at [468, 309] on button "NEXT" at bounding box center [465, 310] width 87 height 20
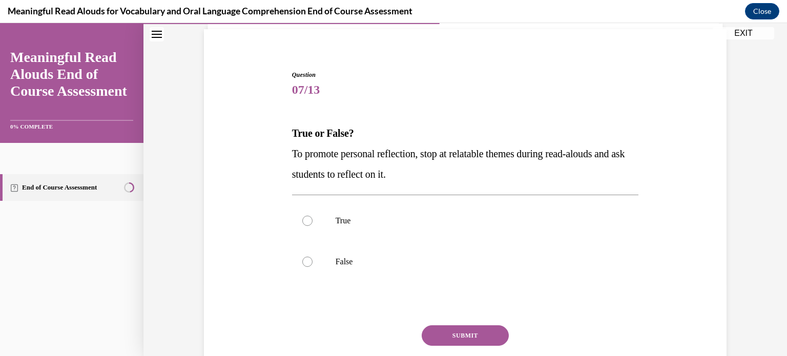
scroll to position [78, 0]
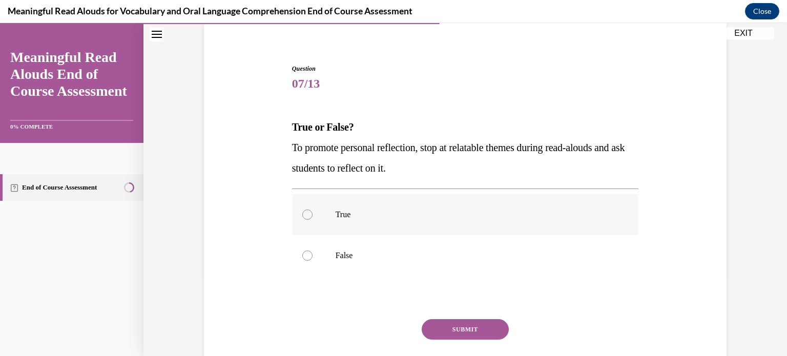
click at [330, 215] on label "True" at bounding box center [465, 214] width 347 height 41
click at [313, 215] on input "True" at bounding box center [307, 215] width 10 height 10
radio input "true"
click at [452, 336] on button "SUBMIT" at bounding box center [465, 329] width 87 height 20
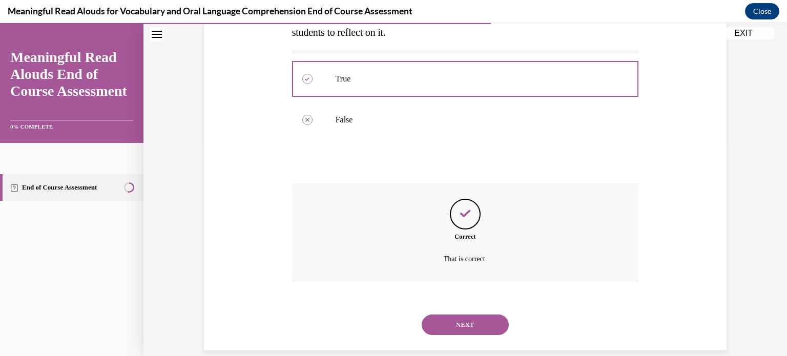
scroll to position [229, 0]
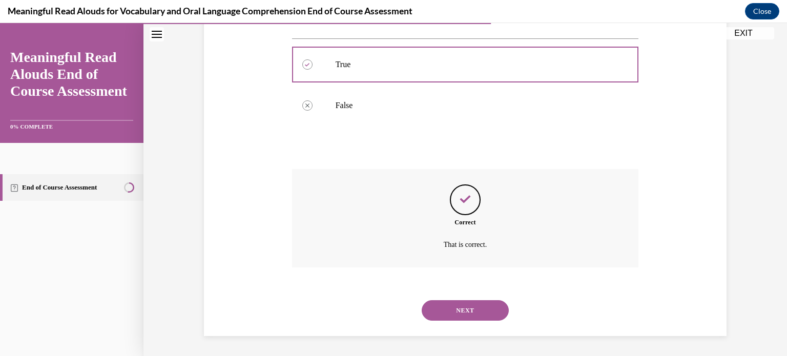
click at [468, 303] on button "NEXT" at bounding box center [465, 310] width 87 height 20
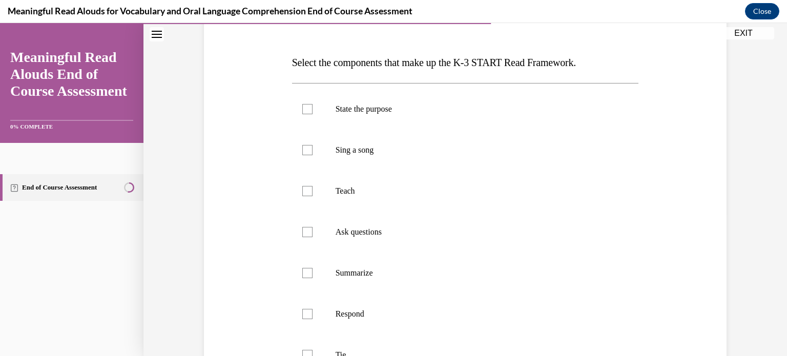
scroll to position [145, 0]
click at [305, 110] on div at bounding box center [307, 107] width 10 height 10
click at [305, 110] on input "State the purpose" at bounding box center [307, 107] width 10 height 10
checkbox input "true"
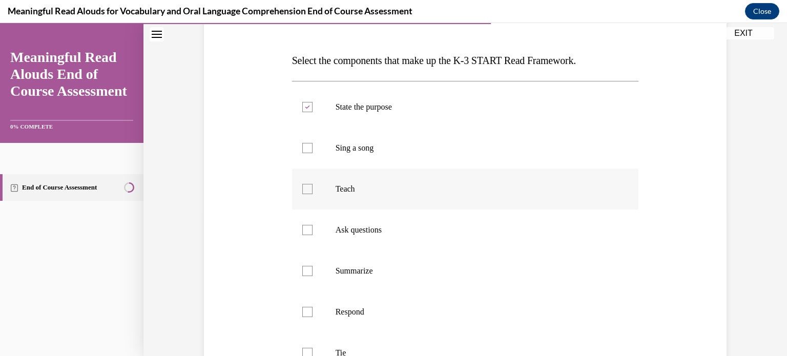
click at [307, 191] on div at bounding box center [307, 189] width 10 height 10
click at [307, 191] on input "Teach" at bounding box center [307, 189] width 10 height 10
checkbox input "true"
click at [312, 238] on label "Ask questions" at bounding box center [465, 230] width 347 height 41
click at [312, 235] on input "Ask questions" at bounding box center [307, 230] width 10 height 10
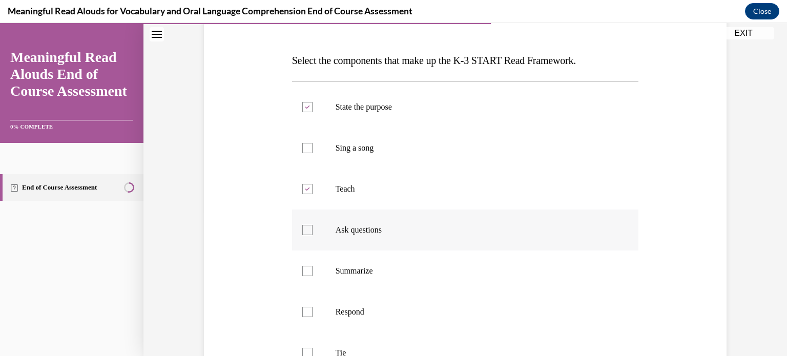
checkbox input "true"
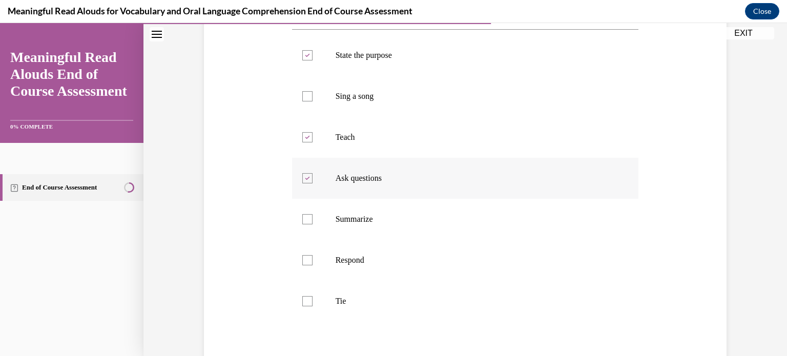
scroll to position [193, 0]
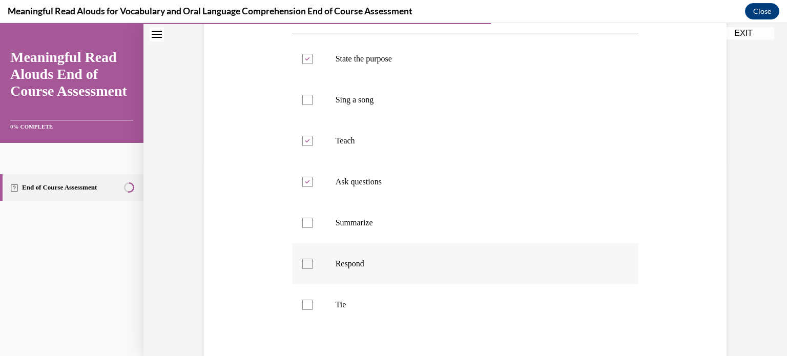
click at [309, 259] on div at bounding box center [307, 264] width 10 height 10
click at [309, 259] on input "Respond" at bounding box center [307, 264] width 10 height 10
checkbox input "true"
click at [306, 303] on div at bounding box center [307, 305] width 10 height 10
click at [306, 303] on input "Tie" at bounding box center [307, 305] width 10 height 10
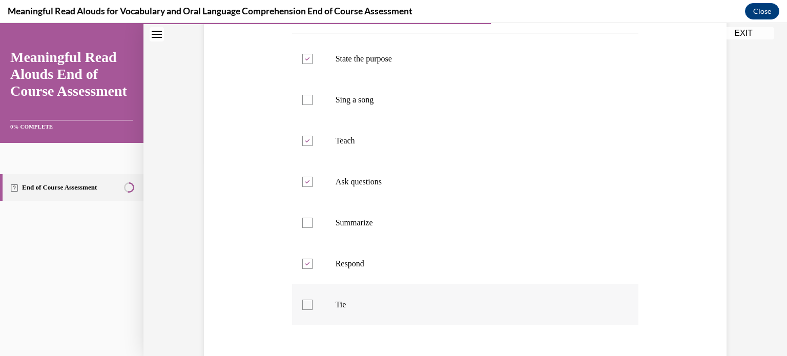
checkbox input "true"
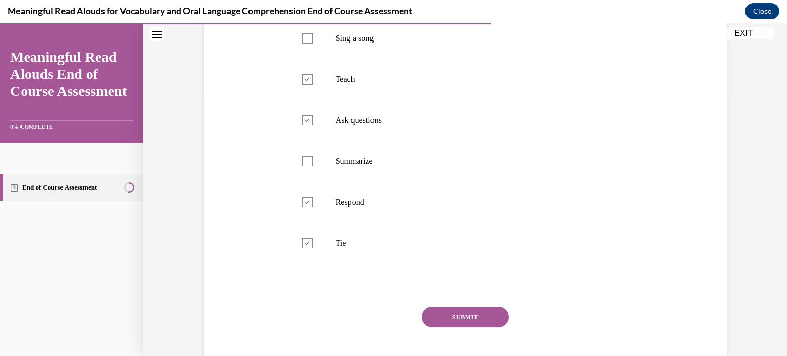
scroll to position [252, 0]
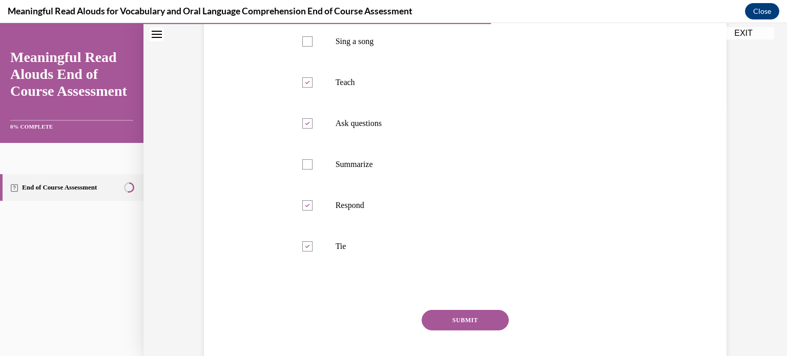
click at [452, 322] on button "SUBMIT" at bounding box center [465, 320] width 87 height 20
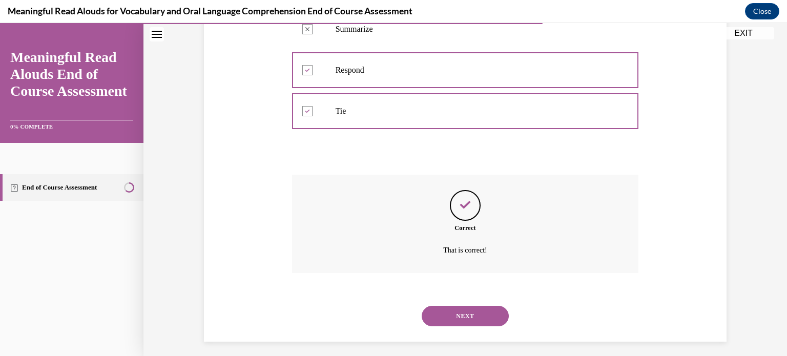
scroll to position [392, 0]
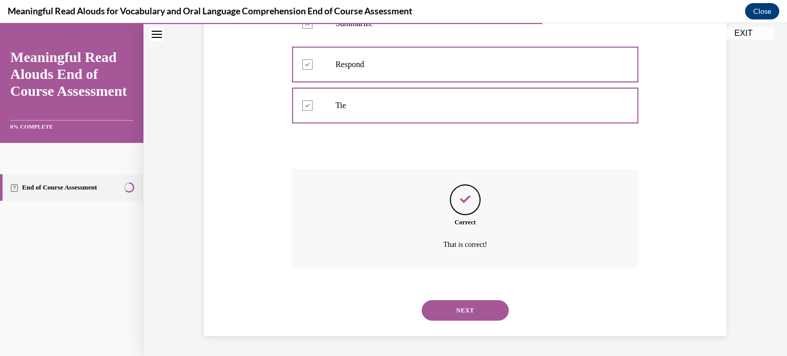
click at [443, 308] on button "NEXT" at bounding box center [465, 310] width 87 height 20
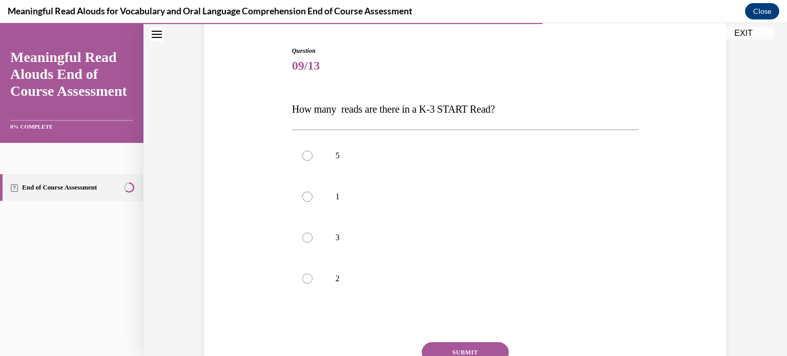
scroll to position [104, 0]
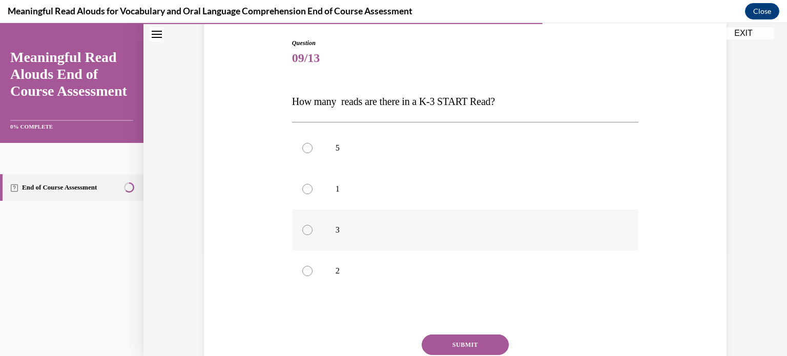
click at [334, 226] on label "3" at bounding box center [465, 230] width 347 height 41
click at [313, 226] on input "3" at bounding box center [307, 230] width 10 height 10
radio input "true"
click at [461, 343] on button "SUBMIT" at bounding box center [465, 345] width 87 height 20
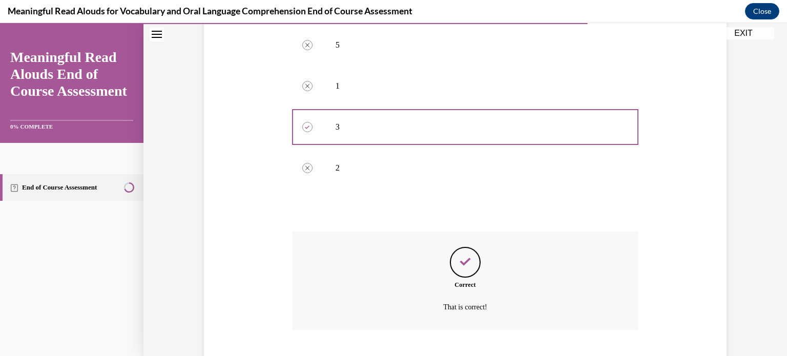
scroll to position [270, 0]
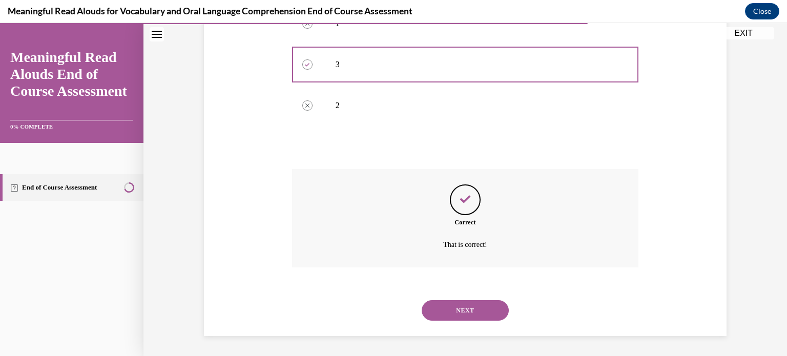
click at [473, 305] on button "NEXT" at bounding box center [465, 310] width 87 height 20
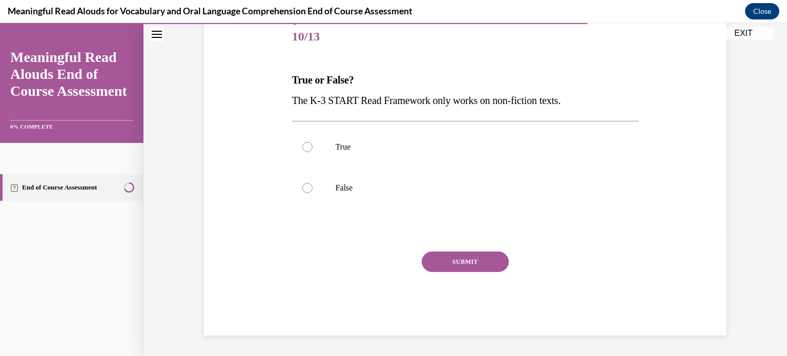
scroll to position [113, 0]
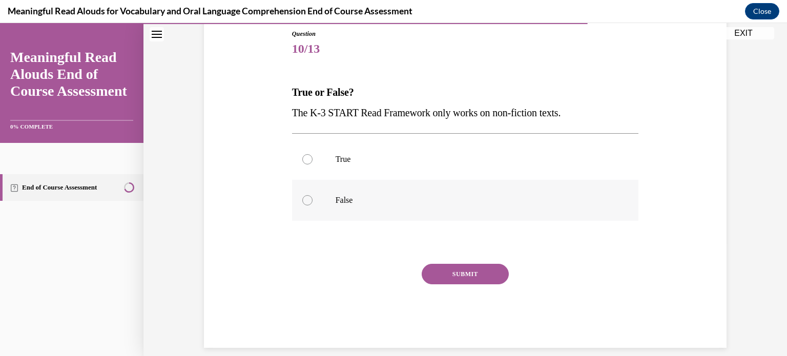
click at [328, 194] on label "False" at bounding box center [465, 200] width 347 height 41
click at [313, 195] on input "False" at bounding box center [307, 200] width 10 height 10
radio input "true"
click at [474, 278] on button "SUBMIT" at bounding box center [465, 274] width 87 height 20
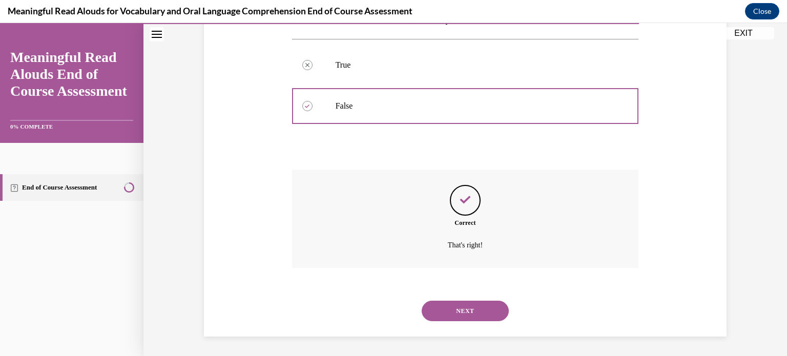
scroll to position [208, 0]
click at [465, 315] on button "NEXT" at bounding box center [465, 310] width 87 height 20
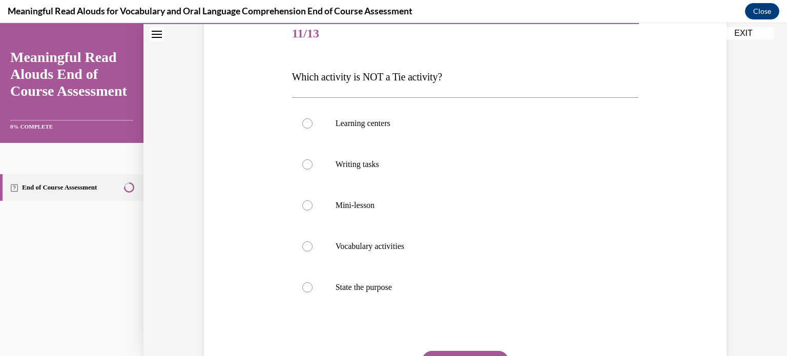
scroll to position [132, 0]
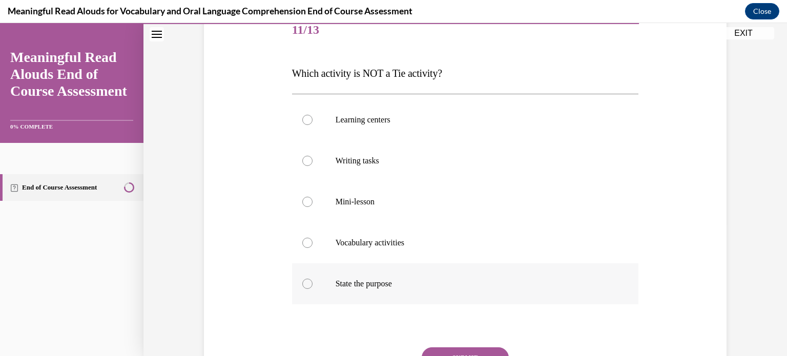
click at [333, 296] on label "State the purpose" at bounding box center [465, 283] width 347 height 41
click at [313, 289] on input "State the purpose" at bounding box center [307, 284] width 10 height 10
radio input "true"
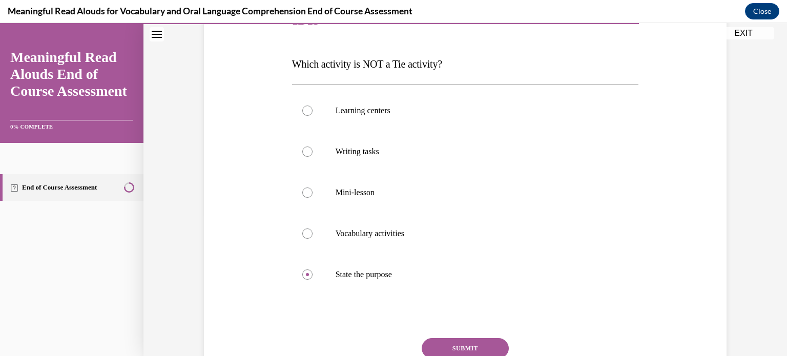
click at [460, 345] on button "SUBMIT" at bounding box center [465, 348] width 87 height 20
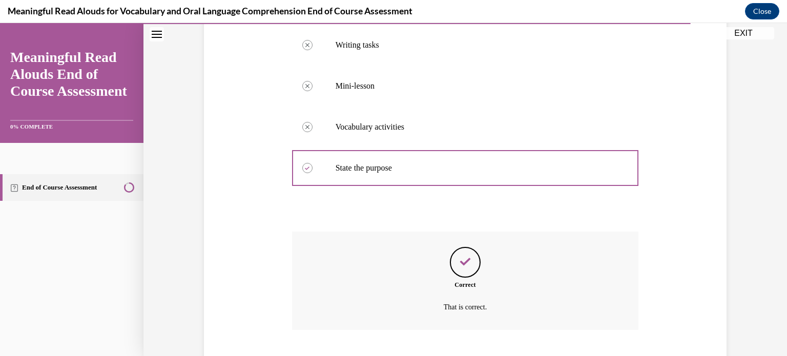
scroll to position [310, 0]
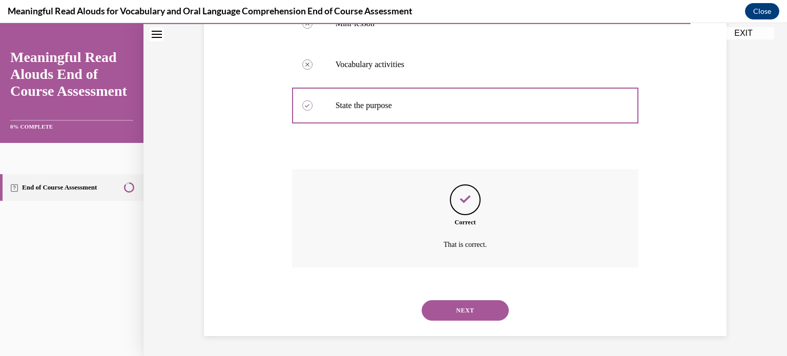
click at [464, 308] on button "NEXT" at bounding box center [465, 310] width 87 height 20
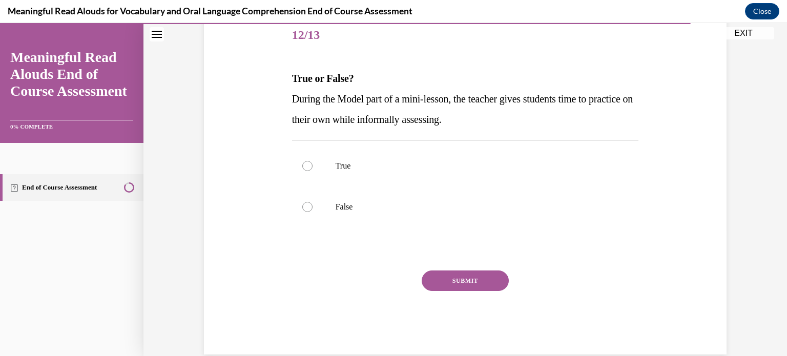
scroll to position [128, 0]
click at [326, 207] on label "False" at bounding box center [465, 205] width 347 height 41
click at [313, 207] on input "False" at bounding box center [307, 206] width 10 height 10
radio input "true"
click at [446, 279] on button "SUBMIT" at bounding box center [465, 280] width 87 height 20
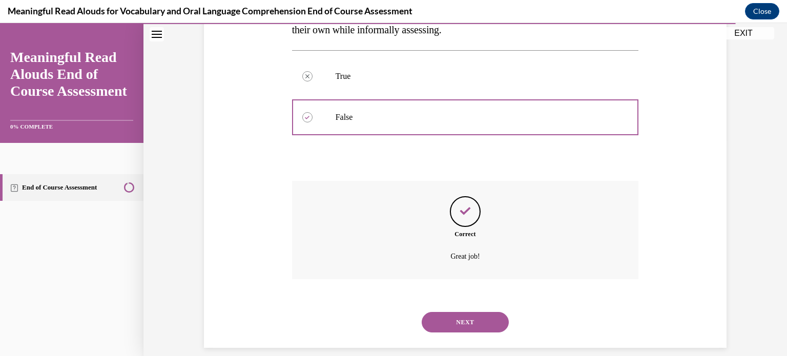
scroll to position [229, 0]
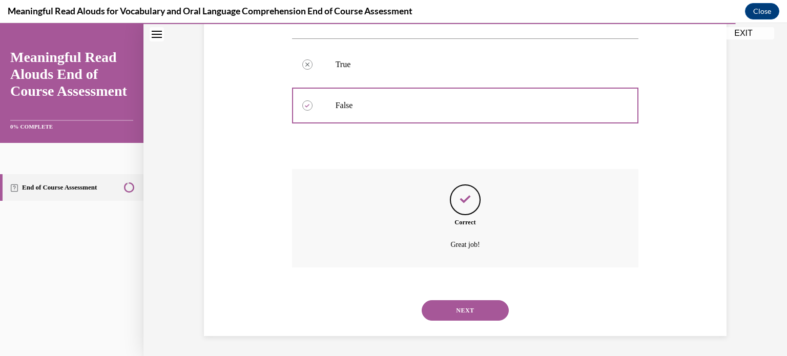
click at [479, 306] on button "NEXT" at bounding box center [465, 310] width 87 height 20
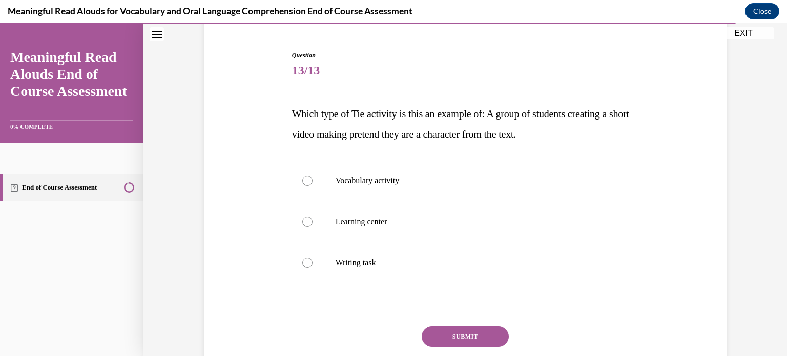
scroll to position [96, 0]
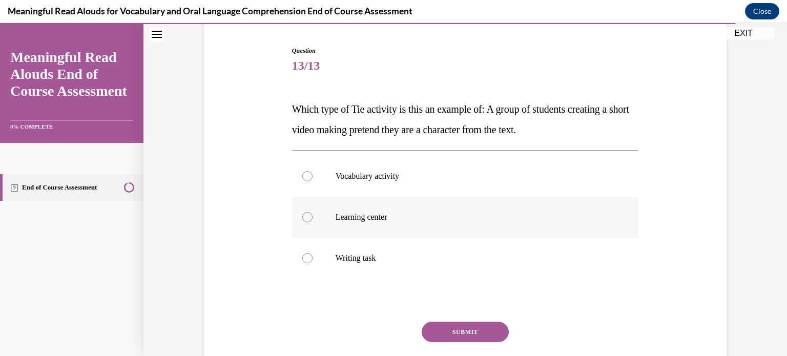
click at [349, 217] on p "Learning center" at bounding box center [475, 217] width 278 height 10
click at [313, 217] on input "Learning center" at bounding box center [307, 217] width 10 height 10
radio input "true"
click at [444, 335] on button "SUBMIT" at bounding box center [465, 332] width 87 height 20
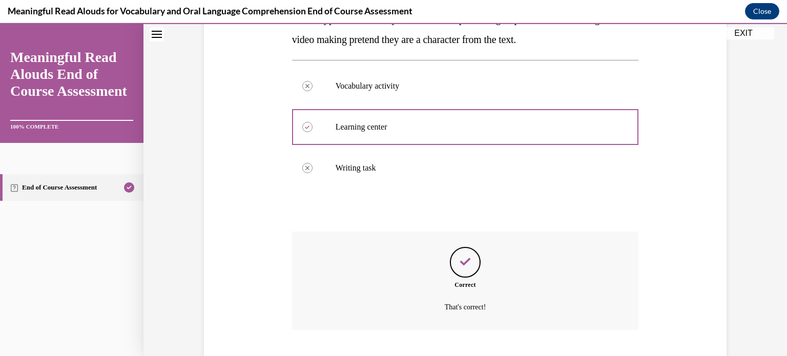
scroll to position [249, 0]
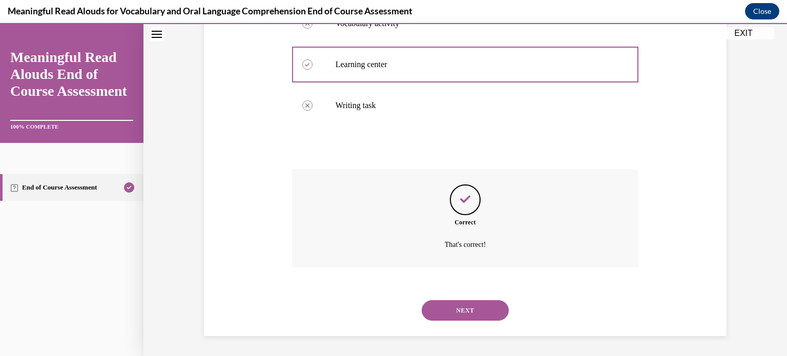
click at [442, 303] on button "NEXT" at bounding box center [465, 310] width 87 height 20
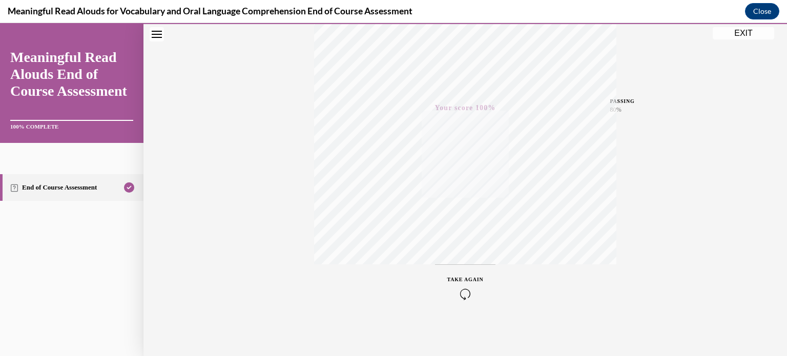
scroll to position [0, 0]
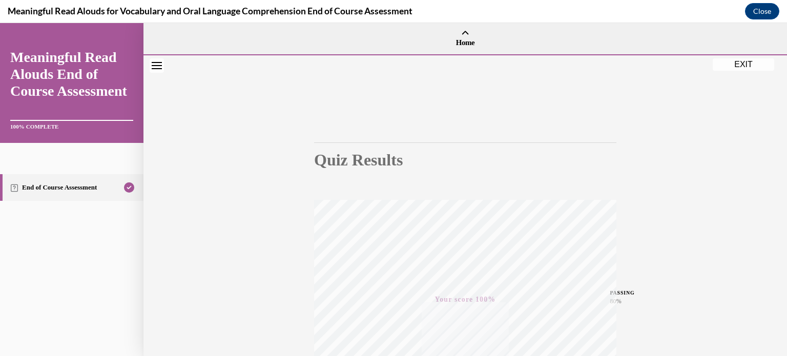
click at [732, 63] on button "EXIT" at bounding box center [743, 64] width 61 height 12
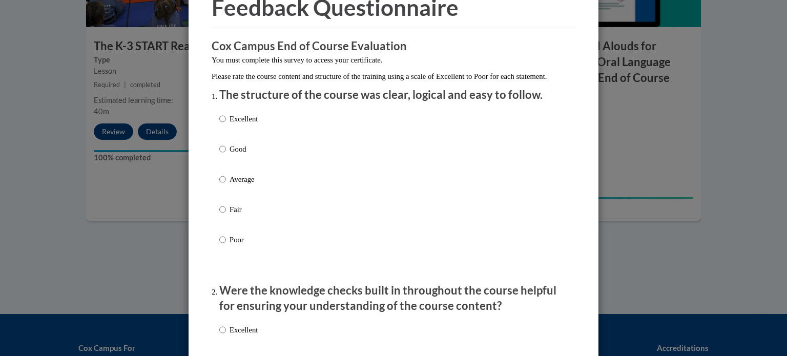
scroll to position [57, 0]
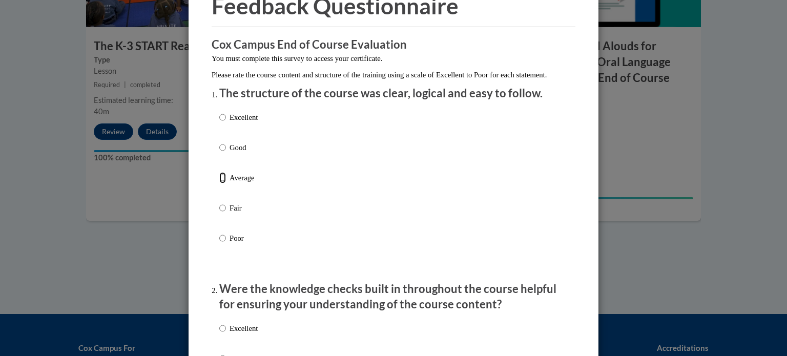
click at [223, 183] on input "Average" at bounding box center [222, 177] width 7 height 11
radio input "true"
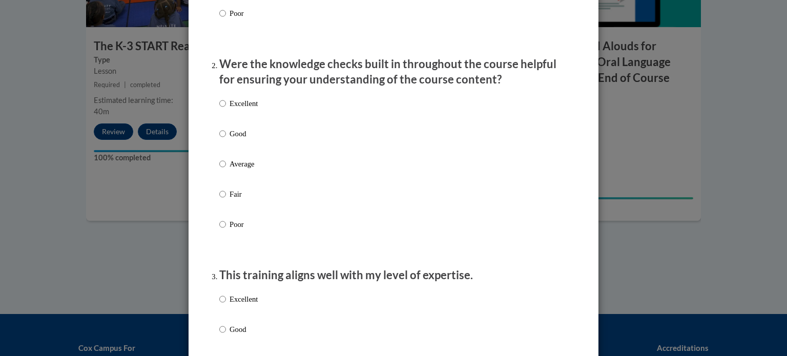
scroll to position [276, 0]
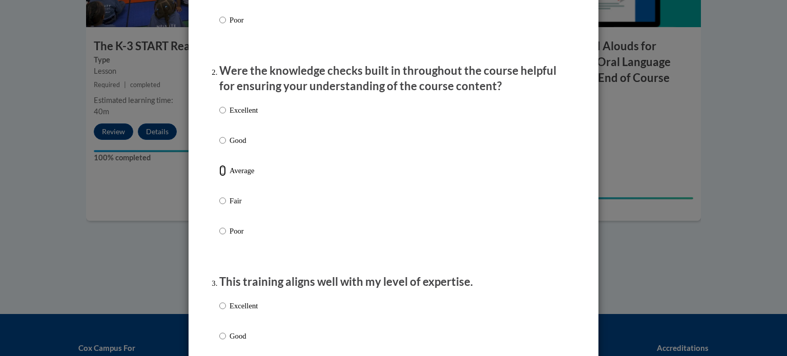
click at [224, 176] on input "Average" at bounding box center [222, 170] width 7 height 11
radio input "true"
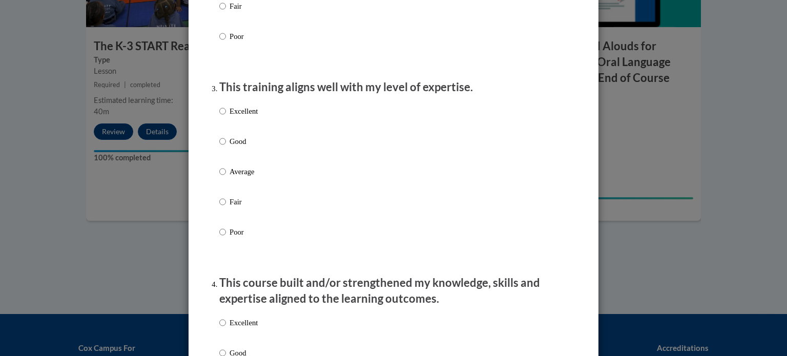
scroll to position [470, 0]
click at [224, 176] on div "Excellent Good Average Fair Poor" at bounding box center [238, 179] width 38 height 159
click at [223, 177] on input "Average" at bounding box center [222, 171] width 7 height 11
radio input "true"
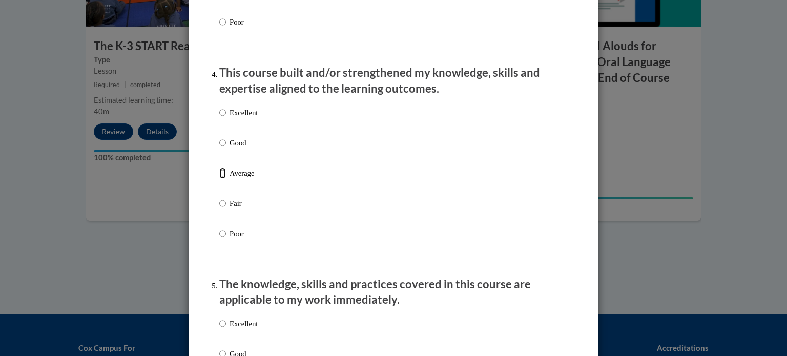
click at [223, 179] on input "Average" at bounding box center [222, 173] width 7 height 11
radio input "true"
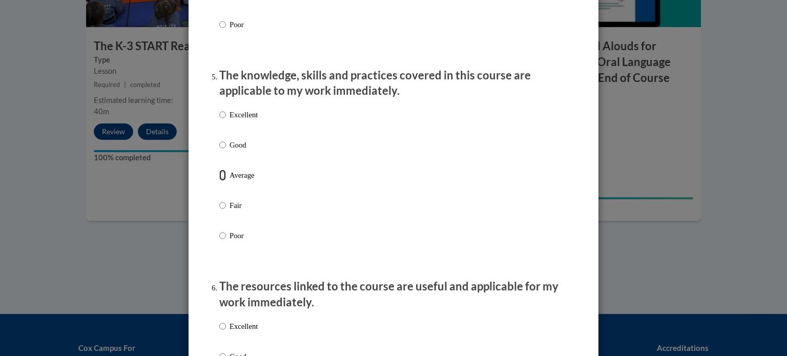
click at [223, 181] on input "Average" at bounding box center [222, 175] width 7 height 11
radio input "true"
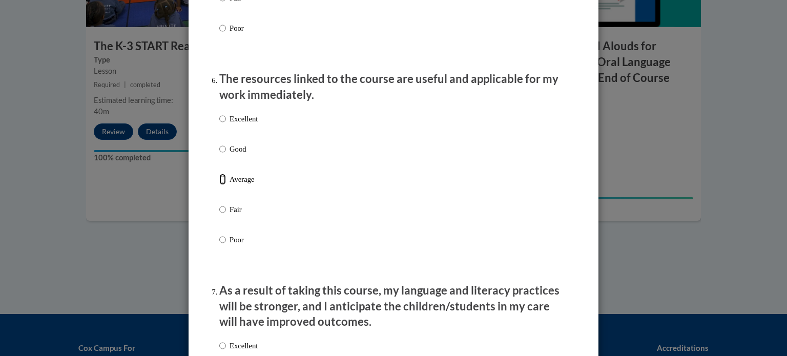
click at [223, 184] on input "Average" at bounding box center [222, 179] width 7 height 11
radio input "true"
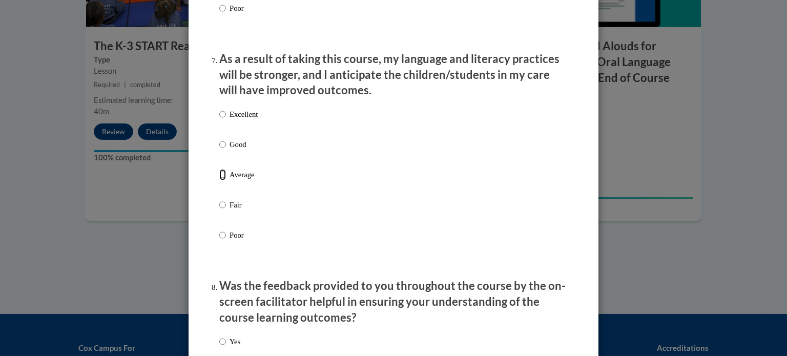
click at [223, 180] on input "Average" at bounding box center [222, 174] width 7 height 11
radio input "true"
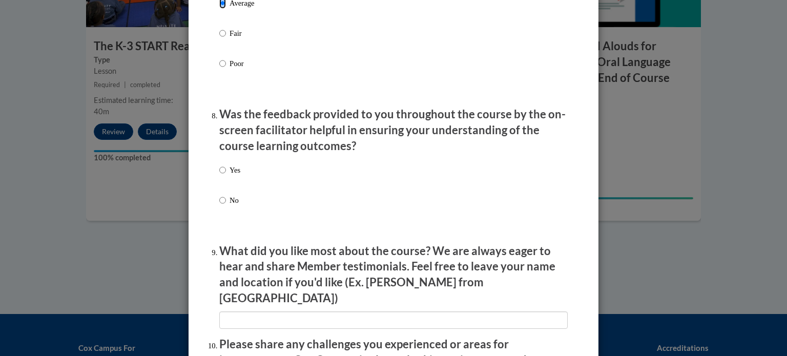
scroll to position [1501, 0]
click at [224, 205] on input "No" at bounding box center [222, 199] width 7 height 11
radio input "true"
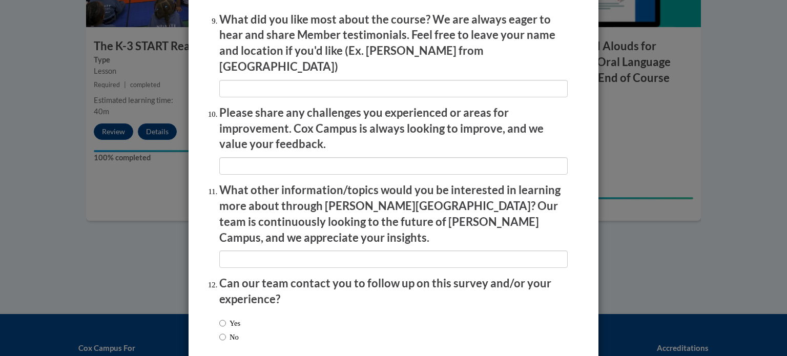
scroll to position [1777, 0]
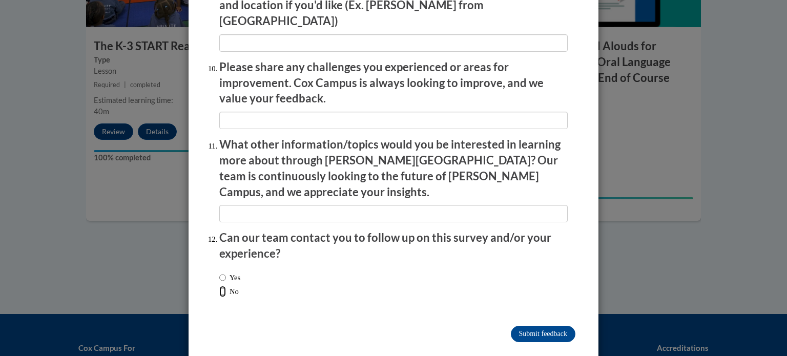
click at [223, 286] on input "No" at bounding box center [222, 291] width 7 height 11
radio input "true"
click at [543, 326] on input "Submit feedback" at bounding box center [543, 334] width 65 height 16
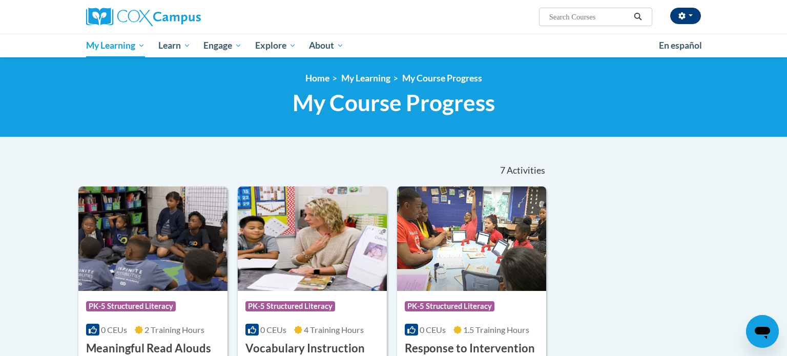
click at [683, 16] on icon "button" at bounding box center [681, 15] width 7 height 7
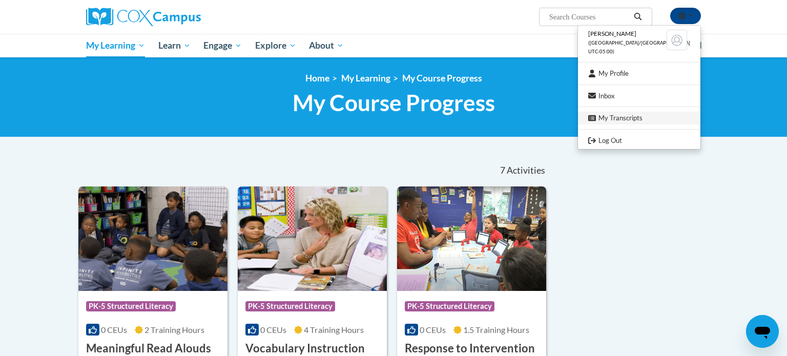
click at [632, 122] on link "My Transcripts" at bounding box center [639, 118] width 122 height 13
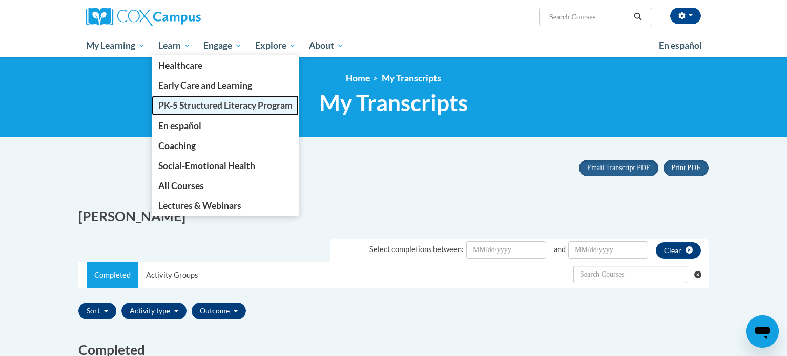
click at [187, 107] on span "PK-5 Structured Literacy Program" at bounding box center [225, 105] width 134 height 11
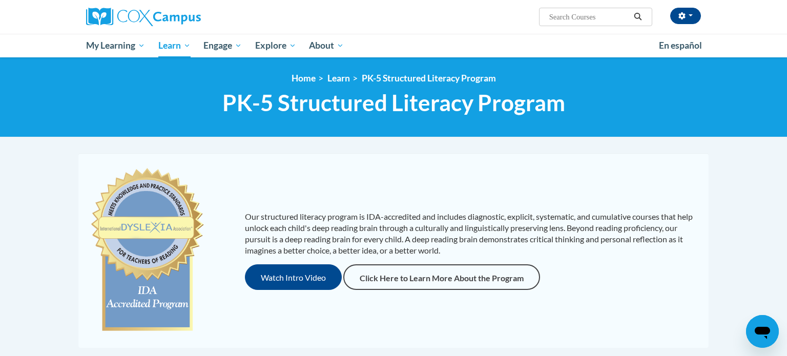
click at [187, 107] on h1 "PK-5 Structured Literacy Program PK-5 Structured Literacy Program" at bounding box center [393, 102] width 630 height 27
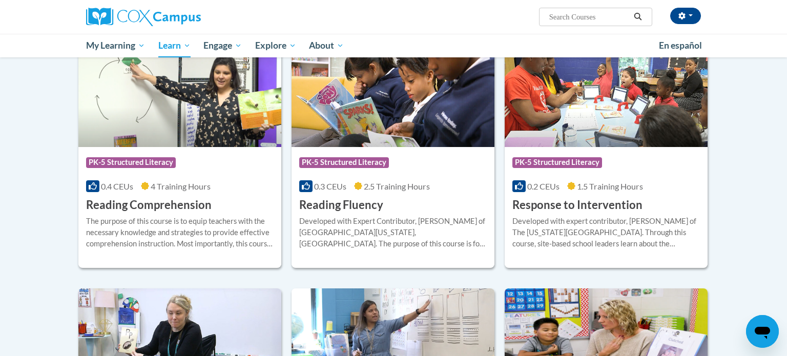
scroll to position [877, 0]
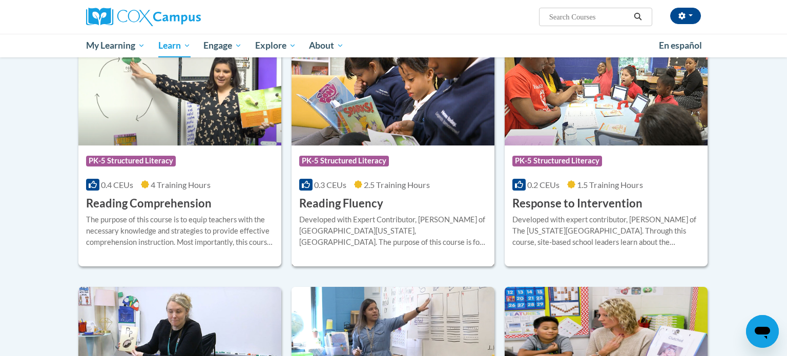
click at [393, 204] on div "Course Category: PK-5 Structured Literacy 0.3 CEUs 2.5 Training Hours COURSE Re…" at bounding box center [393, 179] width 203 height 66
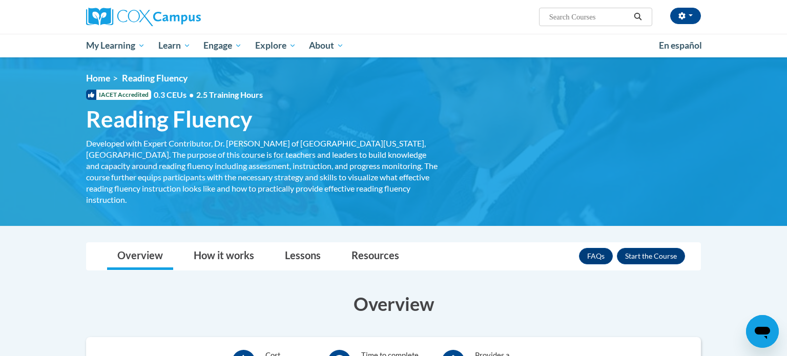
scroll to position [1, 0]
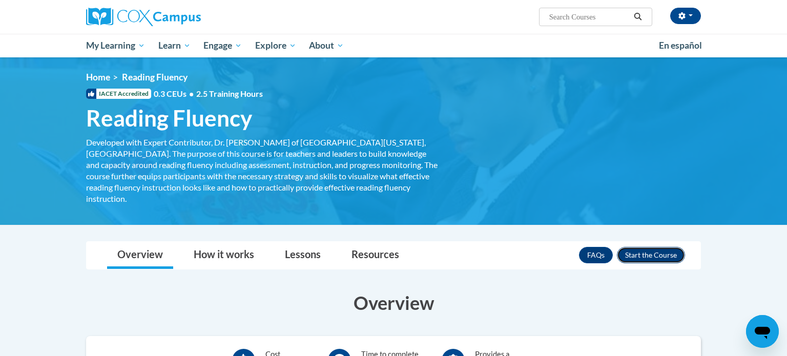
click at [654, 247] on button "Enroll" at bounding box center [651, 255] width 68 height 16
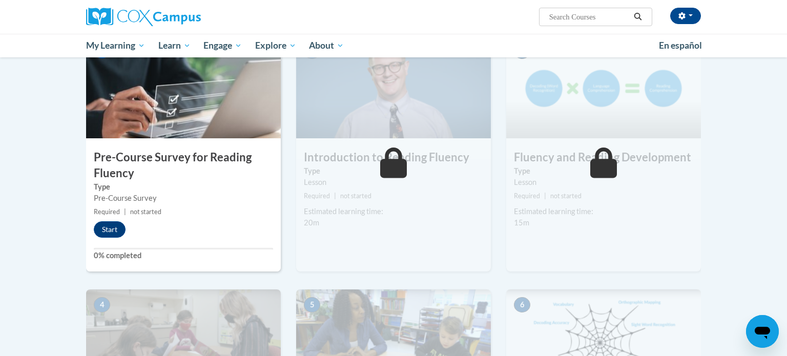
scroll to position [236, 0]
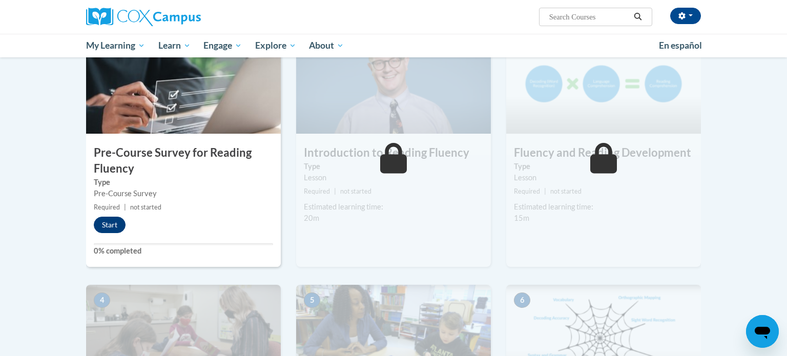
click at [118, 222] on button "Start" at bounding box center [110, 225] width 32 height 16
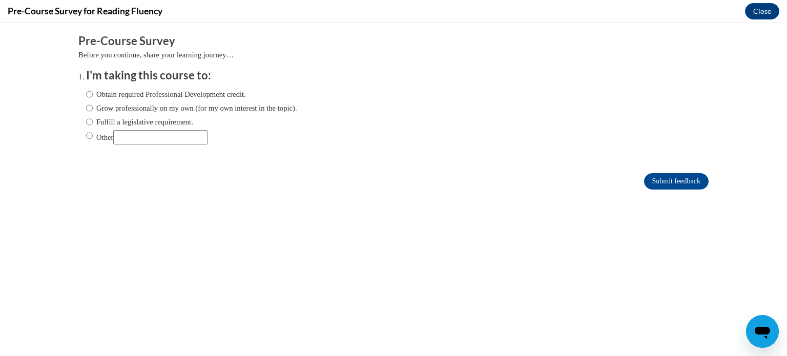
scroll to position [0, 0]
click at [92, 123] on input "Fulfill a legislative requirement." at bounding box center [89, 121] width 7 height 11
radio input "true"
click at [672, 178] on input "Submit feedback" at bounding box center [676, 181] width 65 height 16
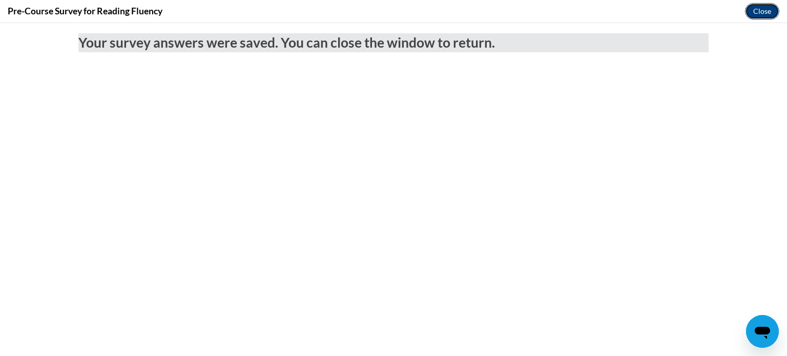
click at [760, 9] on button "Close" at bounding box center [762, 11] width 34 height 16
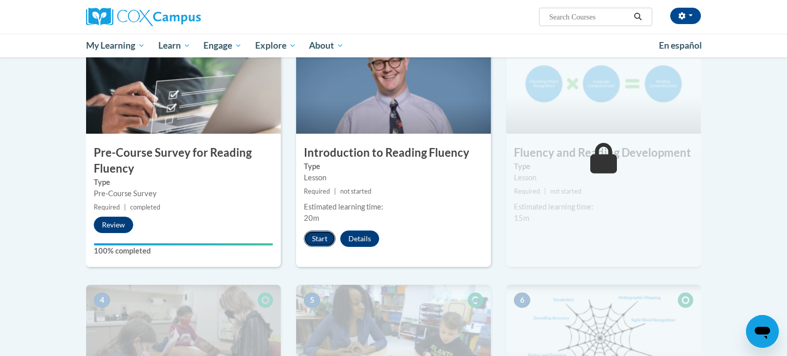
click at [317, 238] on button "Start" at bounding box center [320, 239] width 32 height 16
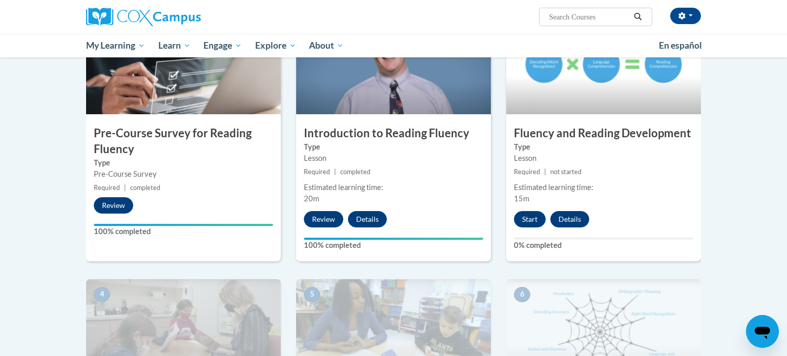
scroll to position [258, 0]
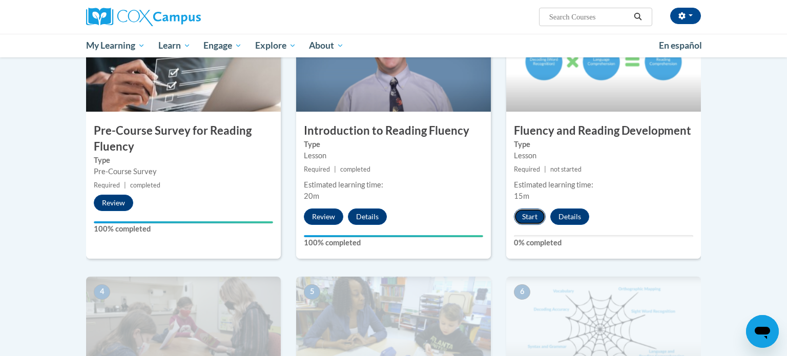
click at [532, 212] on button "Start" at bounding box center [530, 217] width 32 height 16
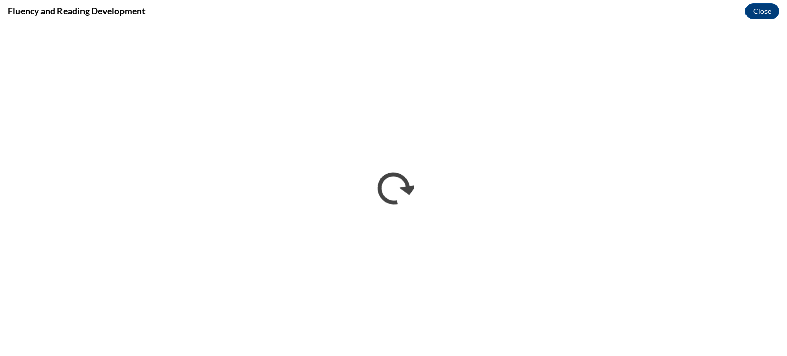
scroll to position [0, 0]
